Goal: Task Accomplishment & Management: Manage account settings

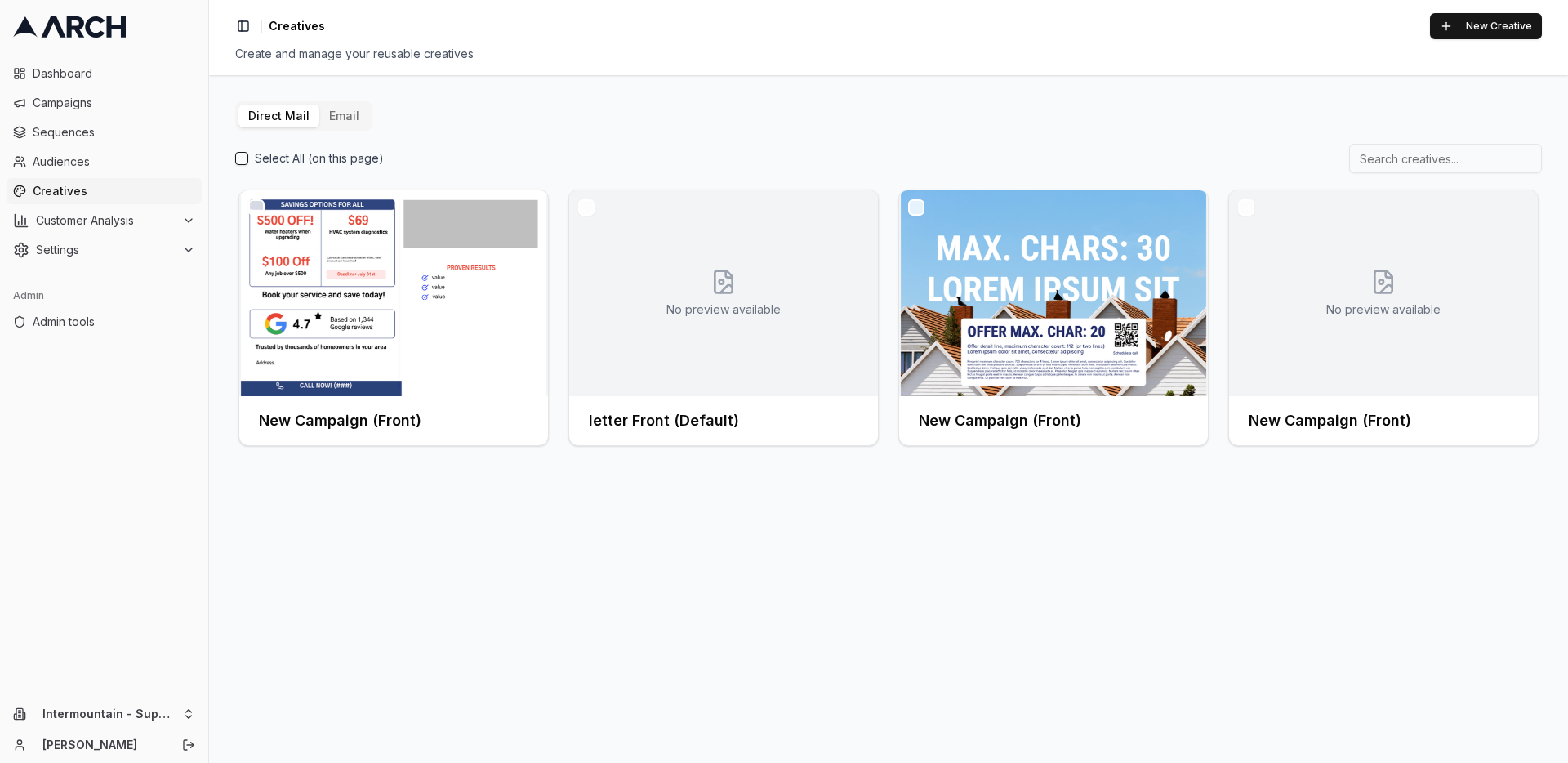
click at [334, 121] on button "Email" at bounding box center [344, 116] width 49 height 23
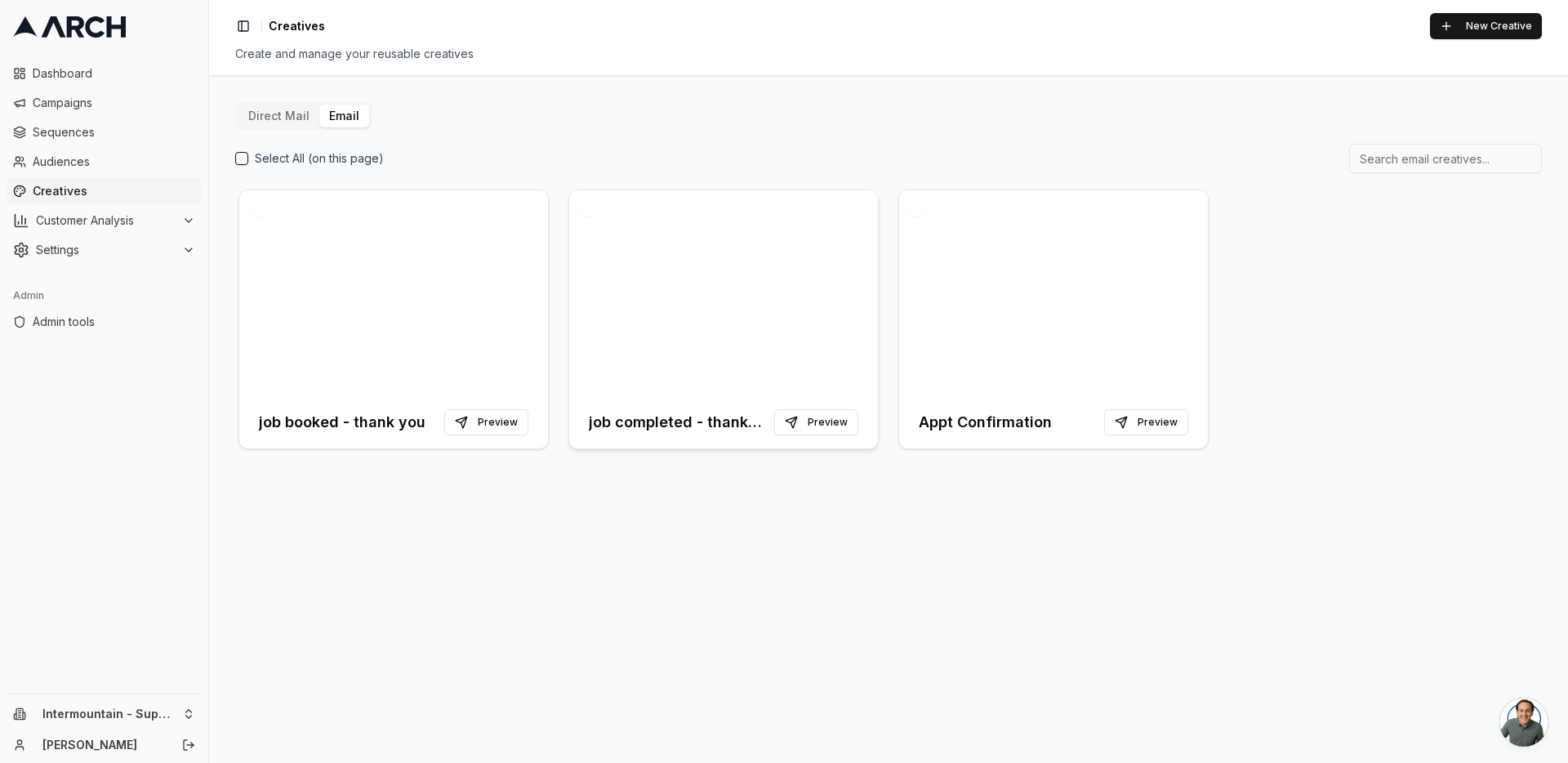
click at [631, 423] on h3 "job completed - thank you" at bounding box center [678, 422] width 179 height 23
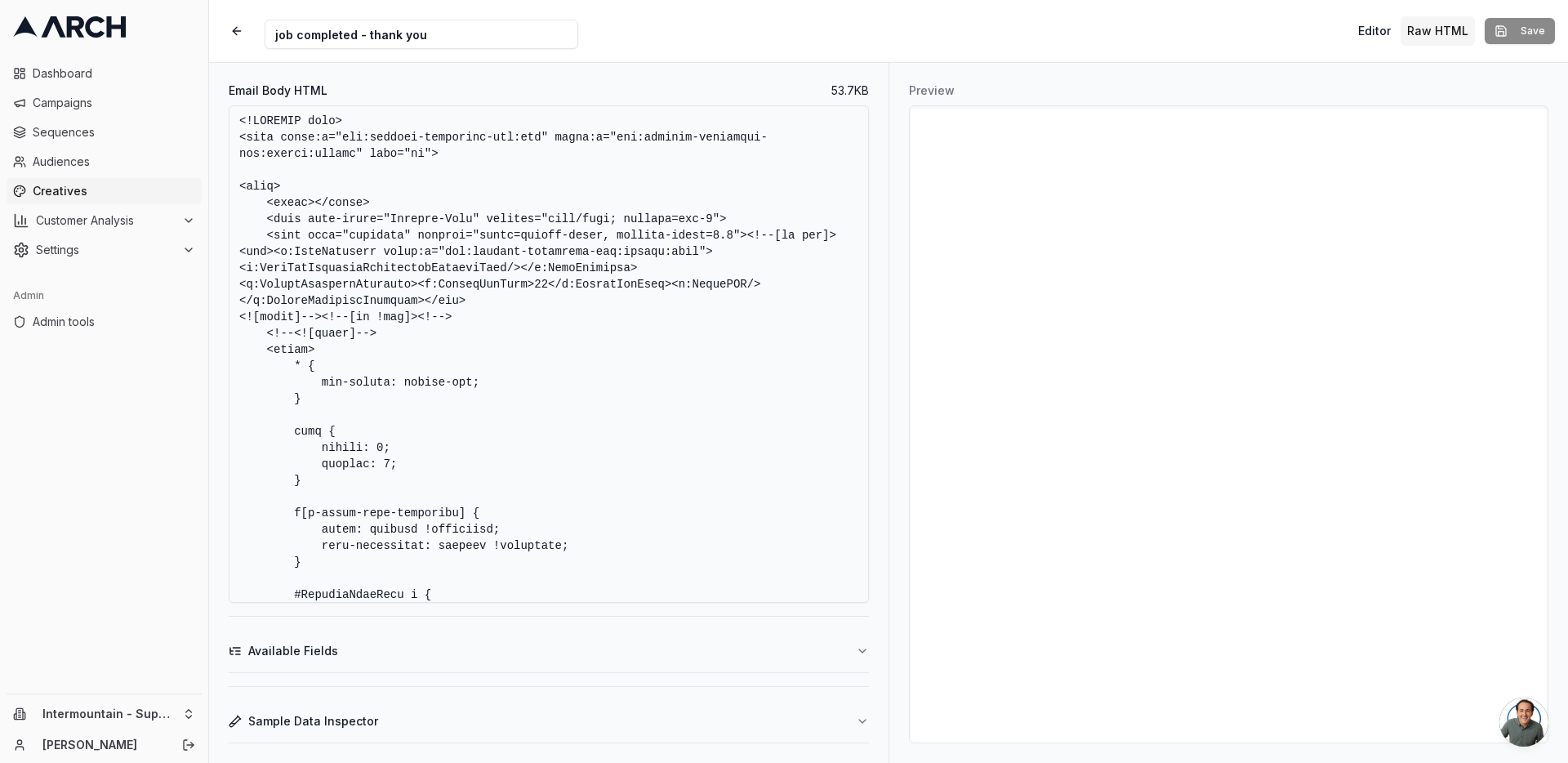
click at [786, 641] on button "Available Fields" at bounding box center [549, 651] width 640 height 43
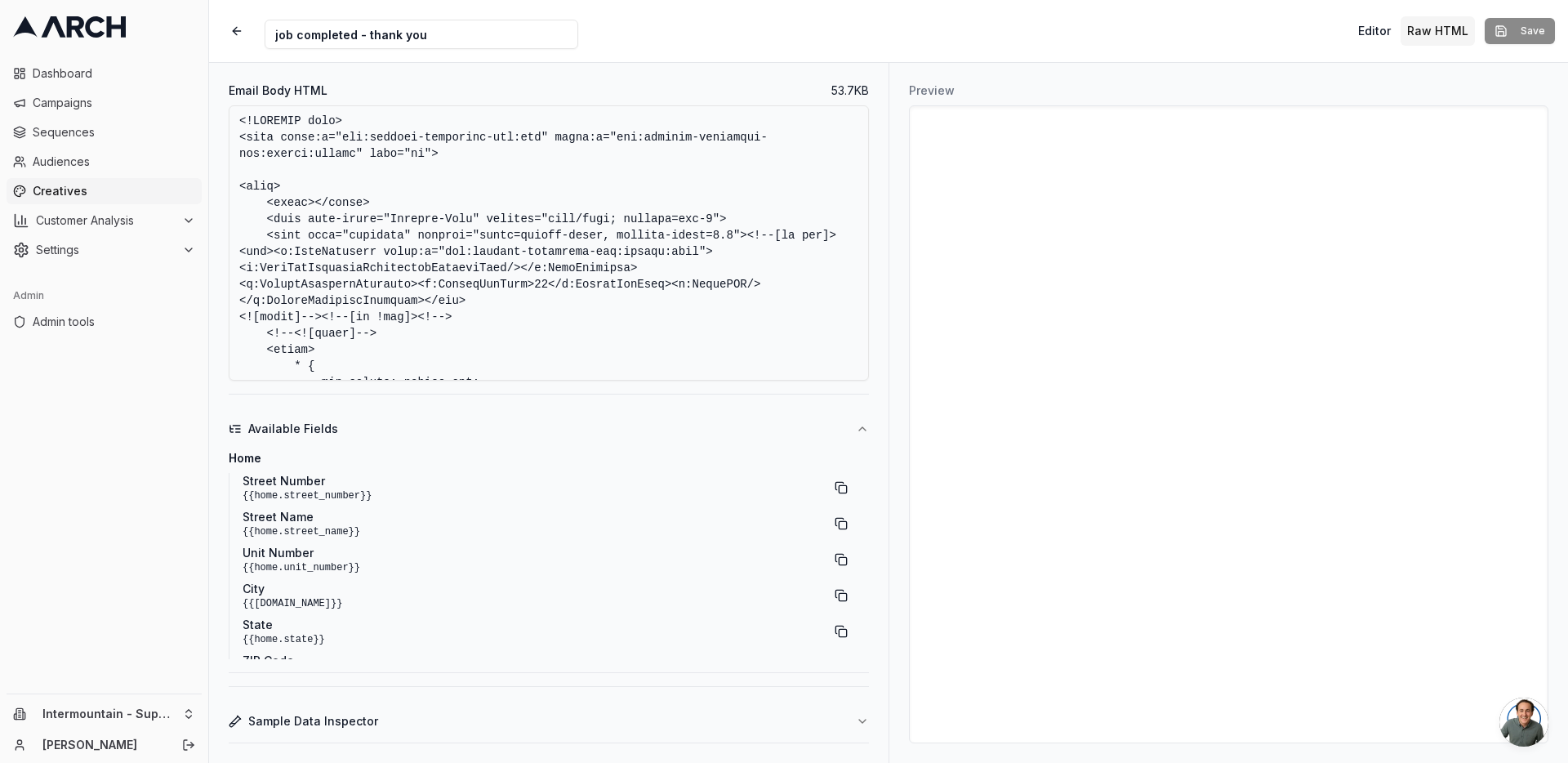
click at [675, 308] on textarea "Email Body HTML" at bounding box center [549, 243] width 640 height 275
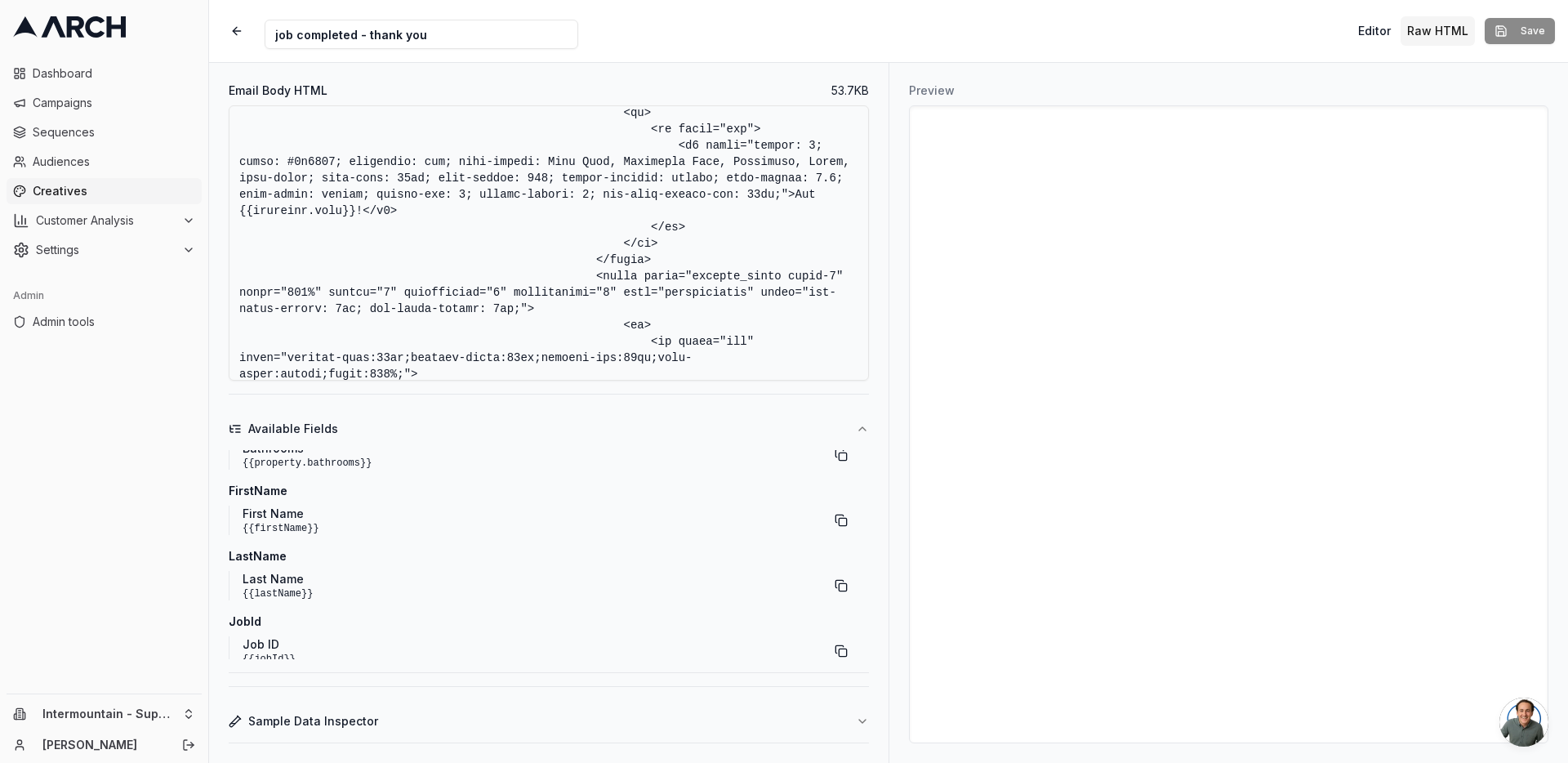
scroll to position [399, 0]
click at [838, 507] on button "button" at bounding box center [841, 507] width 30 height 30
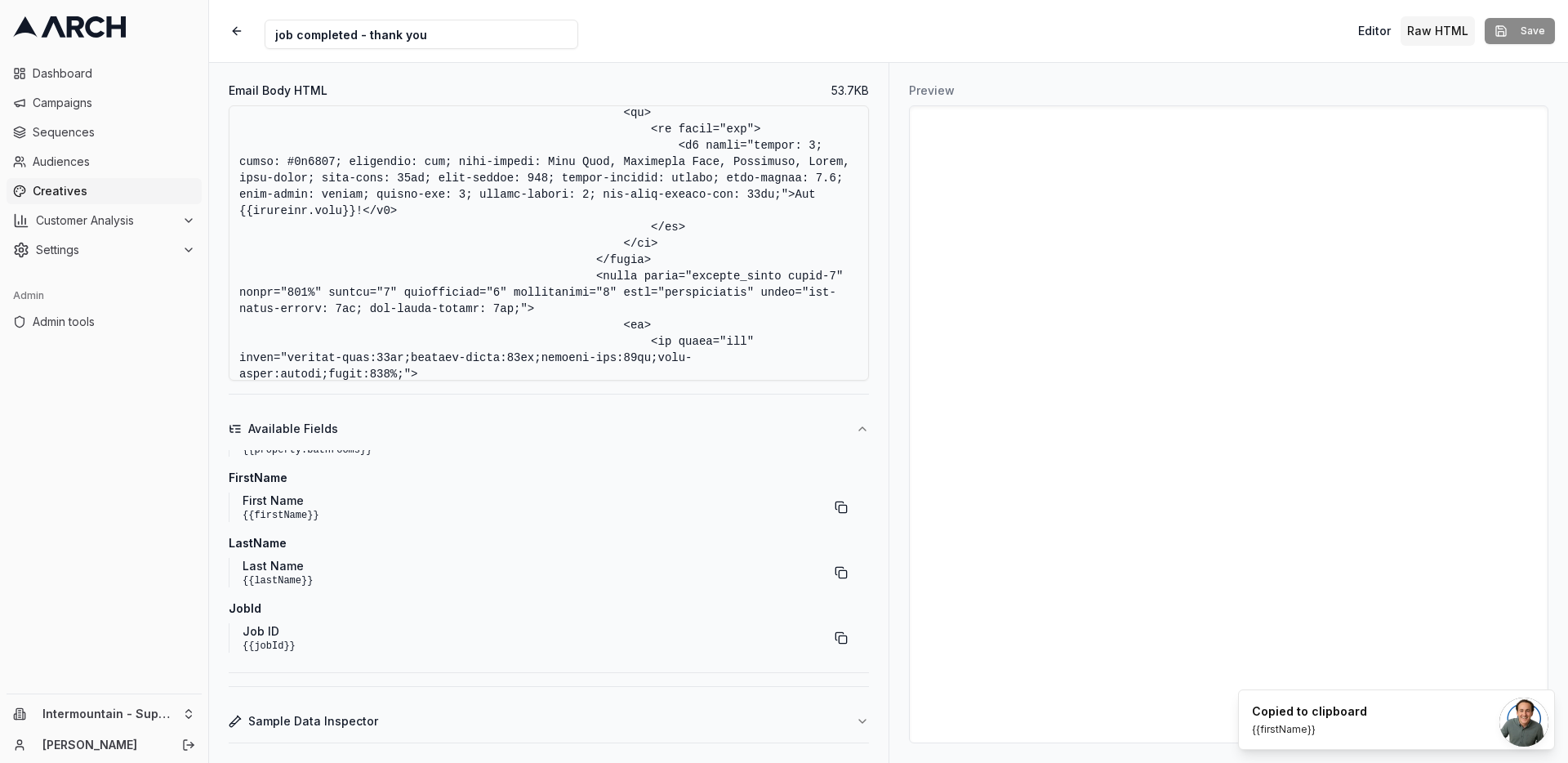
drag, startPoint x: 316, startPoint y: 245, endPoint x: 432, endPoint y: 247, distance: 116.0
click at [432, 247] on textarea "Email Body HTML" at bounding box center [549, 243] width 640 height 275
paste textarea "firstN"
click at [530, 241] on textarea "Email Body HTML" at bounding box center [549, 243] width 640 height 275
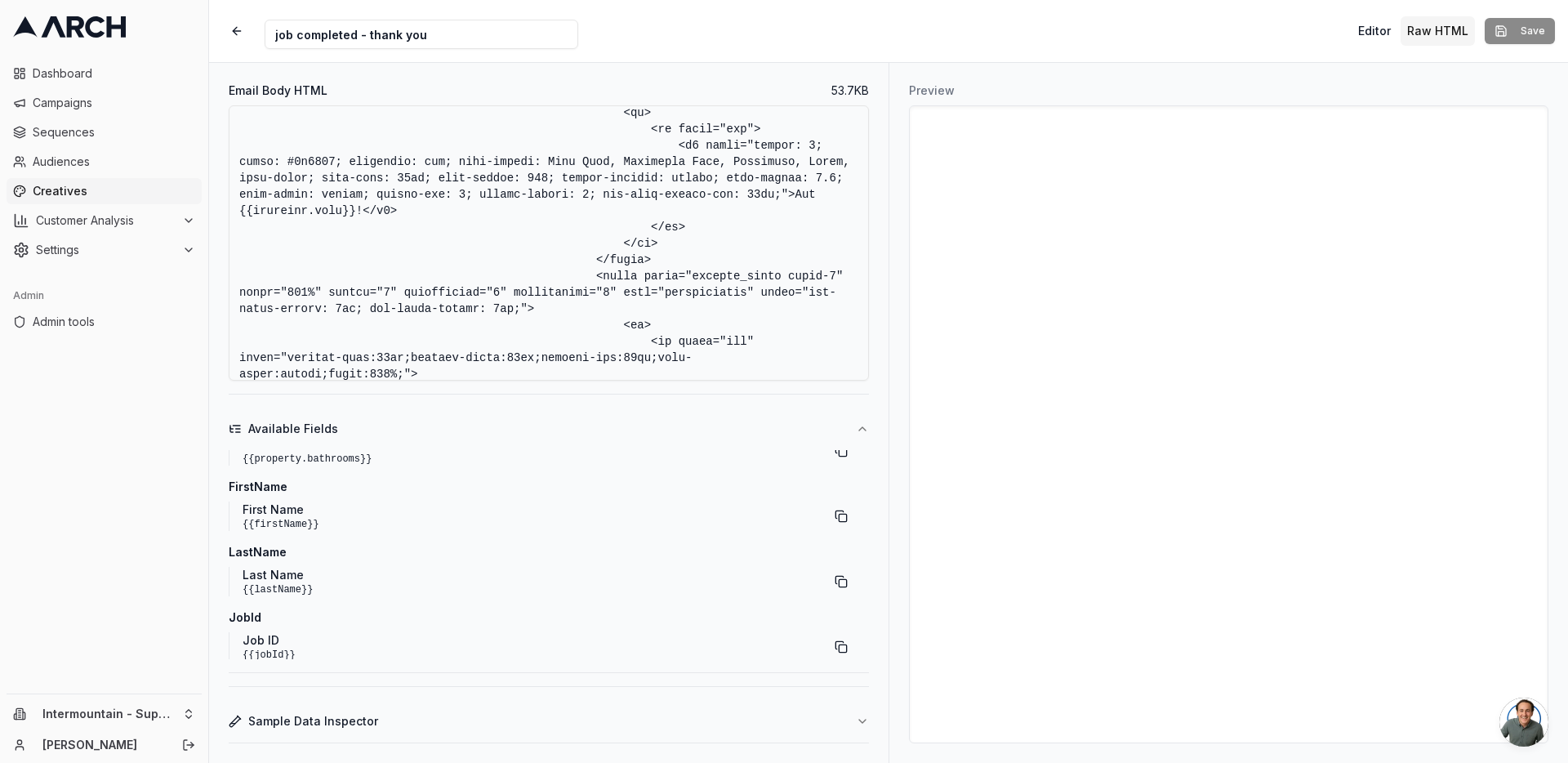
scroll to position [457, 0]
click at [837, 640] on button "button" at bounding box center [841, 644] width 30 height 30
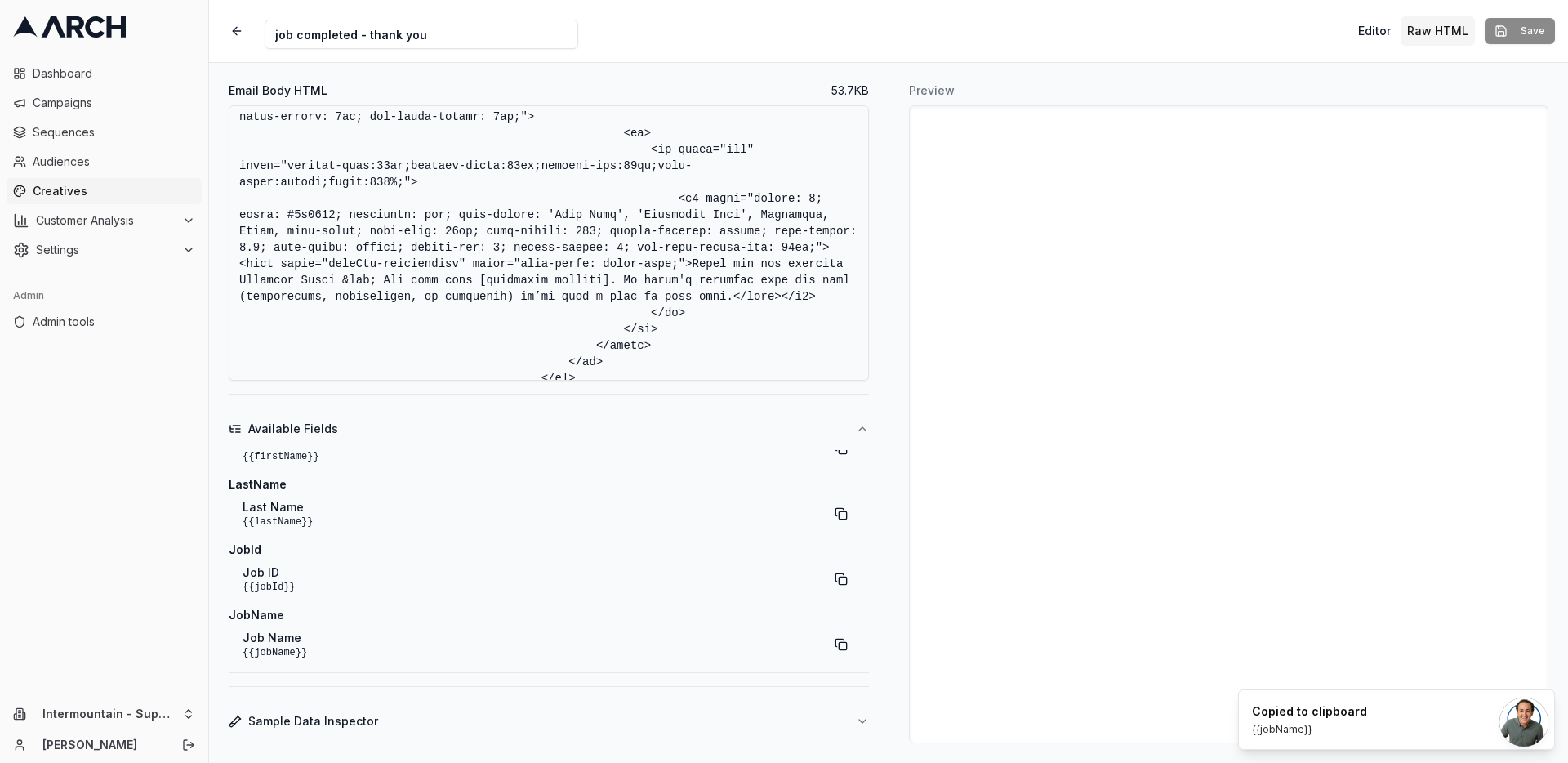
scroll to position [5874, 0]
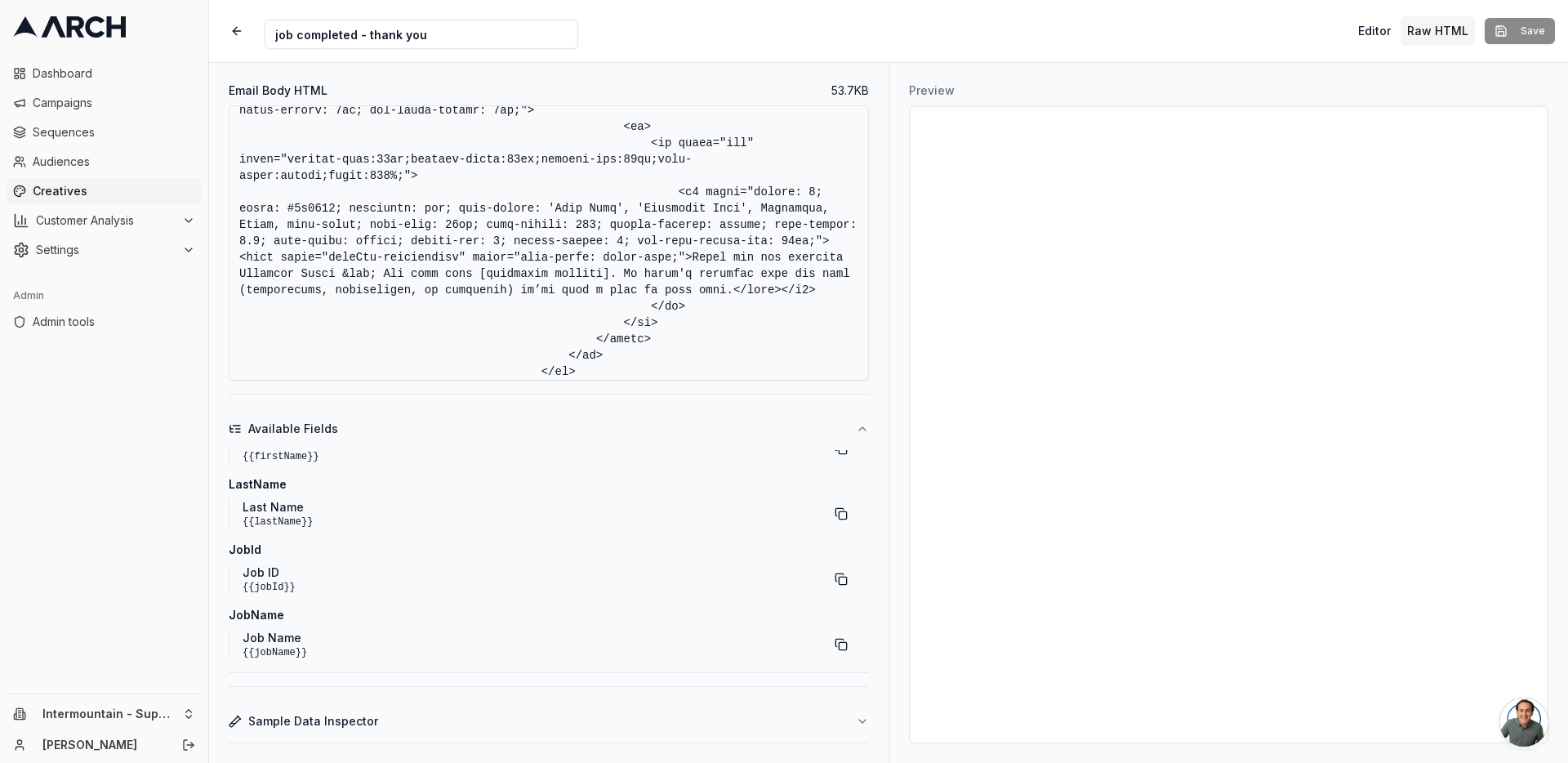
click at [669, 301] on textarea "Email Body HTML" at bounding box center [549, 243] width 640 height 275
drag, startPoint x: 543, startPoint y: 306, endPoint x: 672, endPoint y: 306, distance: 129.0
click at [672, 306] on textarea "Email Body HTML" at bounding box center [549, 243] width 640 height 275
paste textarea "{{jobName}}"
type textarea "<!DOCTYPE html> <html xmlns:v="urn:schemas-microsoft-com:vml" xmlns:o="urn:sche…"
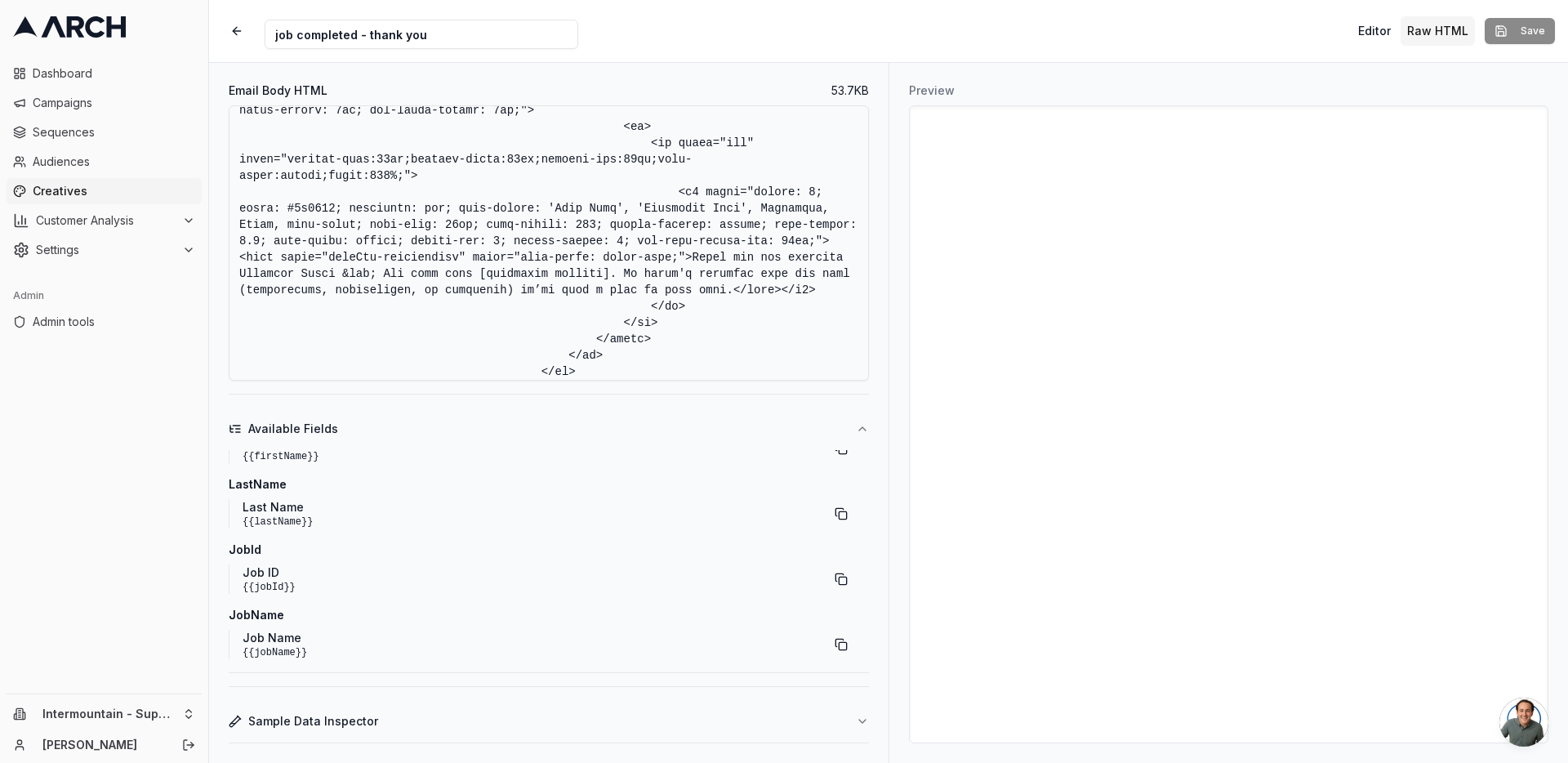
click at [718, 330] on textarea "Email Body HTML" at bounding box center [549, 243] width 640 height 275
click at [871, 42] on div "Creative Name job completed - thank you Editor Raw HTML Save" at bounding box center [888, 31] width 1359 height 62
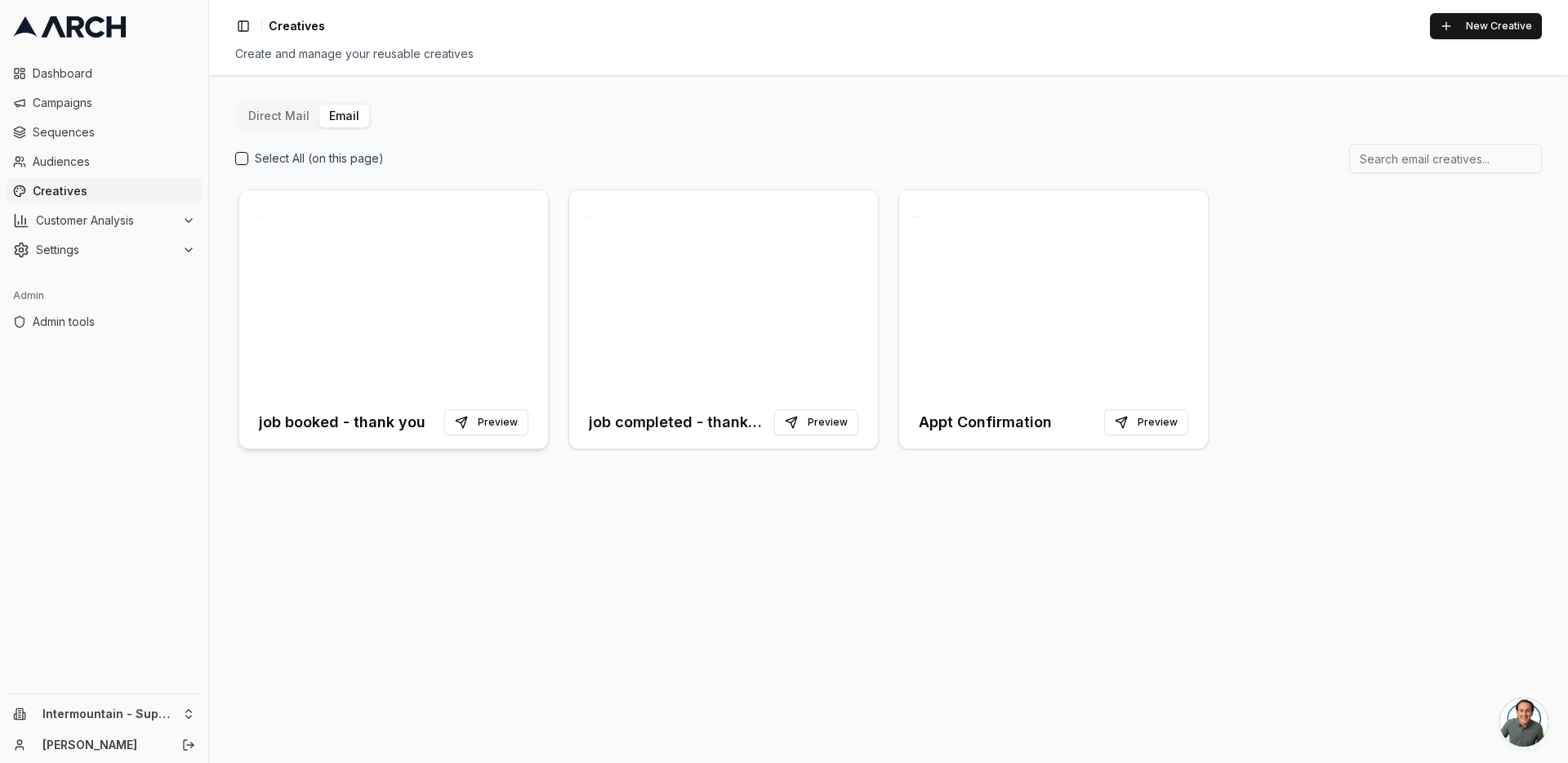
click at [346, 422] on h3 "job booked - thank you" at bounding box center [342, 422] width 167 height 23
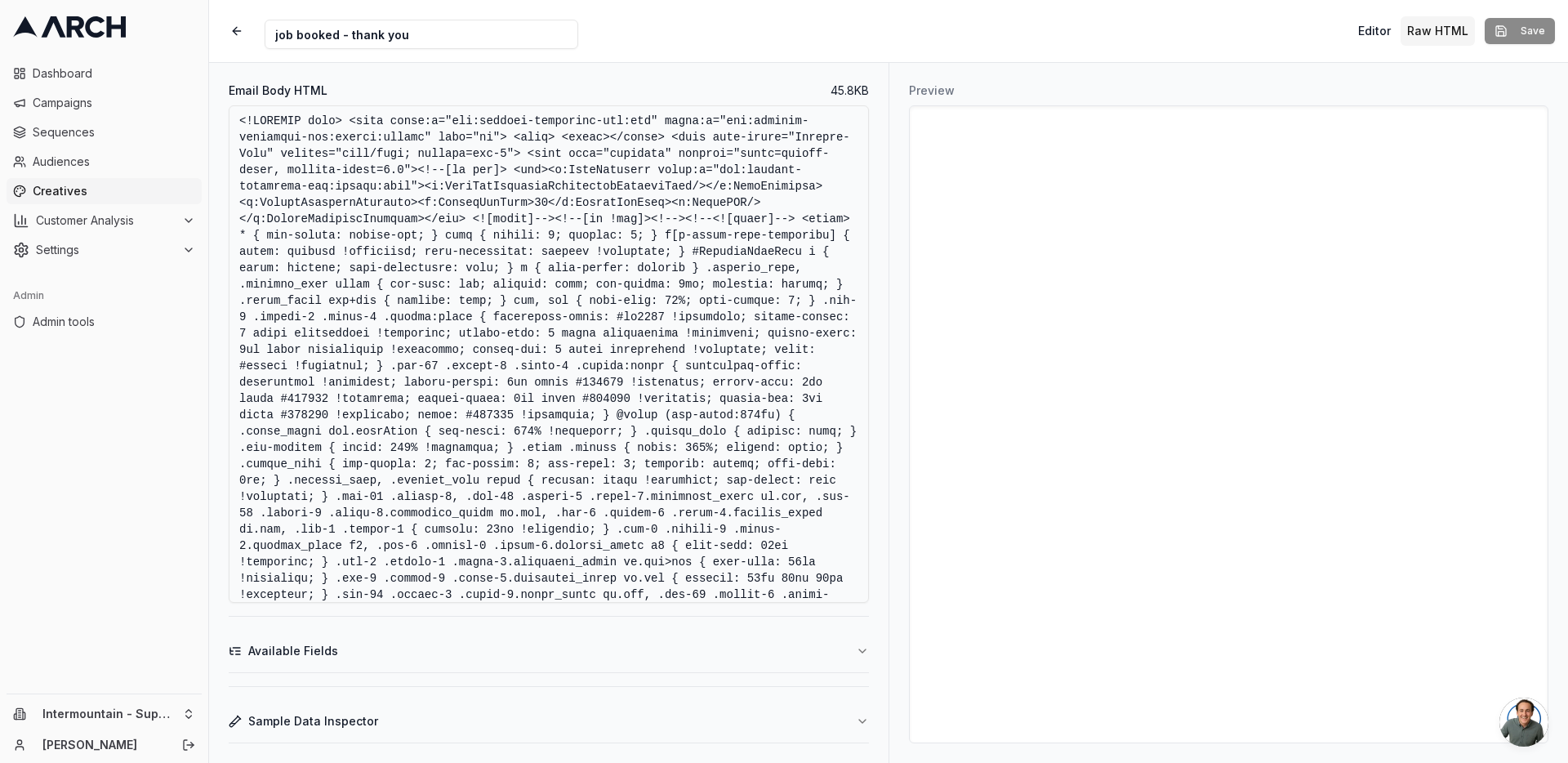
click at [577, 325] on textarea "Email Body HTML" at bounding box center [549, 354] width 640 height 497
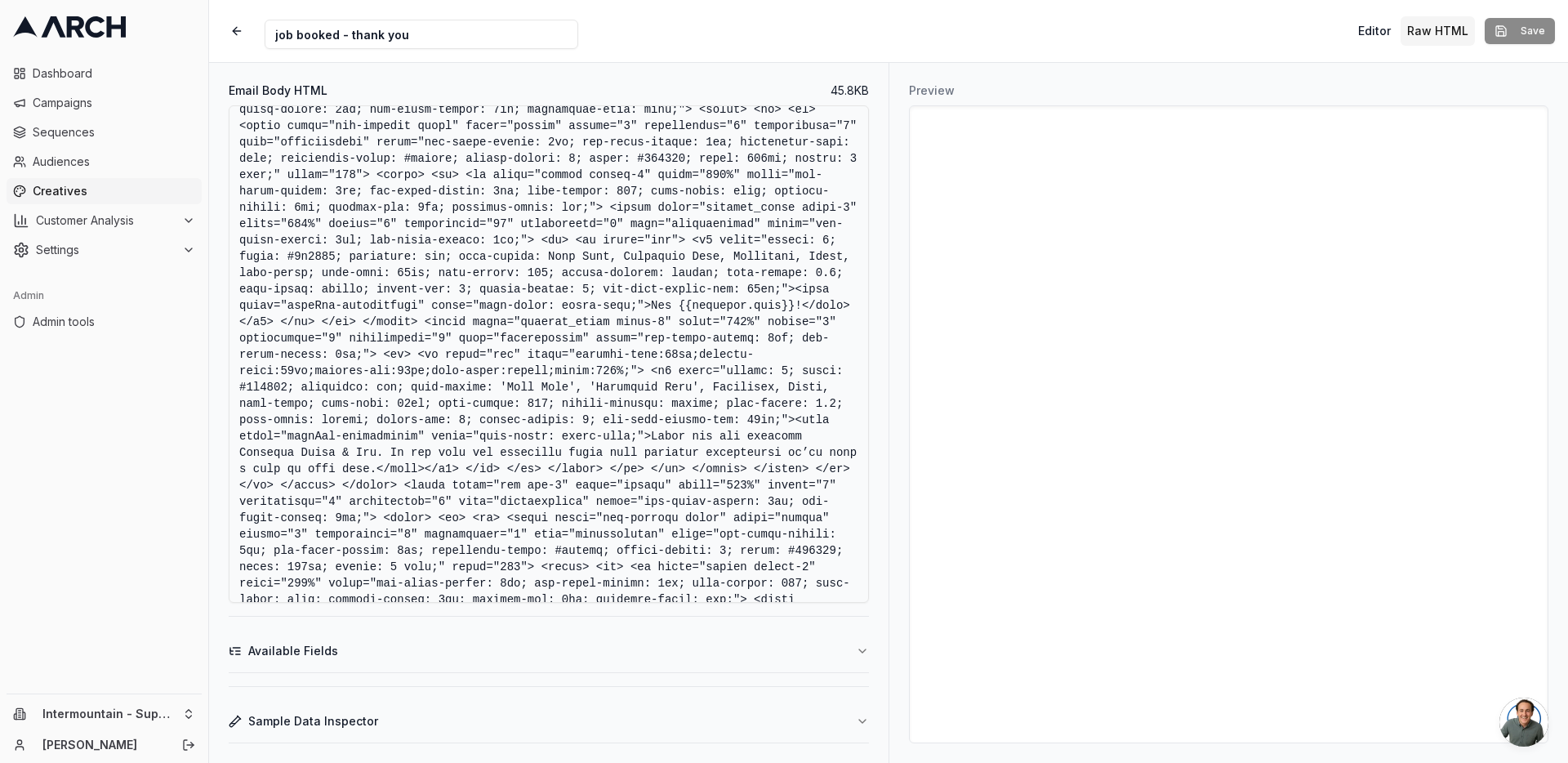
click at [689, 353] on textarea "Email Body HTML" at bounding box center [549, 354] width 640 height 497
drag, startPoint x: 683, startPoint y: 353, endPoint x: 792, endPoint y: 359, distance: 109.2
click at [792, 359] on textarea "Email Body HTML" at bounding box center [549, 354] width 640 height 497
click at [864, 654] on icon "button" at bounding box center [862, 651] width 13 height 13
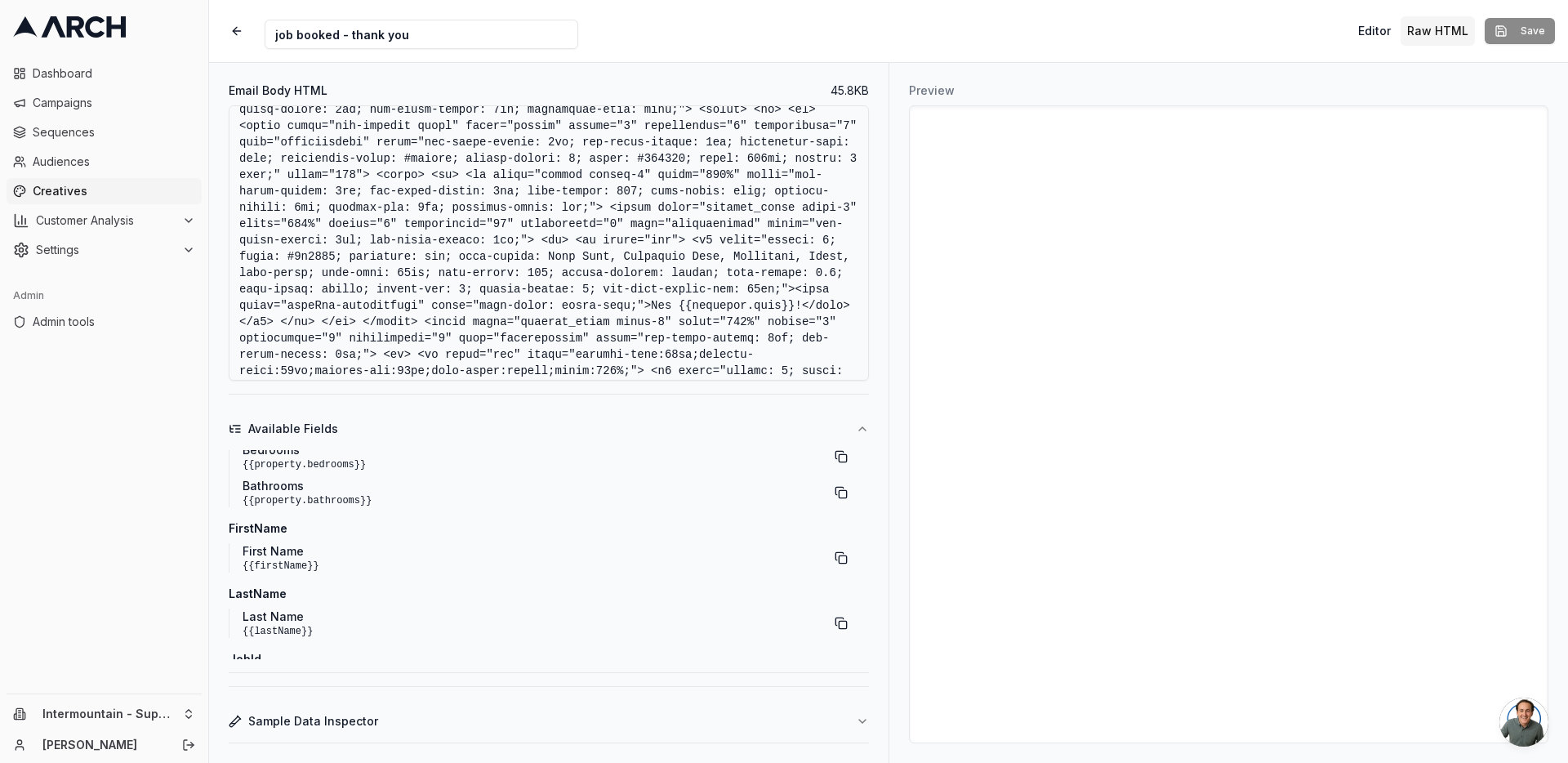
scroll to position [360, 0]
click at [836, 542] on button "button" at bounding box center [841, 545] width 30 height 30
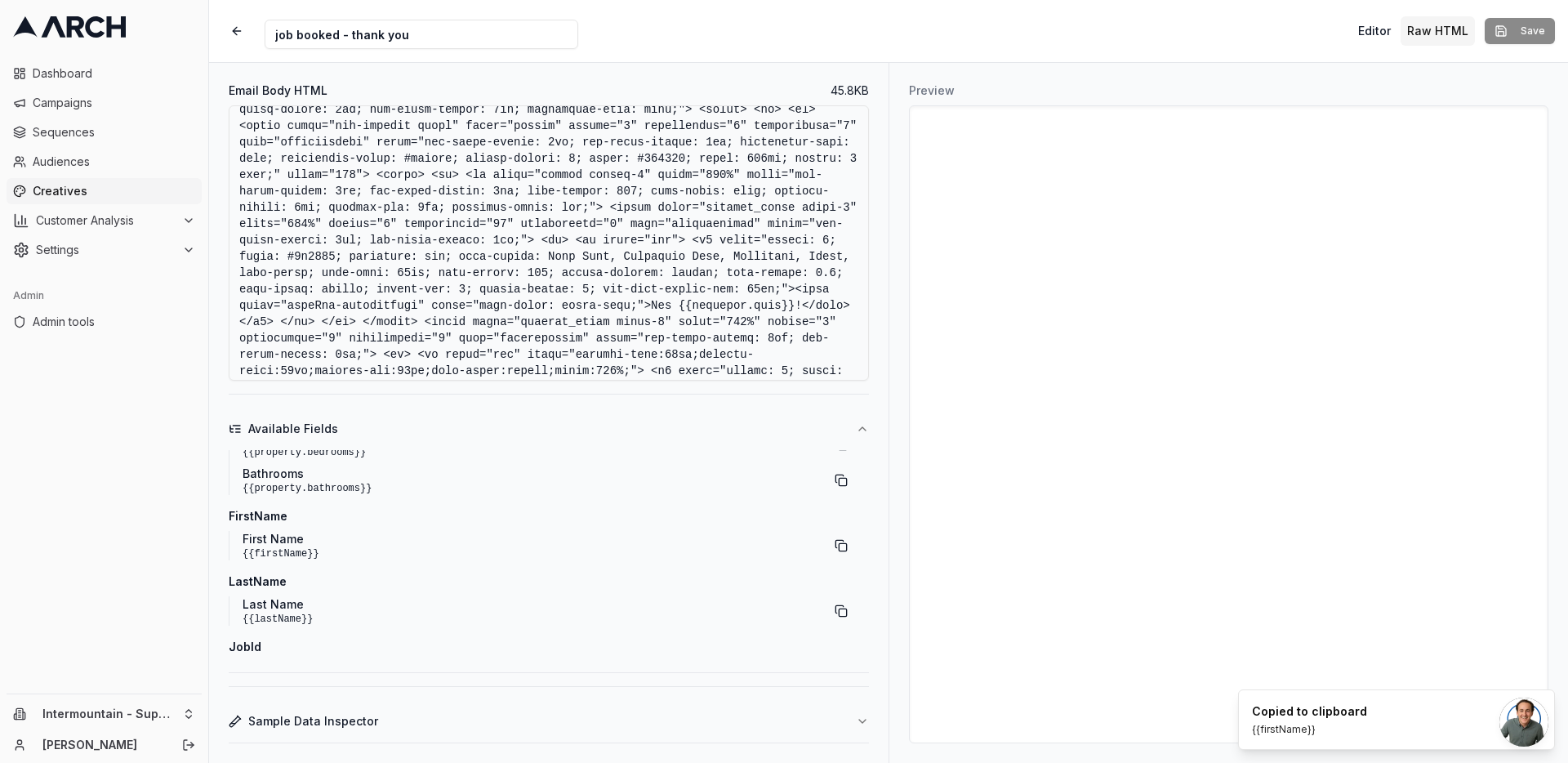
drag, startPoint x: 681, startPoint y: 355, endPoint x: 797, endPoint y: 353, distance: 116.0
click at [797, 353] on textarea "Email Body HTML" at bounding box center [549, 243] width 640 height 275
paste textarea "firstN"
click at [830, 606] on button "button" at bounding box center [841, 611] width 30 height 30
click at [771, 354] on textarea "Email Body HTML" at bounding box center [549, 243] width 640 height 275
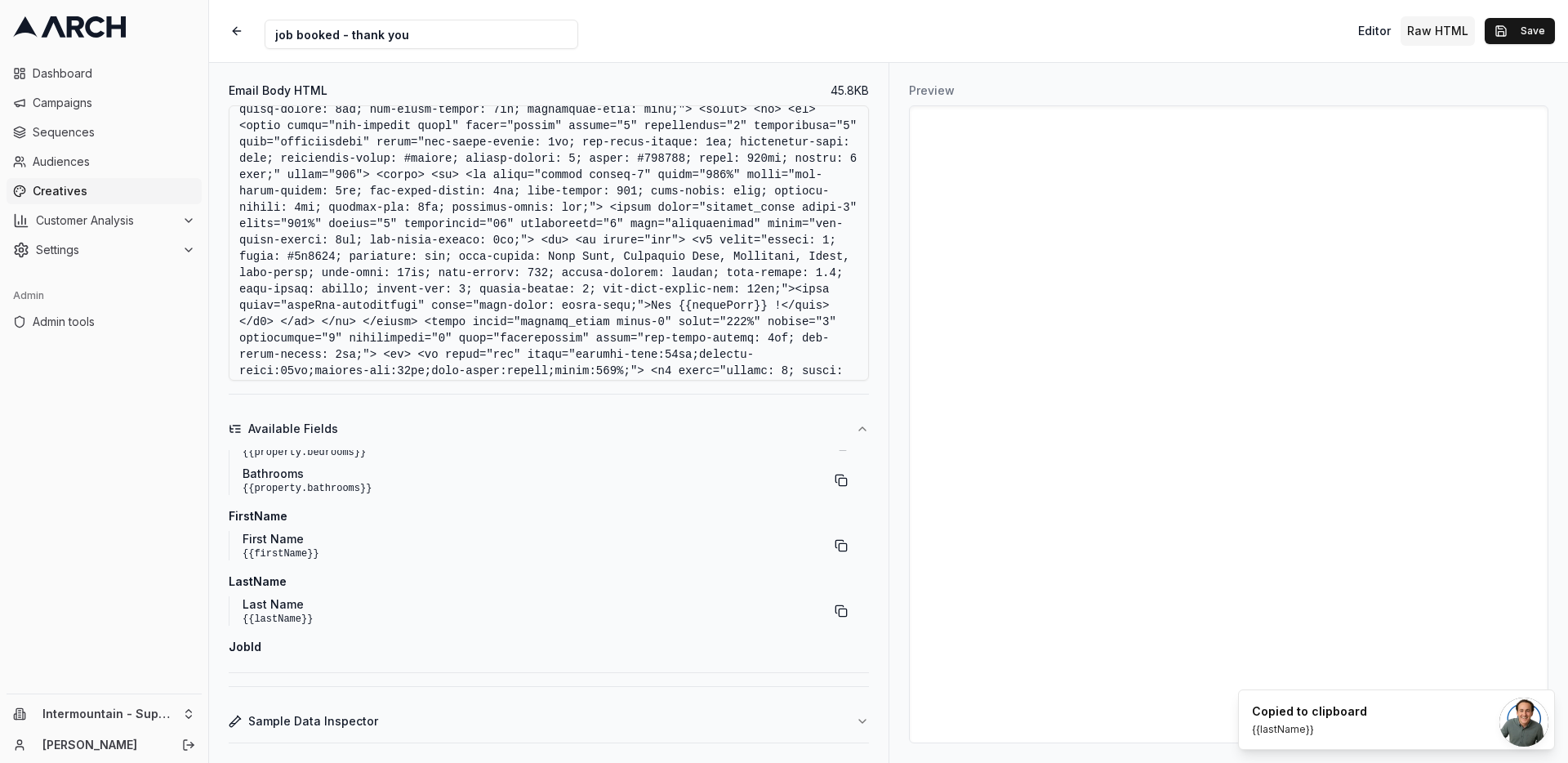
paste textarea "{{lastName}}"
type textarea "<!DOCTYPE html> <html xmlns:v="urn:schemas-microsoft-com:vml" xmlns:o="urn:sche…"
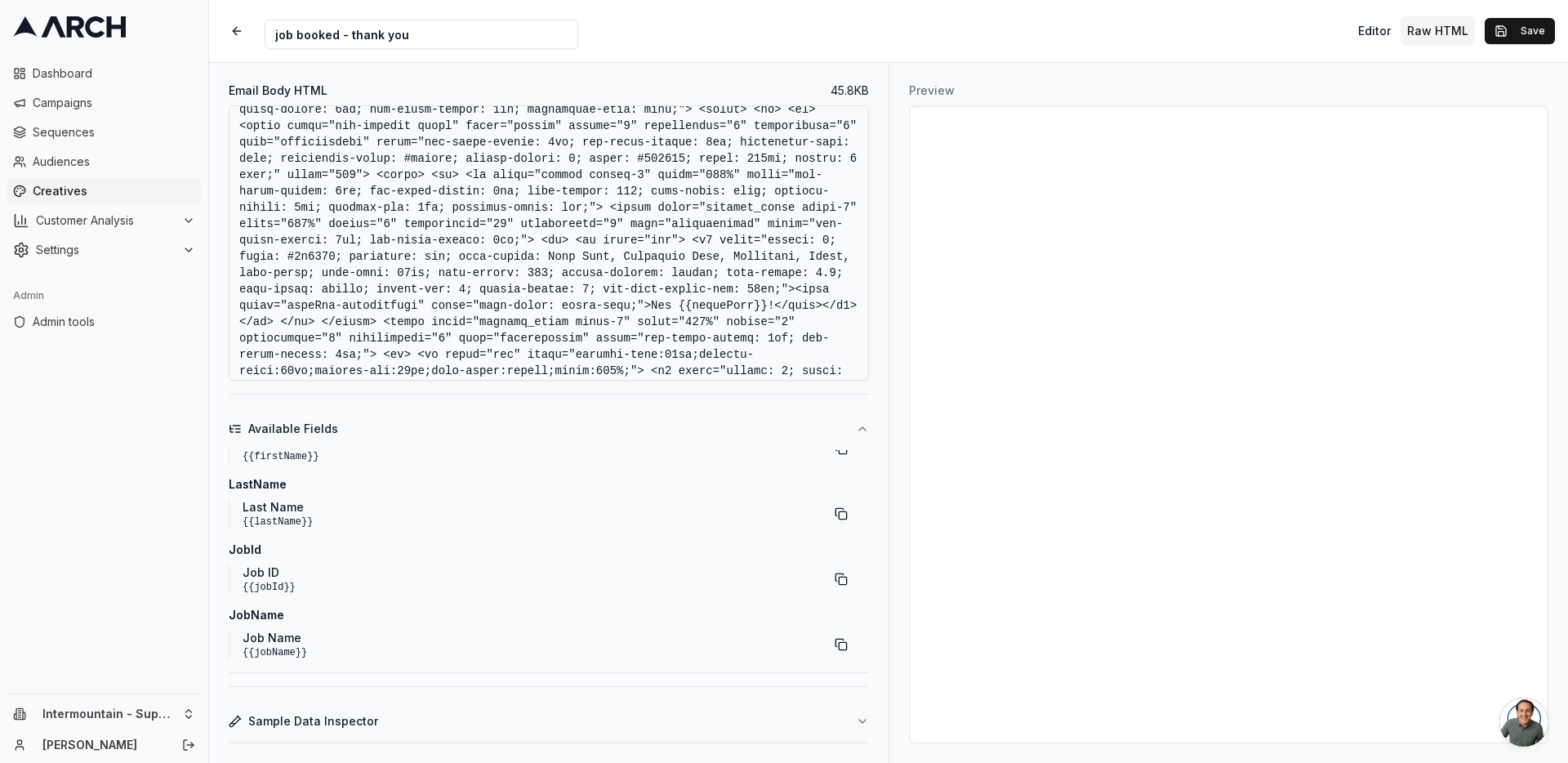
click at [862, 722] on icon "button" at bounding box center [863, 721] width 7 height 3
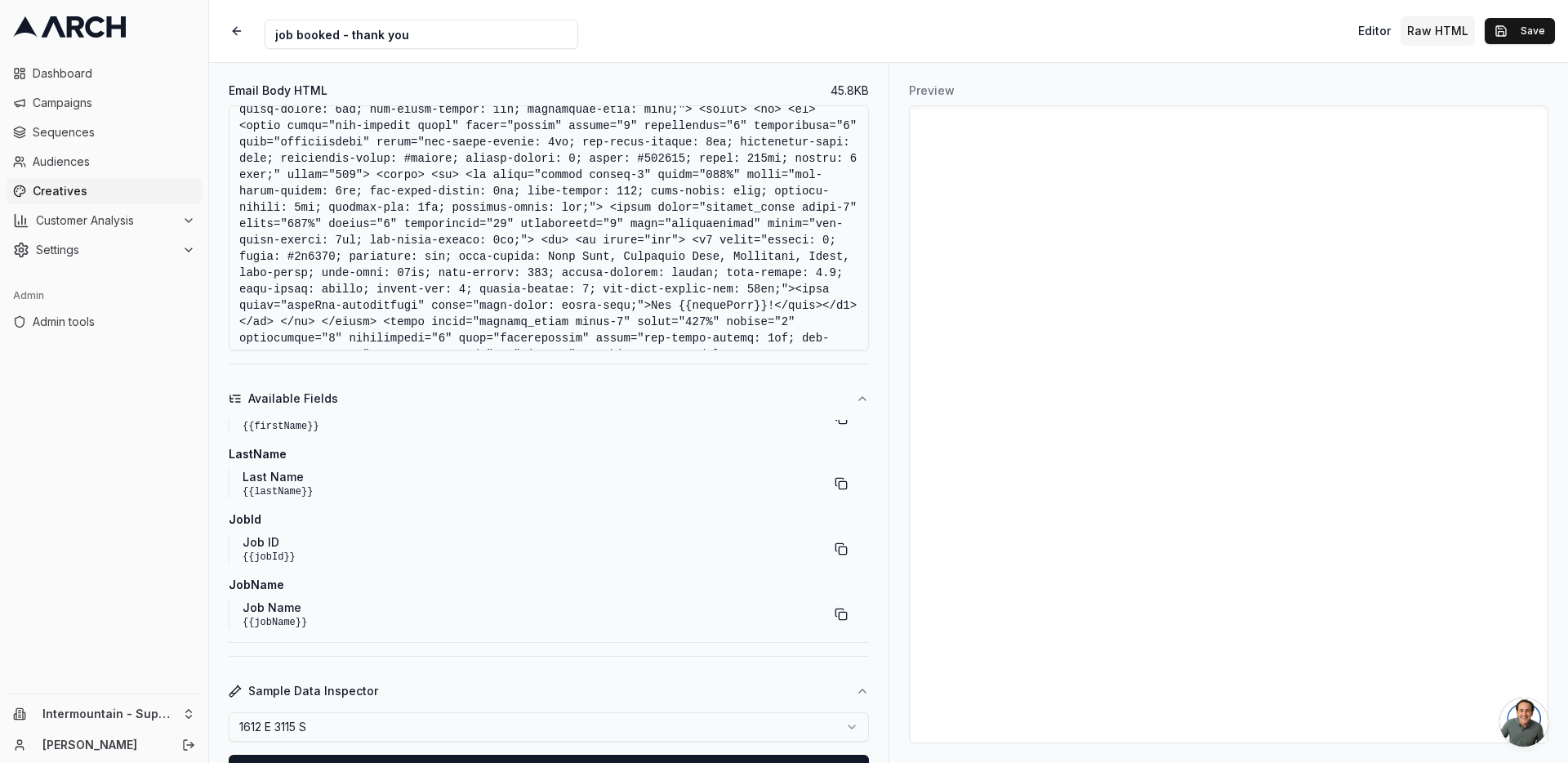
click at [679, 727] on html "Dashboard Campaigns Sequences Audiences Creatives Customer Analysis Settings Ad…" at bounding box center [784, 382] width 1568 height 763
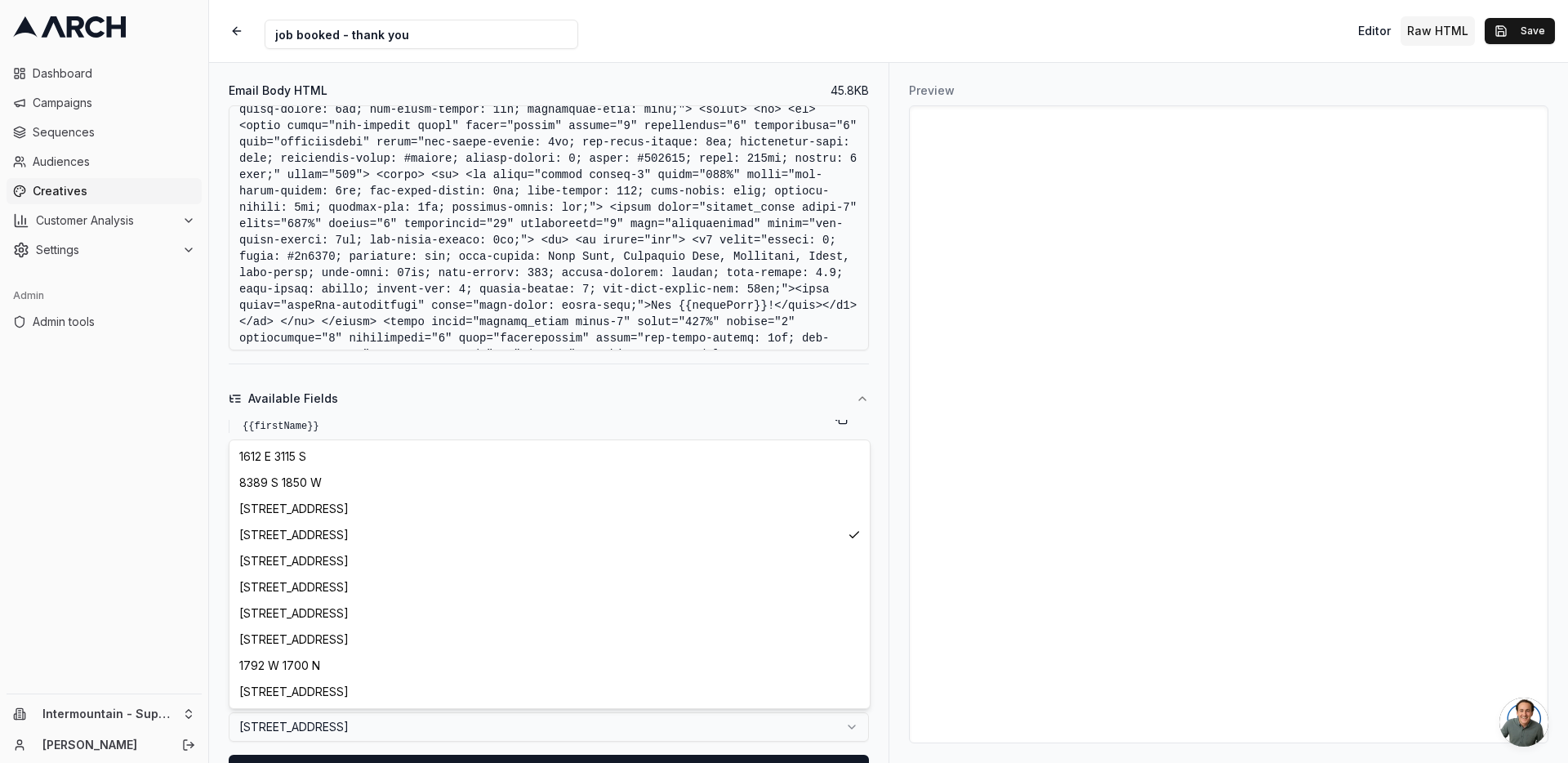
click at [652, 724] on html "Dashboard Campaigns Sequences Audiences Creatives Customer Analysis Settings Ad…" at bounding box center [784, 382] width 1568 height 763
select select "c7c8b5b2-6efd-4eb1-a97a-ee67bf3ada8a"
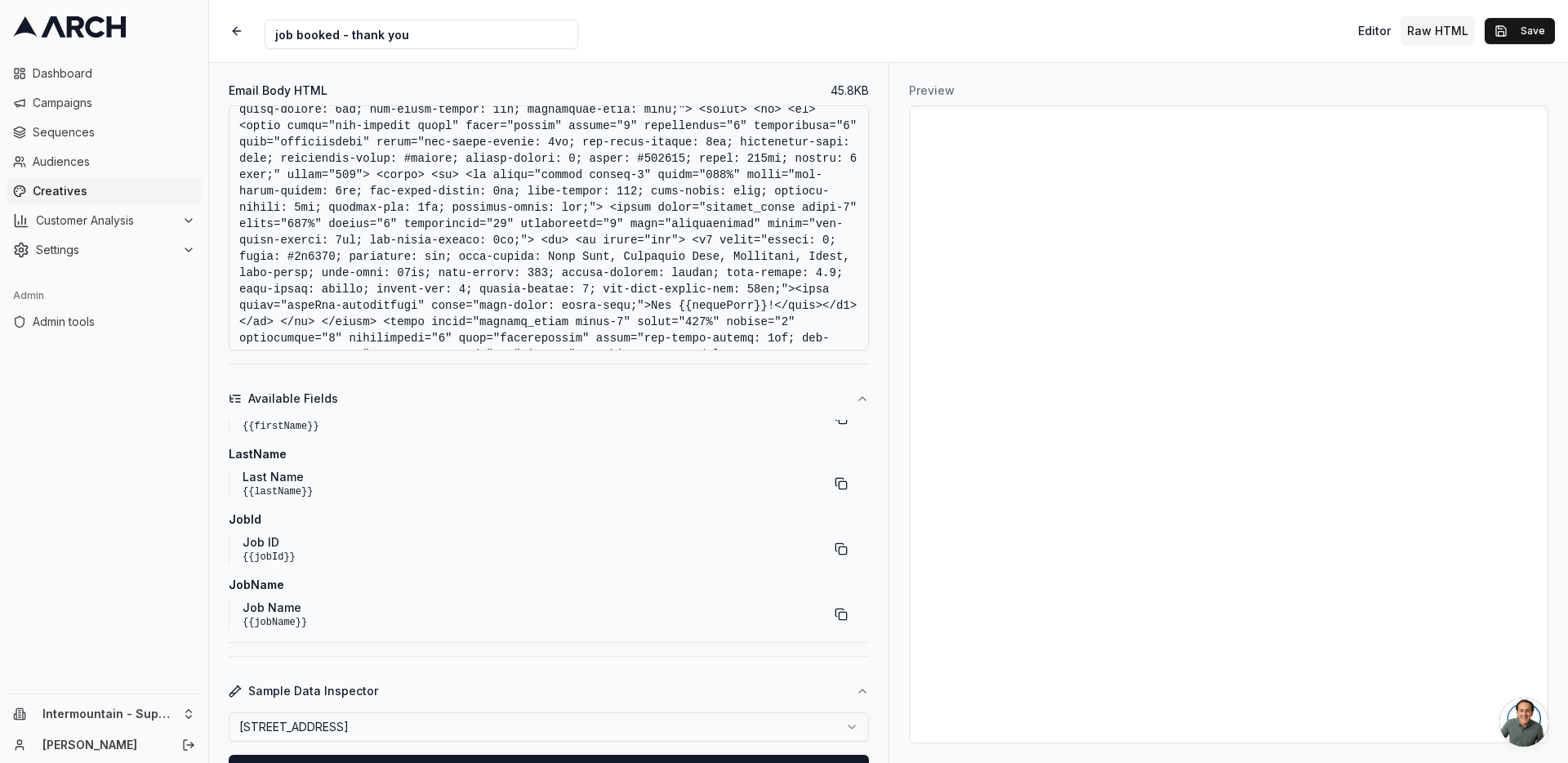
click at [899, 611] on div "Preview" at bounding box center [1228, 413] width 680 height 700
click at [1265, 37] on div "Creative Name job booked - thank you Editor Raw HTML Save" at bounding box center [888, 31] width 1359 height 62
click at [1507, 30] on button "Save" at bounding box center [1519, 31] width 70 height 26
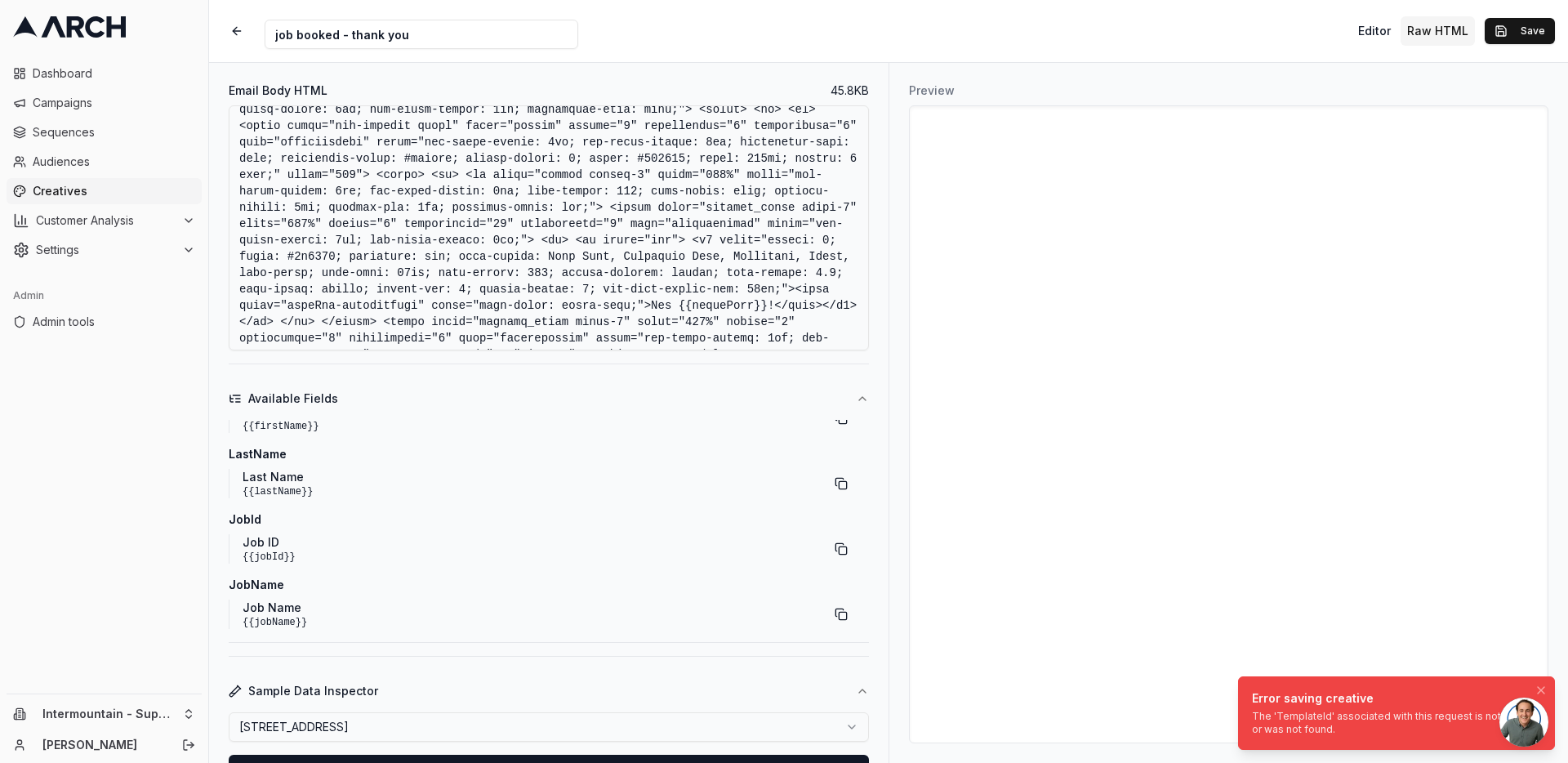
drag, startPoint x: 1454, startPoint y: 698, endPoint x: 1371, endPoint y: 703, distance: 83.2
click at [1371, 703] on div "Error saving creative" at bounding box center [1393, 697] width 283 height 16
click at [899, 525] on div "Preview" at bounding box center [1228, 413] width 680 height 700
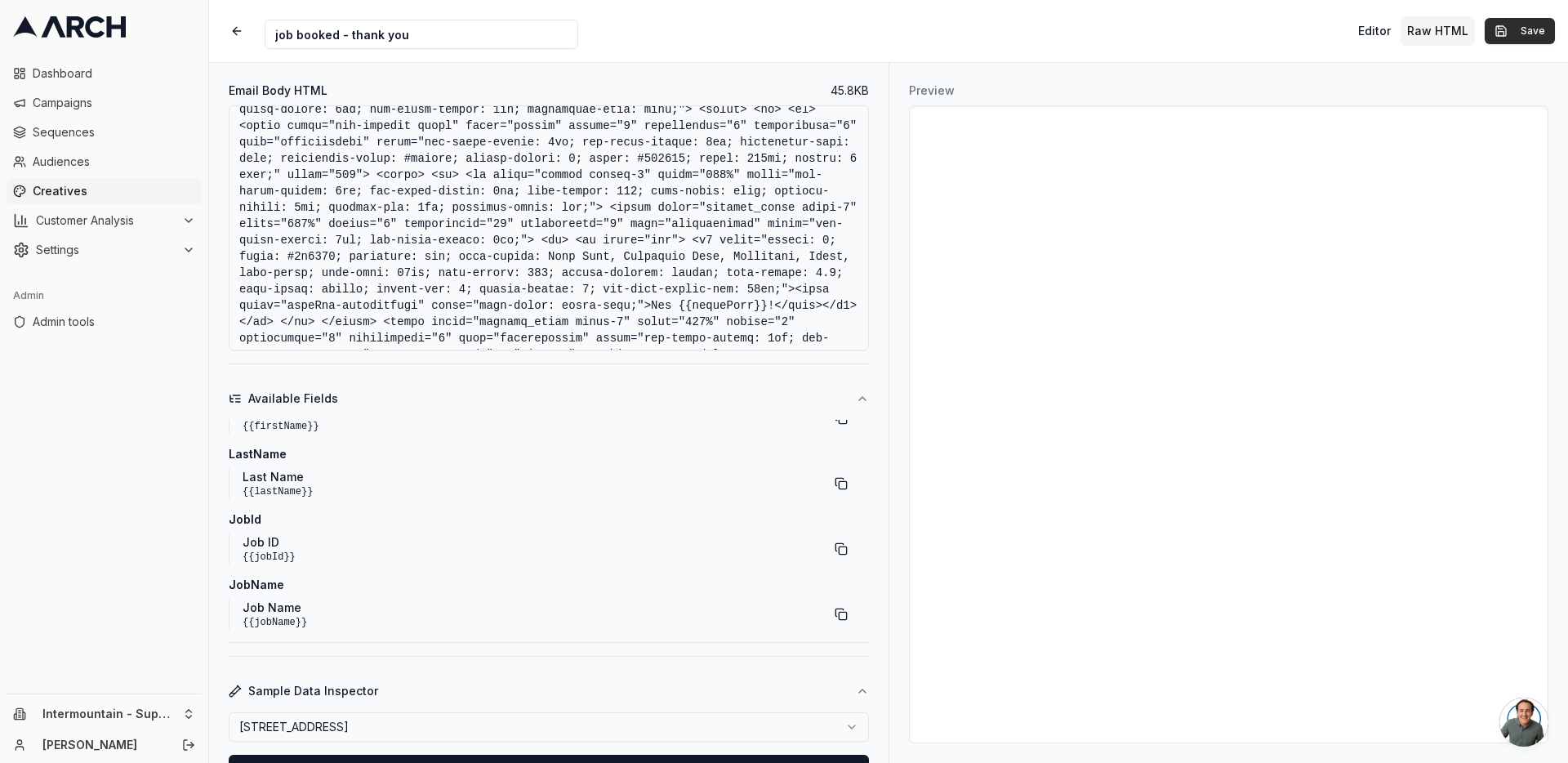
click at [1519, 30] on button "Save" at bounding box center [1519, 31] width 70 height 26
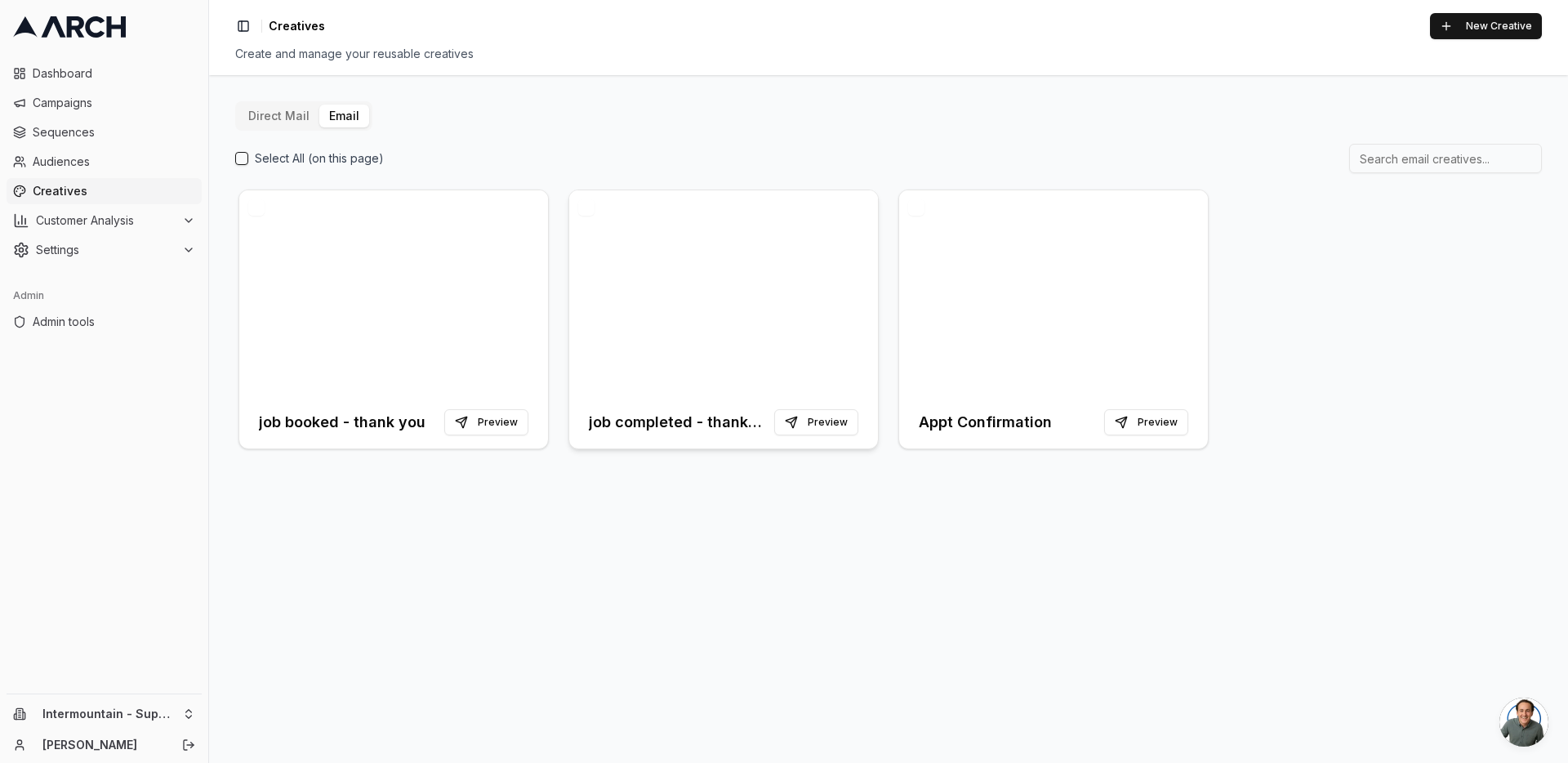
click at [661, 422] on h3 "job completed - thank you" at bounding box center [678, 422] width 179 height 23
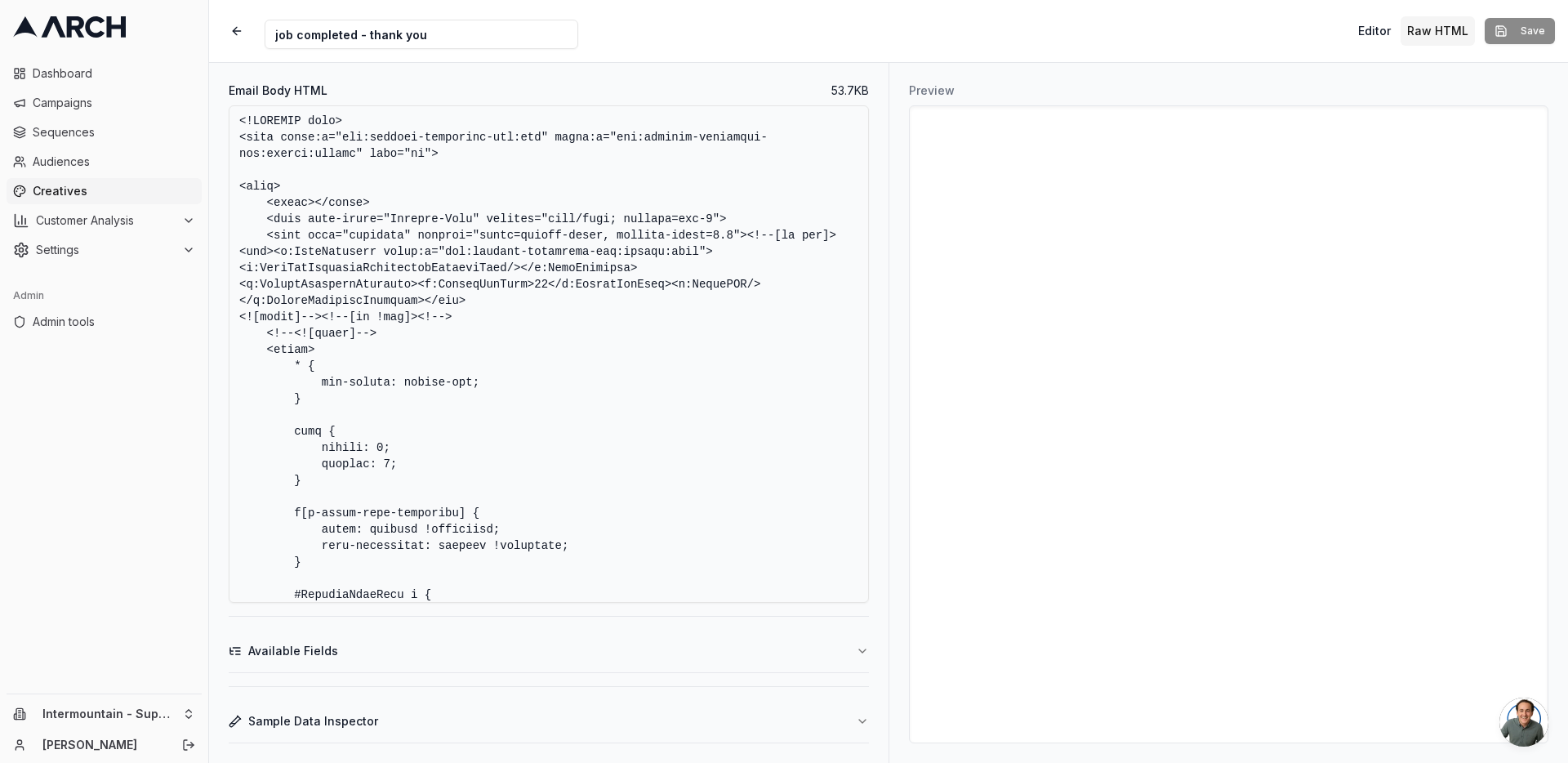
click at [663, 508] on textarea "Email Body HTML" at bounding box center [549, 354] width 640 height 497
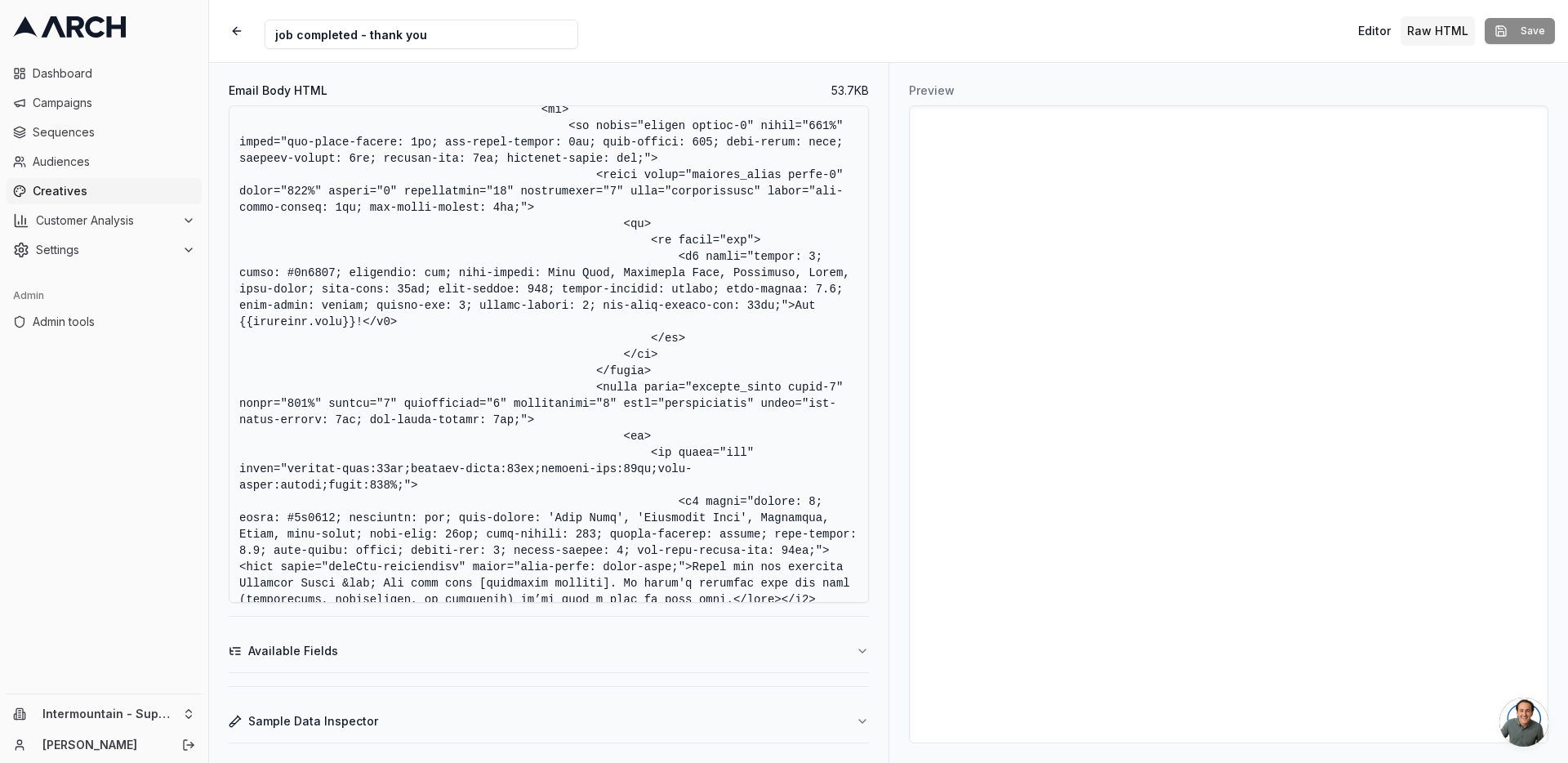
click at [565, 640] on button "Available Fields" at bounding box center [549, 651] width 640 height 43
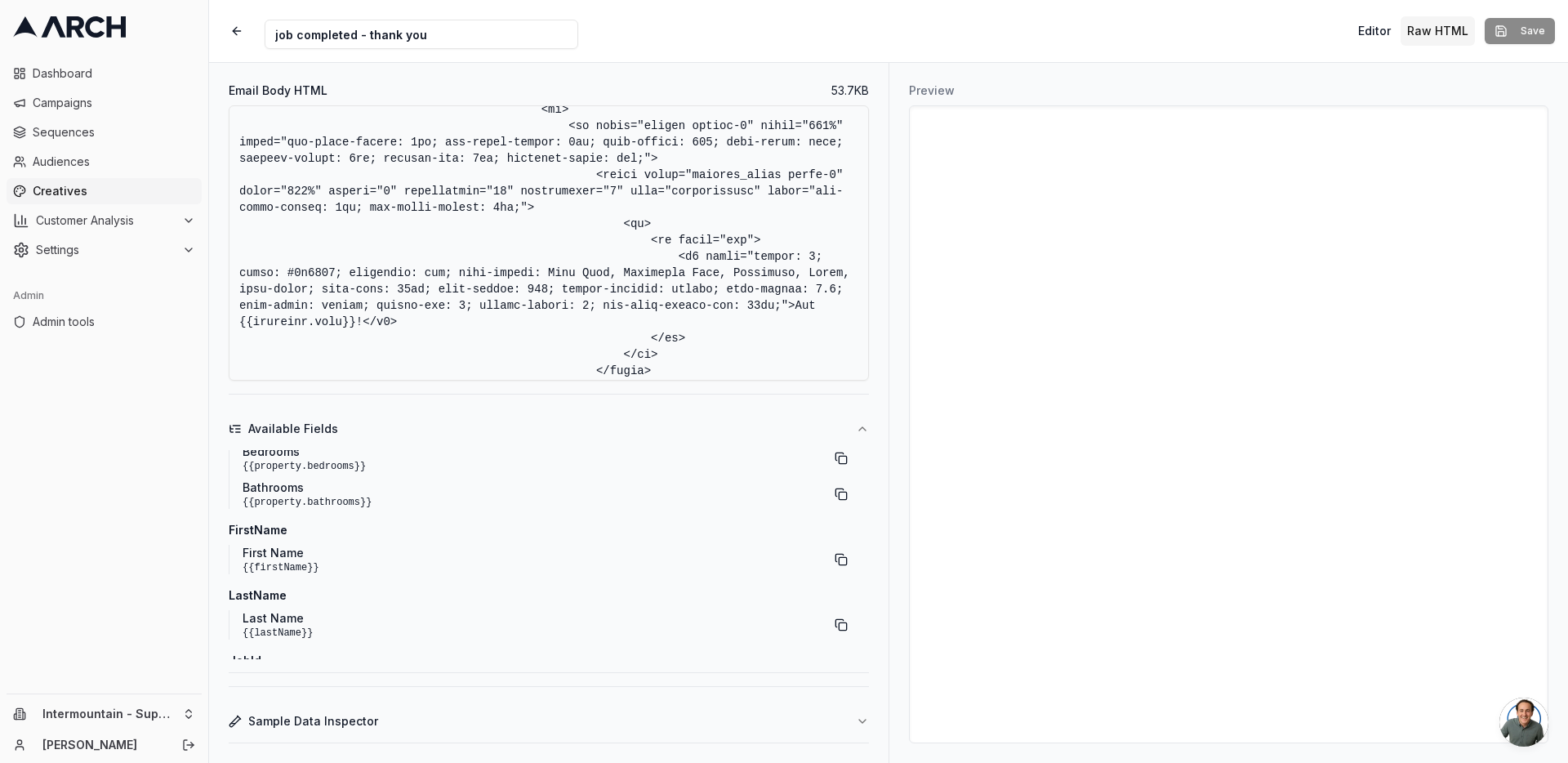
scroll to position [348, 0]
click at [835, 553] on button "button" at bounding box center [841, 558] width 30 height 30
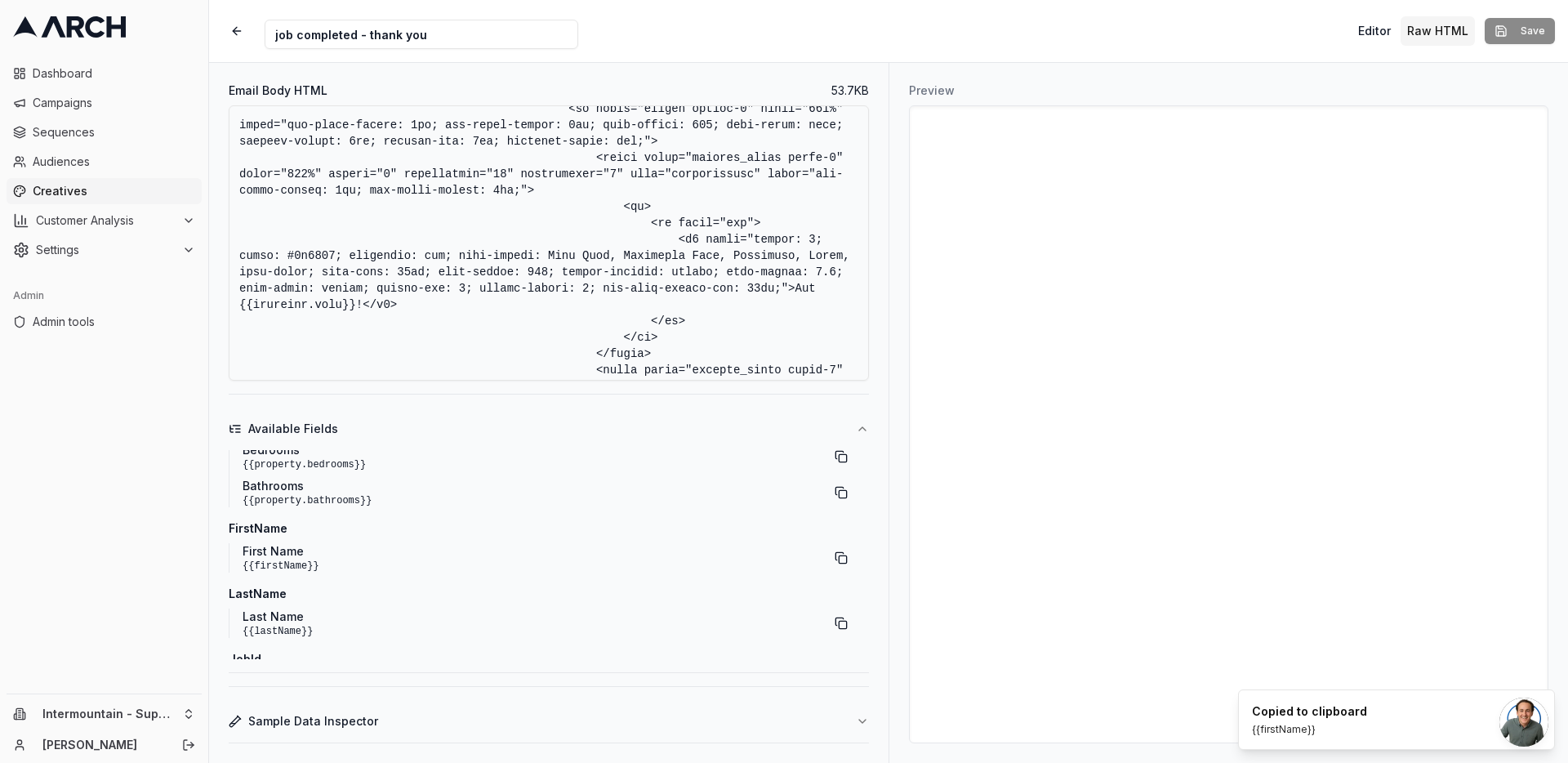
drag, startPoint x: 315, startPoint y: 337, endPoint x: 429, endPoint y: 343, distance: 114.2
click at [429, 343] on textarea "Email Body HTML" at bounding box center [549, 243] width 640 height 275
paste textarea "firstN"
type textarea "<!DOCTYPE html> <html xmlns:v="urn:schemas-microsoft-com:vml" xmlns:o="urn:sche…"
click at [783, 717] on button "Sample Data Inspector" at bounding box center [549, 721] width 640 height 43
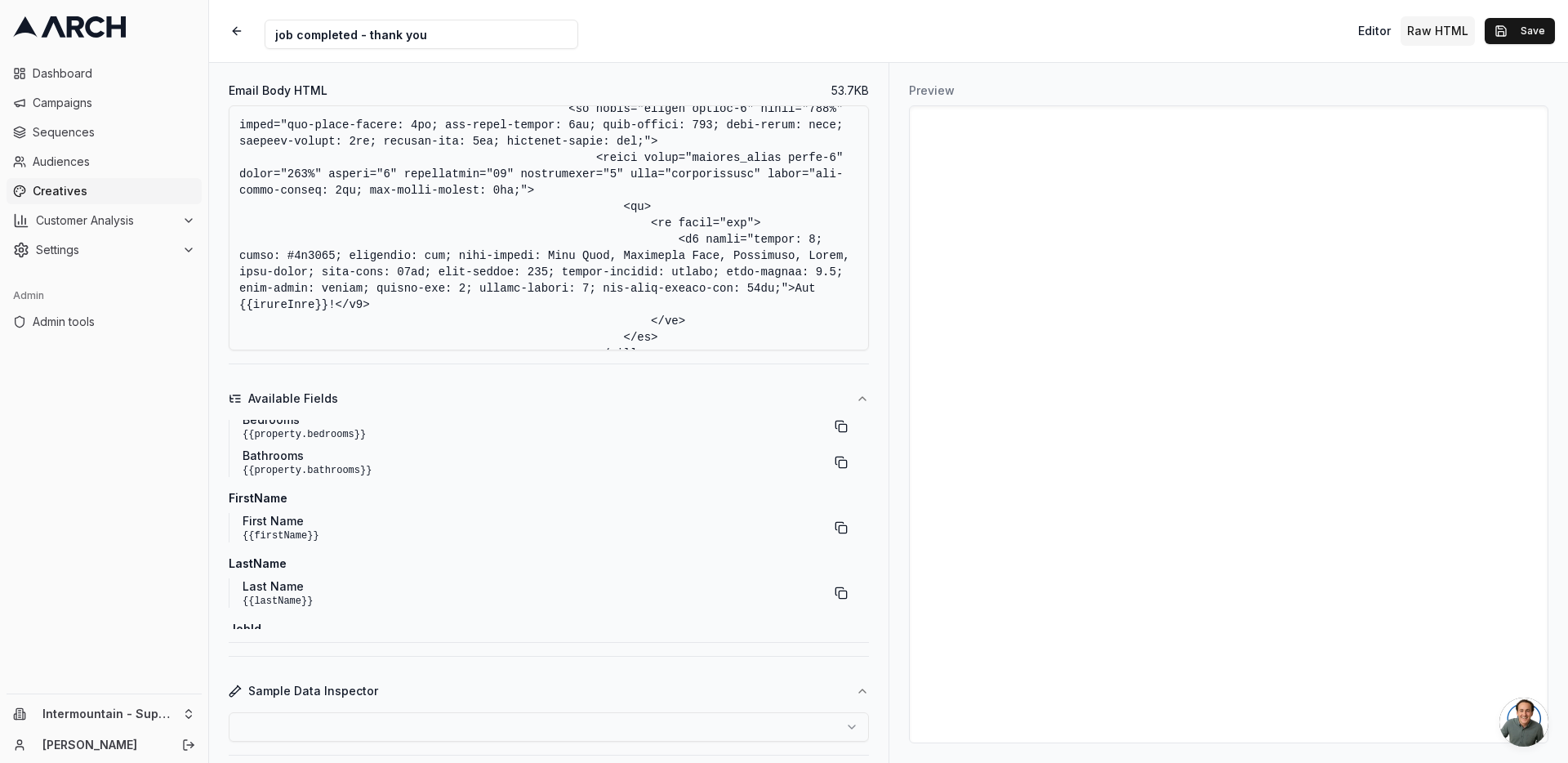
click at [627, 728] on html "Dashboard Campaigns Sequences Audiences Creatives Customer Analysis Settings Ad…" at bounding box center [784, 382] width 1568 height 763
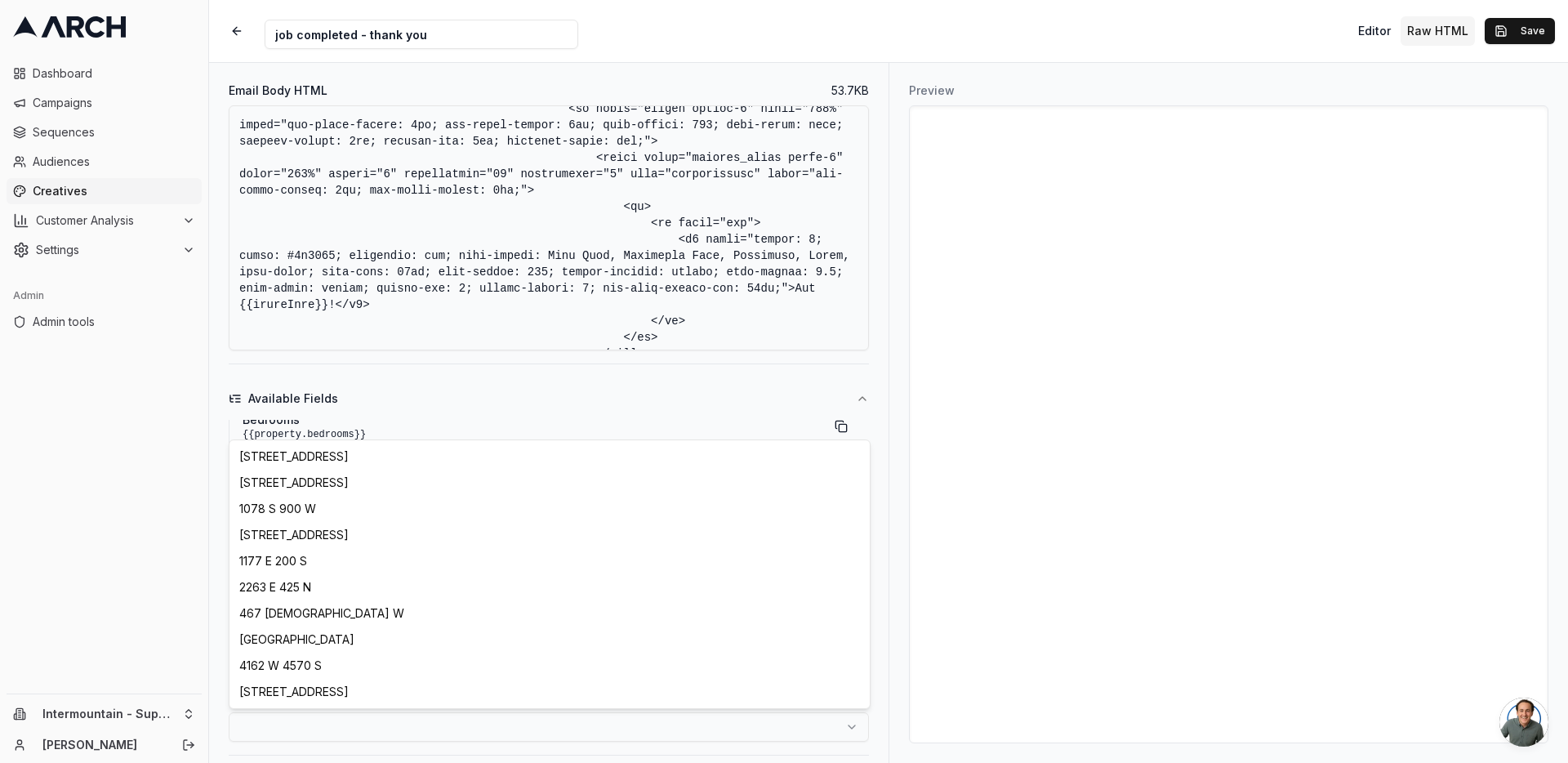
select select "e0fe498c-8880-4eec-bbc4-a78ec983f468"
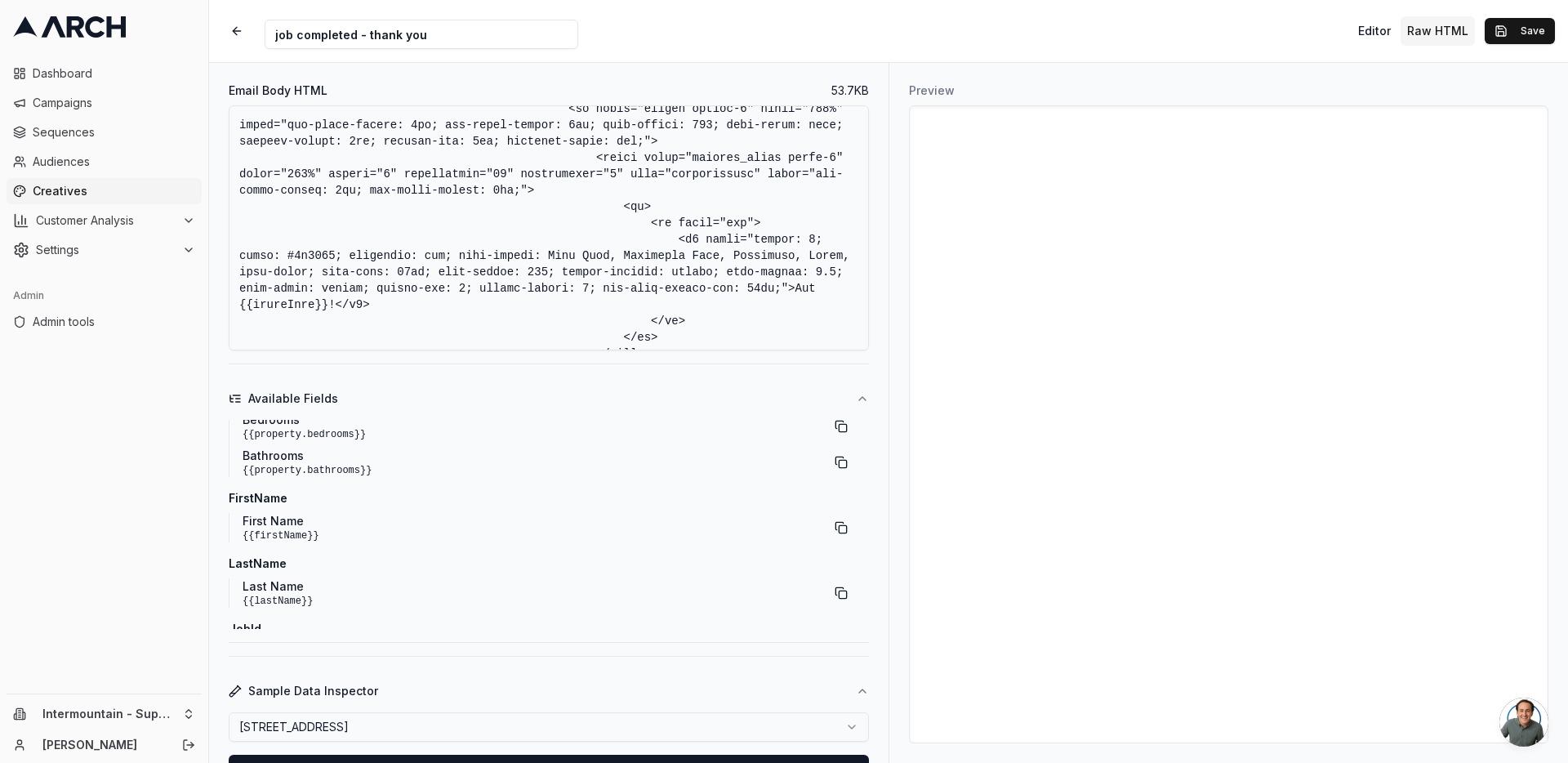
click at [902, 450] on div "Preview" at bounding box center [1228, 413] width 680 height 700
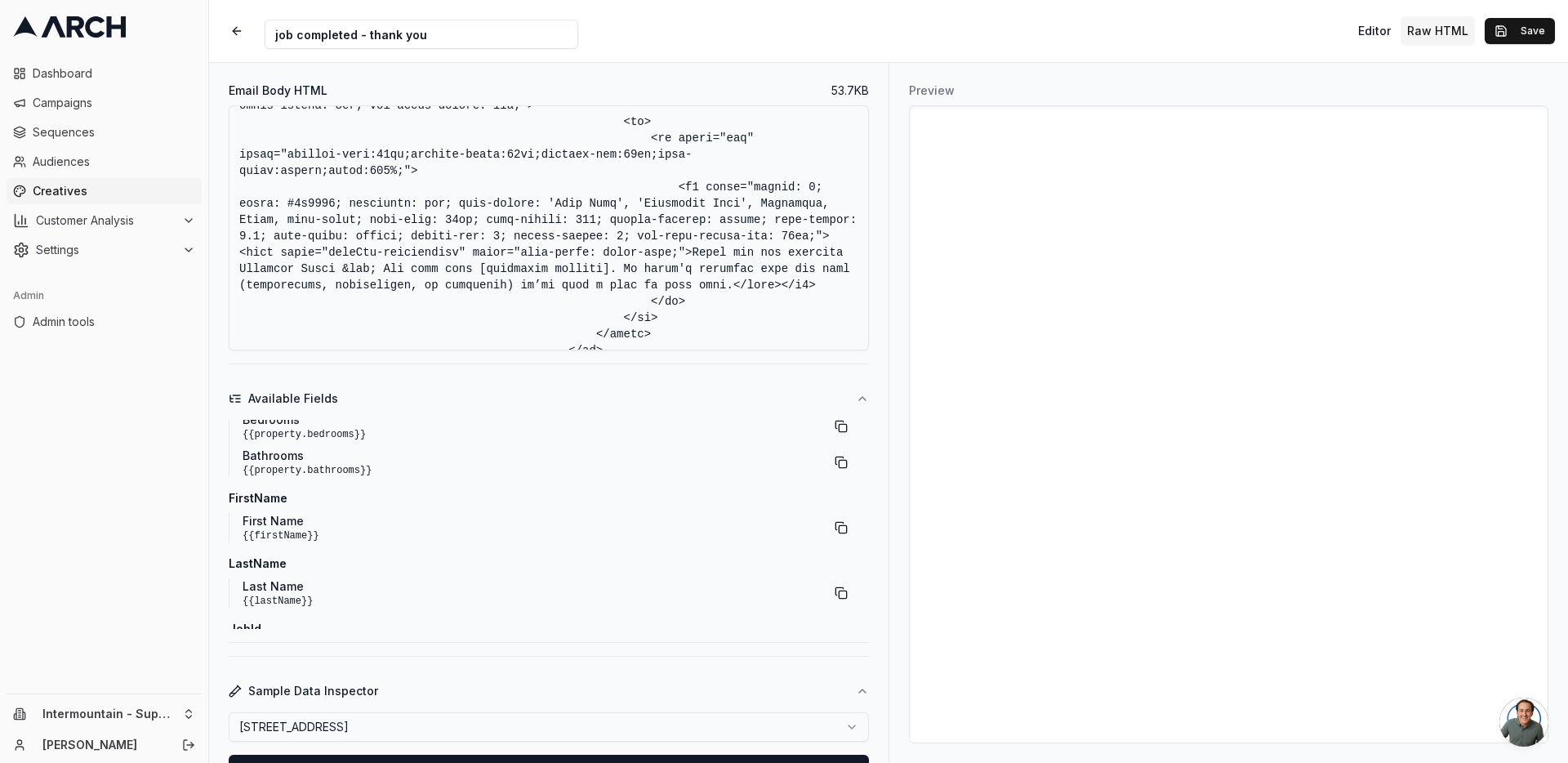
scroll to position [5879, 0]
drag, startPoint x: 472, startPoint y: 301, endPoint x: 673, endPoint y: 301, distance: 201.0
click at [673, 301] on textarea "Email Body HTML" at bounding box center [549, 228] width 640 height 245
type textarea "<!DOCTYPE html> <html xmlns:v="urn:schemas-microsoft-com:vml" xmlns:o="urn:sche…"
click at [1517, 30] on button "Save" at bounding box center [1519, 31] width 70 height 26
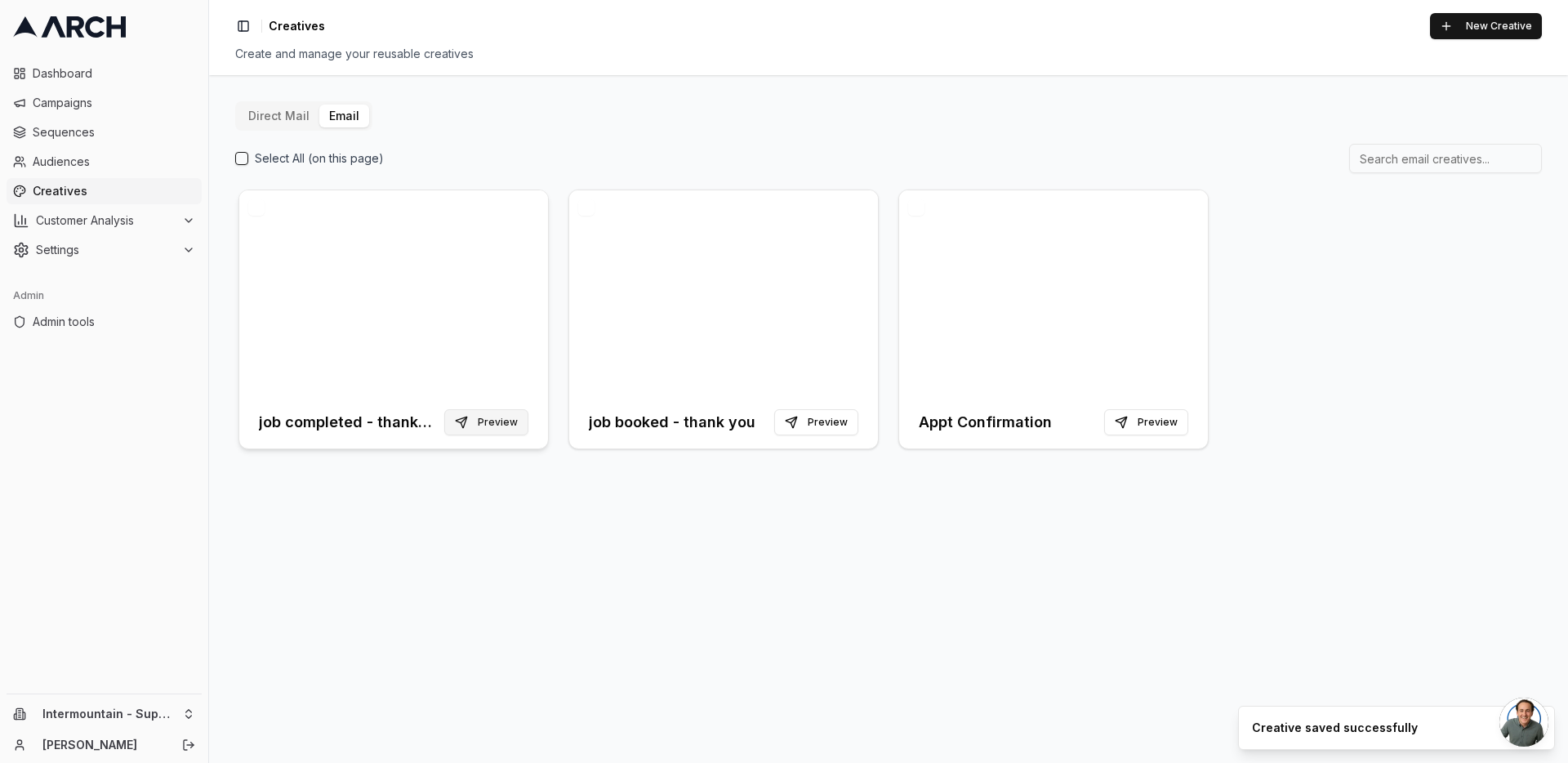
click at [474, 422] on button "Preview" at bounding box center [486, 422] width 84 height 26
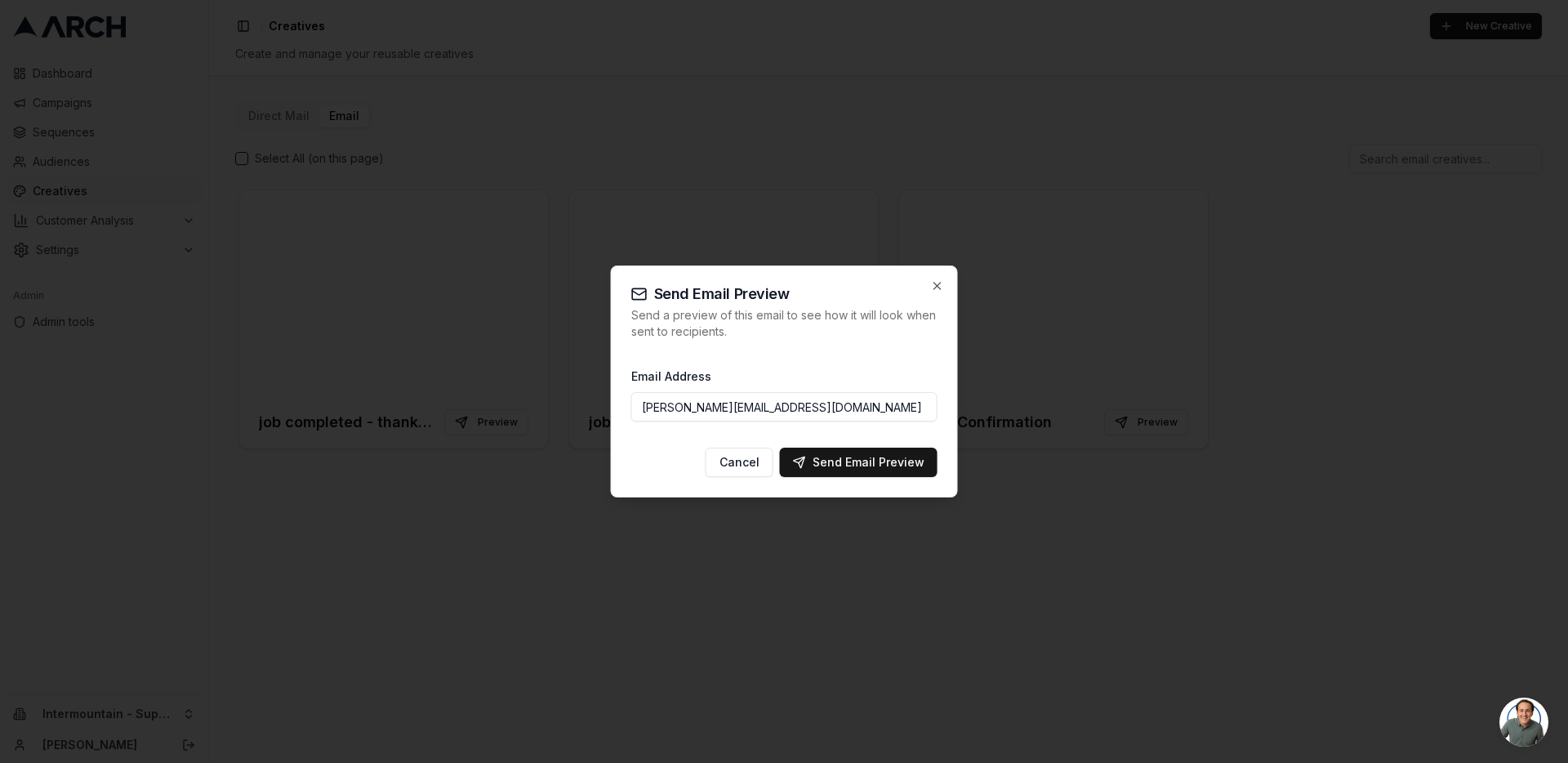
click at [683, 410] on input "[PERSON_NAME][EMAIL_ADDRESS][DOMAIN_NAME]" at bounding box center [784, 406] width 307 height 30
click at [750, 408] on input "[EMAIL_ADDRESS][DOMAIN_NAME]" at bounding box center [784, 406] width 307 height 30
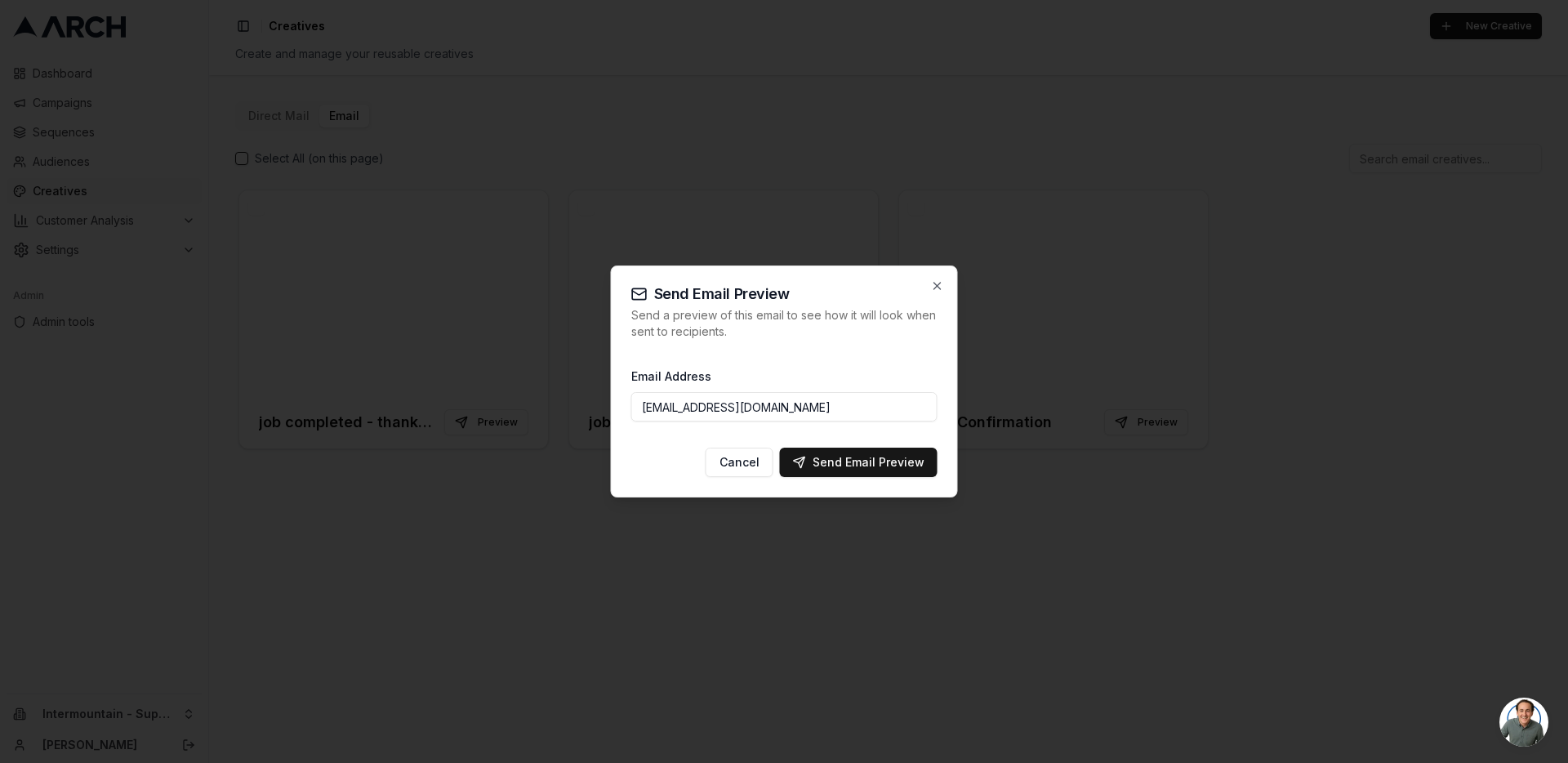
click at [750, 408] on input "[EMAIL_ADDRESS][DOMAIN_NAME]" at bounding box center [784, 406] width 307 height 30
click at [841, 461] on div "Send Email Preview" at bounding box center [859, 462] width 131 height 16
type input "[PERSON_NAME][EMAIL_ADDRESS][DOMAIN_NAME]"
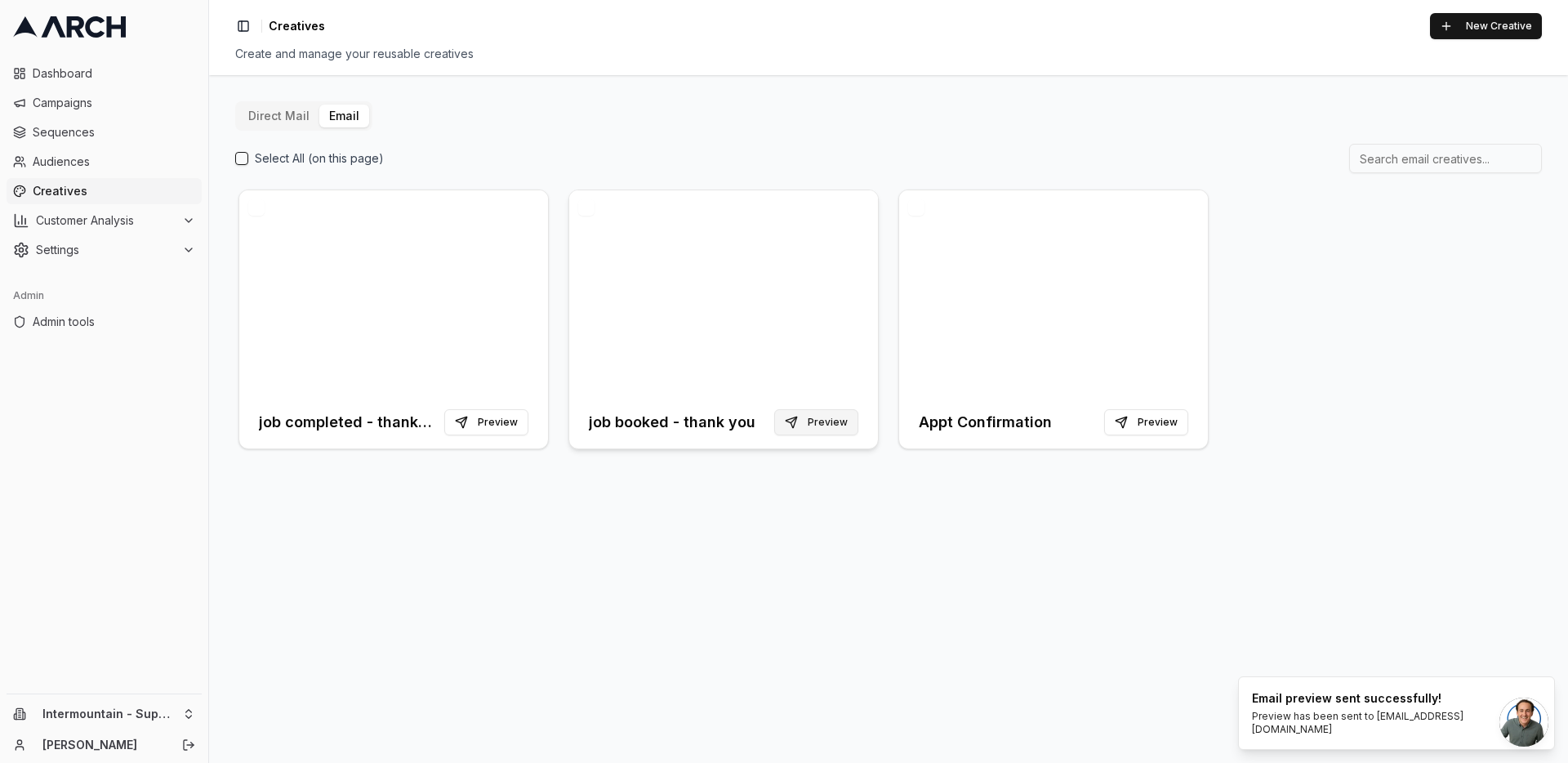
click at [825, 421] on button "Preview" at bounding box center [816, 422] width 84 height 26
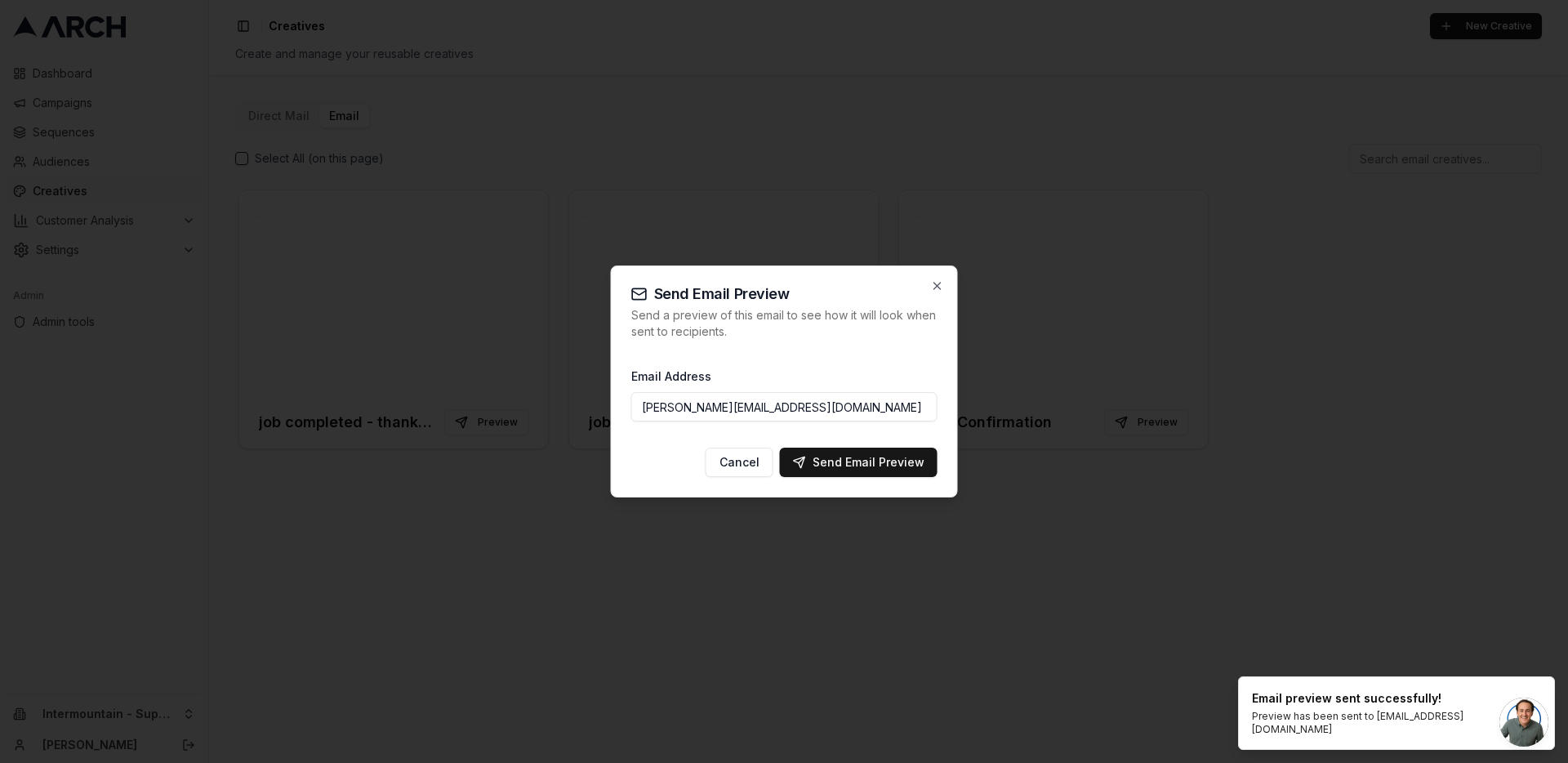
click at [783, 410] on input "[PERSON_NAME][EMAIL_ADDRESS][DOMAIN_NAME]" at bounding box center [784, 406] width 307 height 30
click at [862, 458] on div "Send Email Preview" at bounding box center [859, 462] width 131 height 16
type input "[PERSON_NAME][EMAIL_ADDRESS][DOMAIN_NAME]"
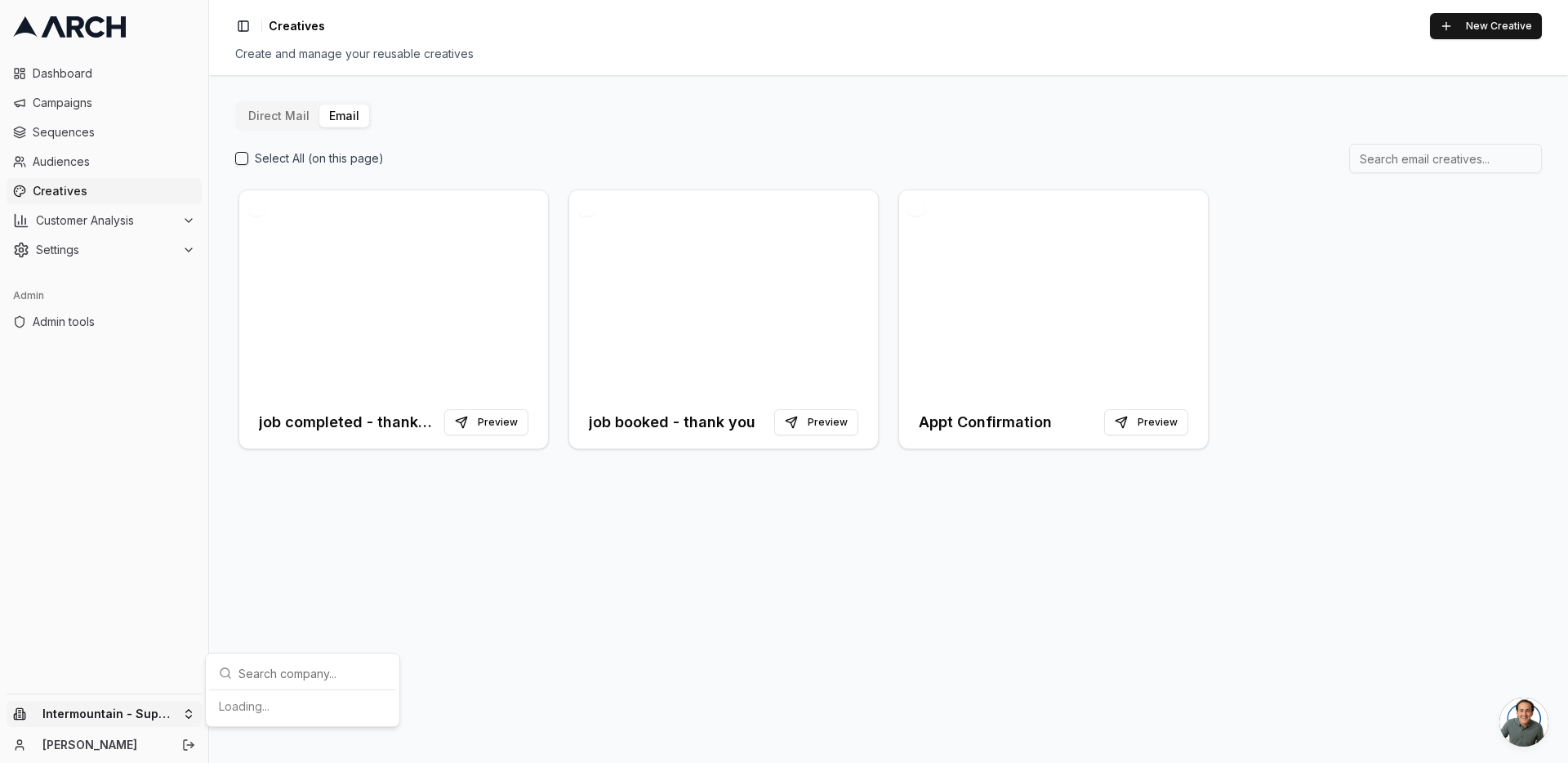
click at [194, 711] on html "Dashboard Campaigns Sequences Audiences Creatives Customer Analysis Settings Ad…" at bounding box center [784, 382] width 1568 height 763
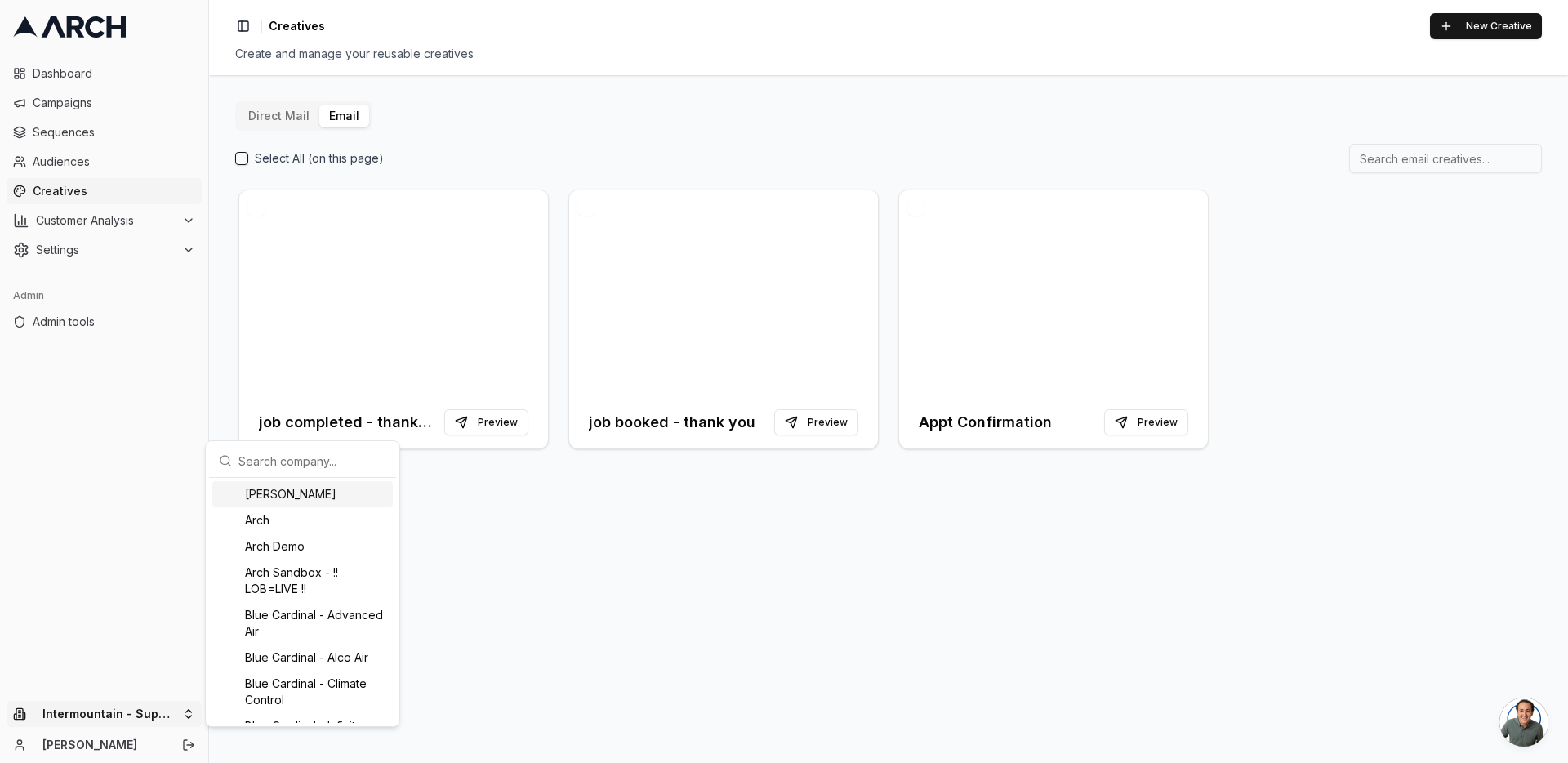
click at [267, 459] on input "text" at bounding box center [313, 461] width 148 height 32
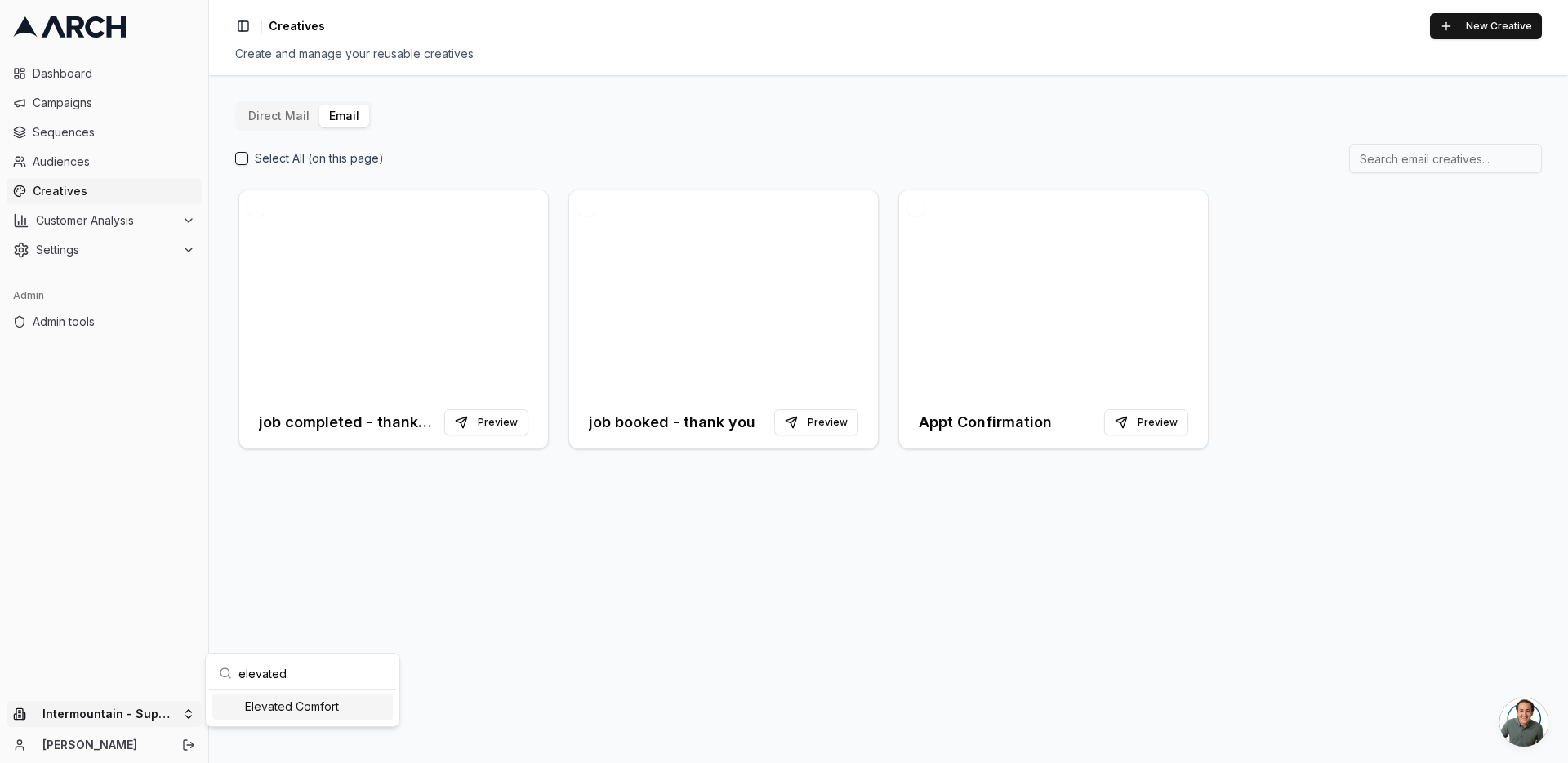
type input "elevated"
click at [283, 704] on div "Elevated Comfort" at bounding box center [302, 706] width 181 height 26
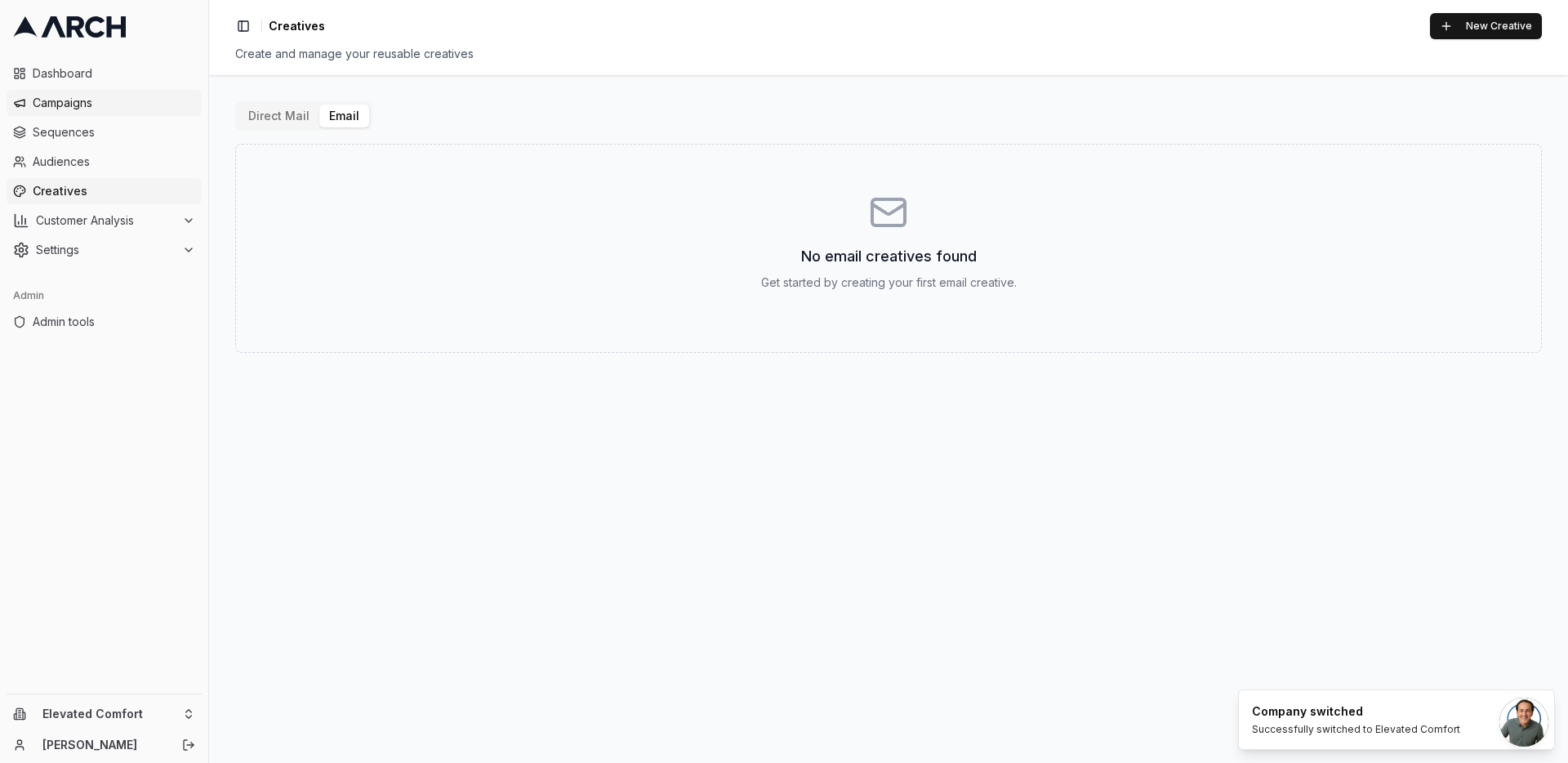
click at [95, 98] on span "Campaigns" at bounding box center [113, 102] width 163 height 16
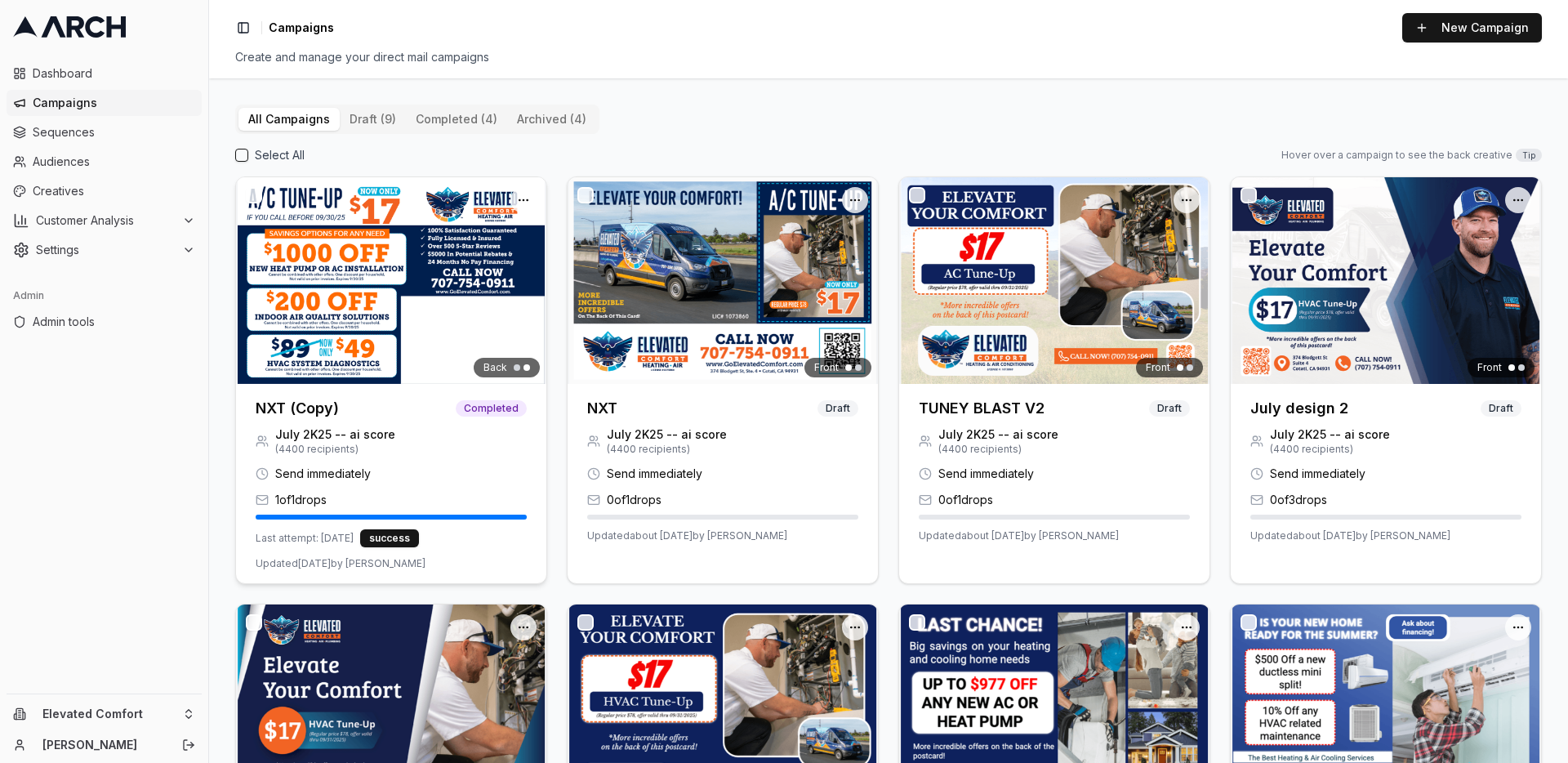
click at [367, 312] on div at bounding box center [391, 280] width 310 height 207
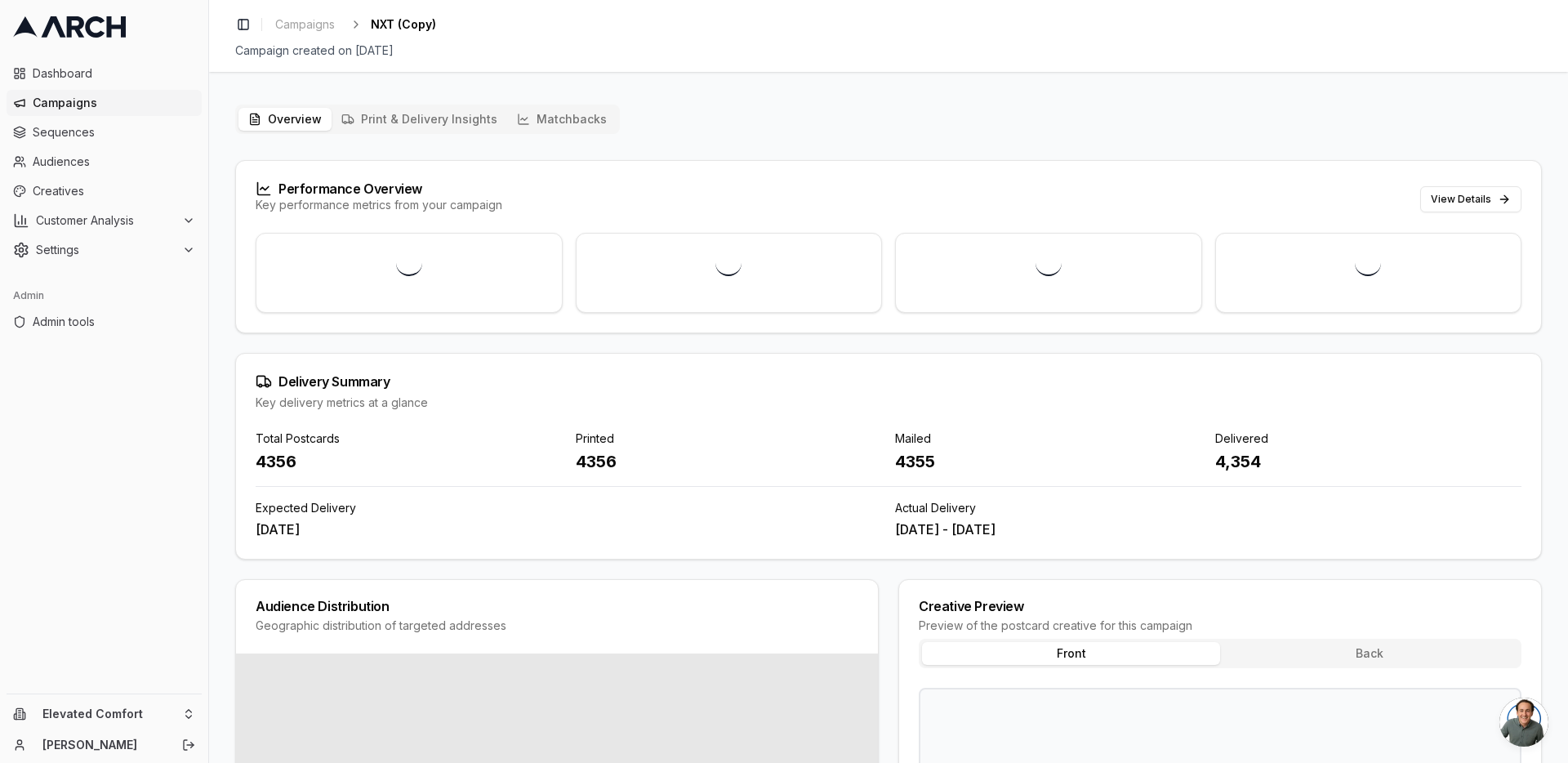
click at [530, 118] on button "Matchbacks" at bounding box center [562, 119] width 109 height 23
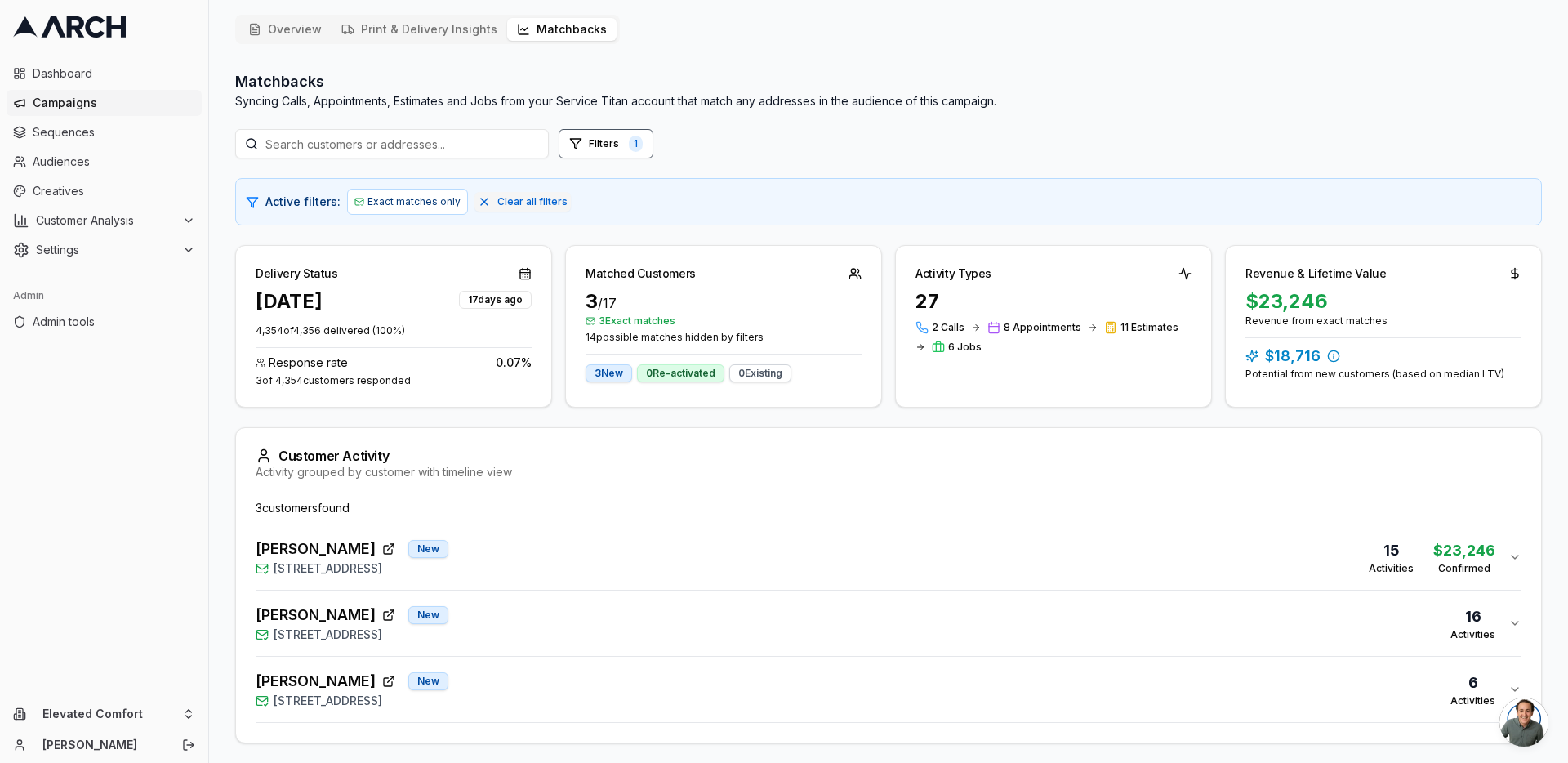
scroll to position [146, 0]
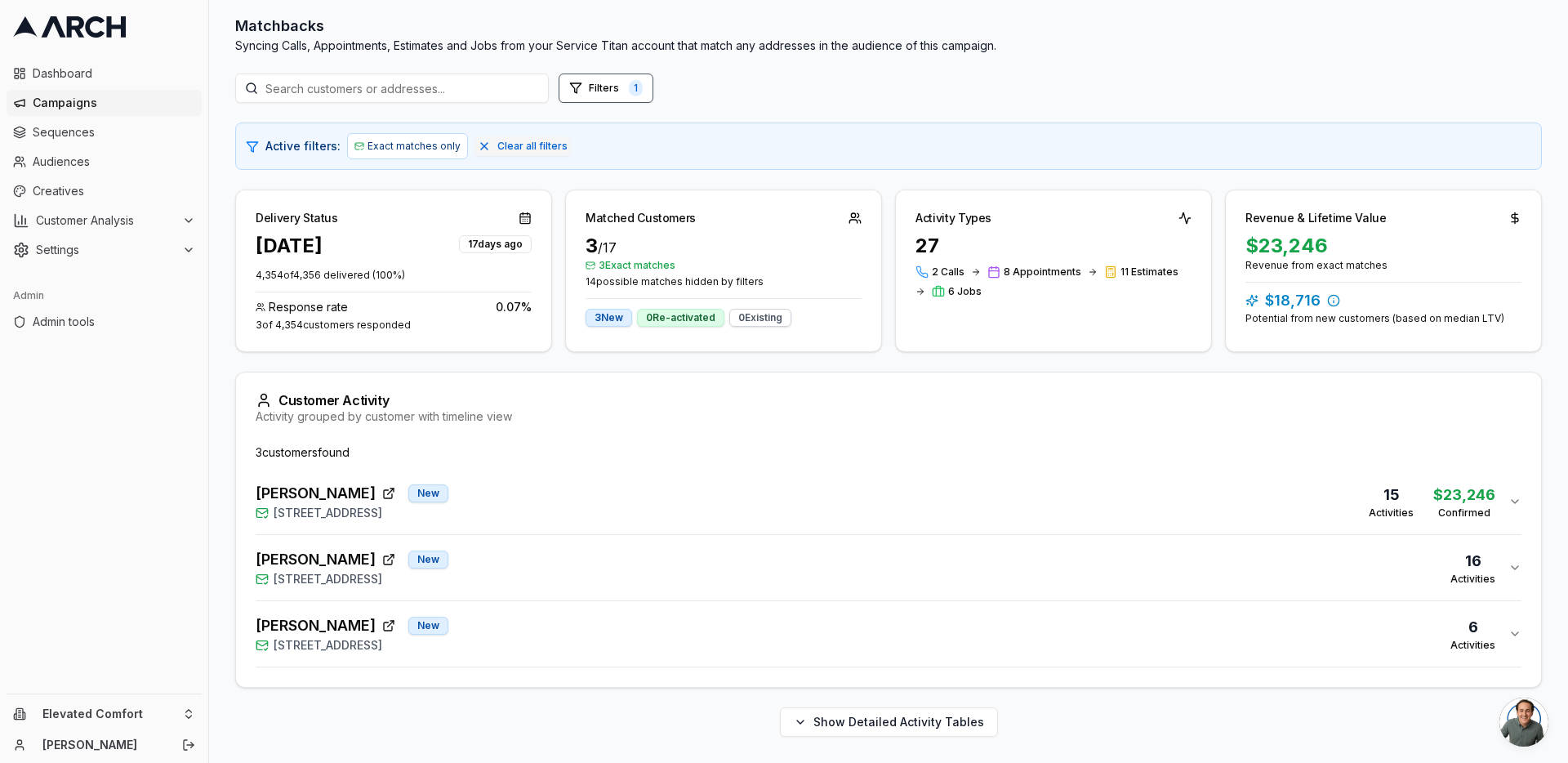
click at [588, 555] on div "PAUL SYDELL New 50 De Ford Drive, San Rafael, CA 94903 16 Activities" at bounding box center [882, 567] width 1253 height 39
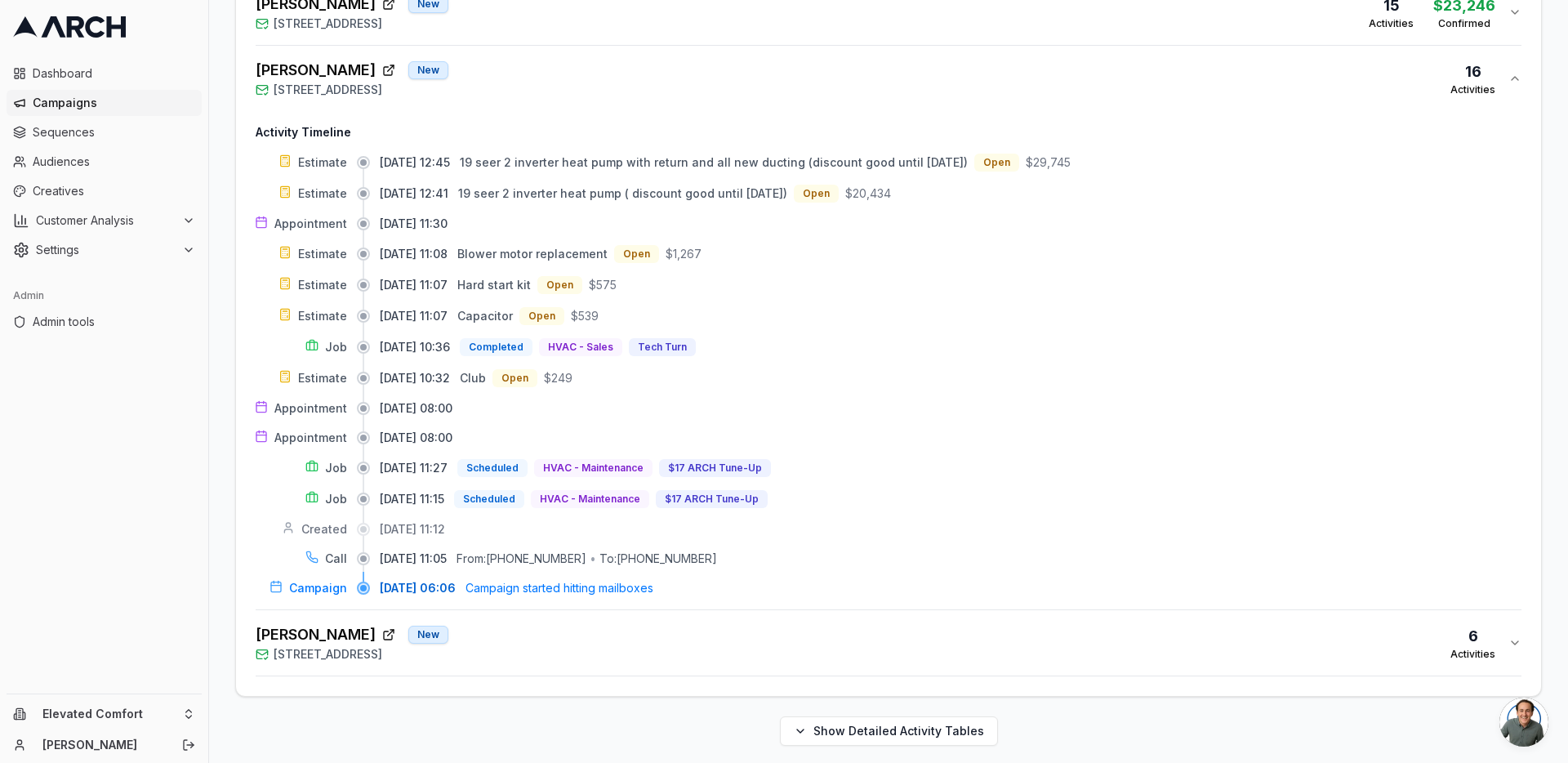
scroll to position [644, 0]
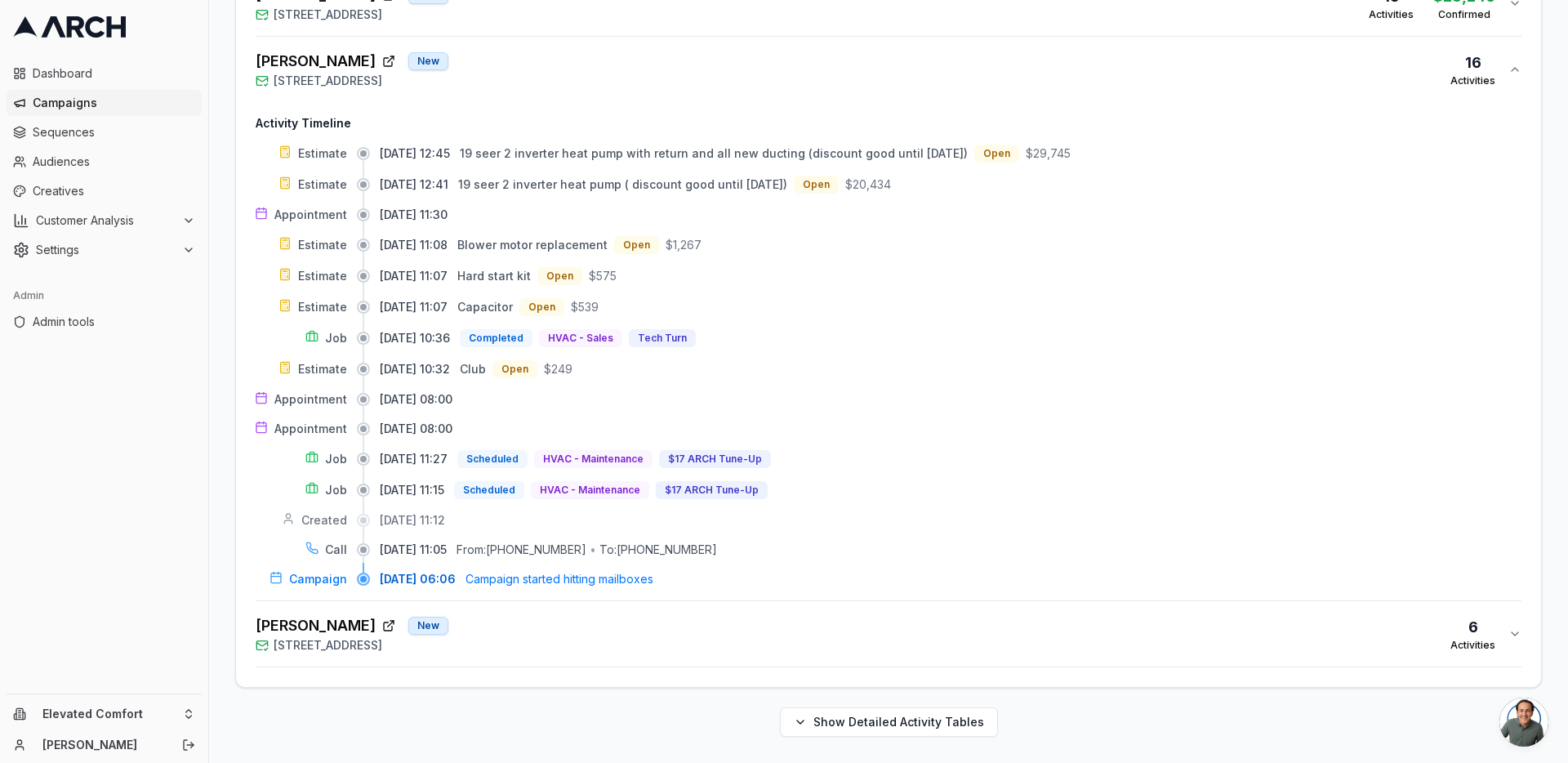
click at [603, 652] on div "Janey Moganam New 12 Glengreen St, Santa Rosa, CA 95409 6 Activities" at bounding box center [882, 634] width 1253 height 39
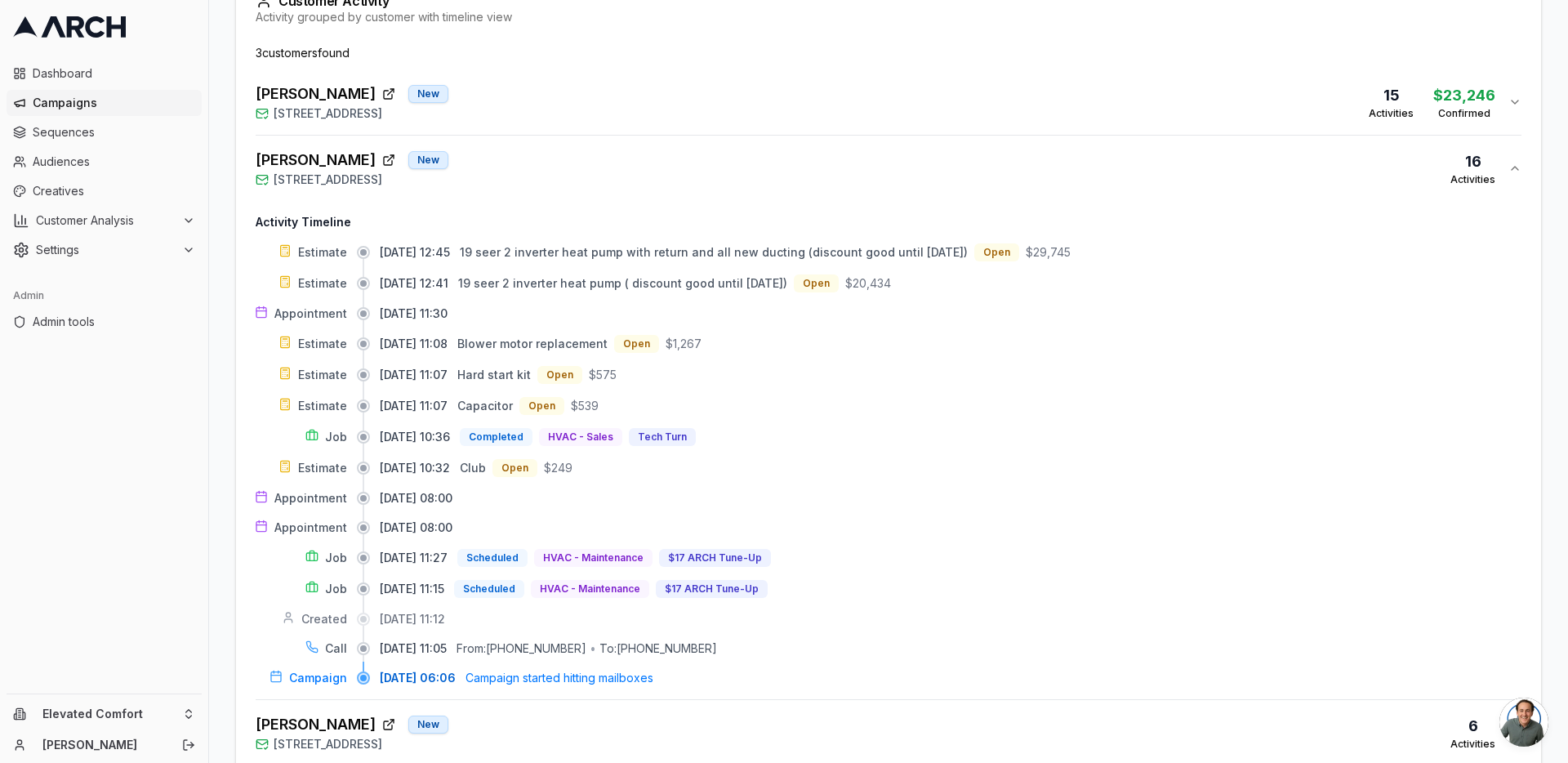
scroll to position [594, 0]
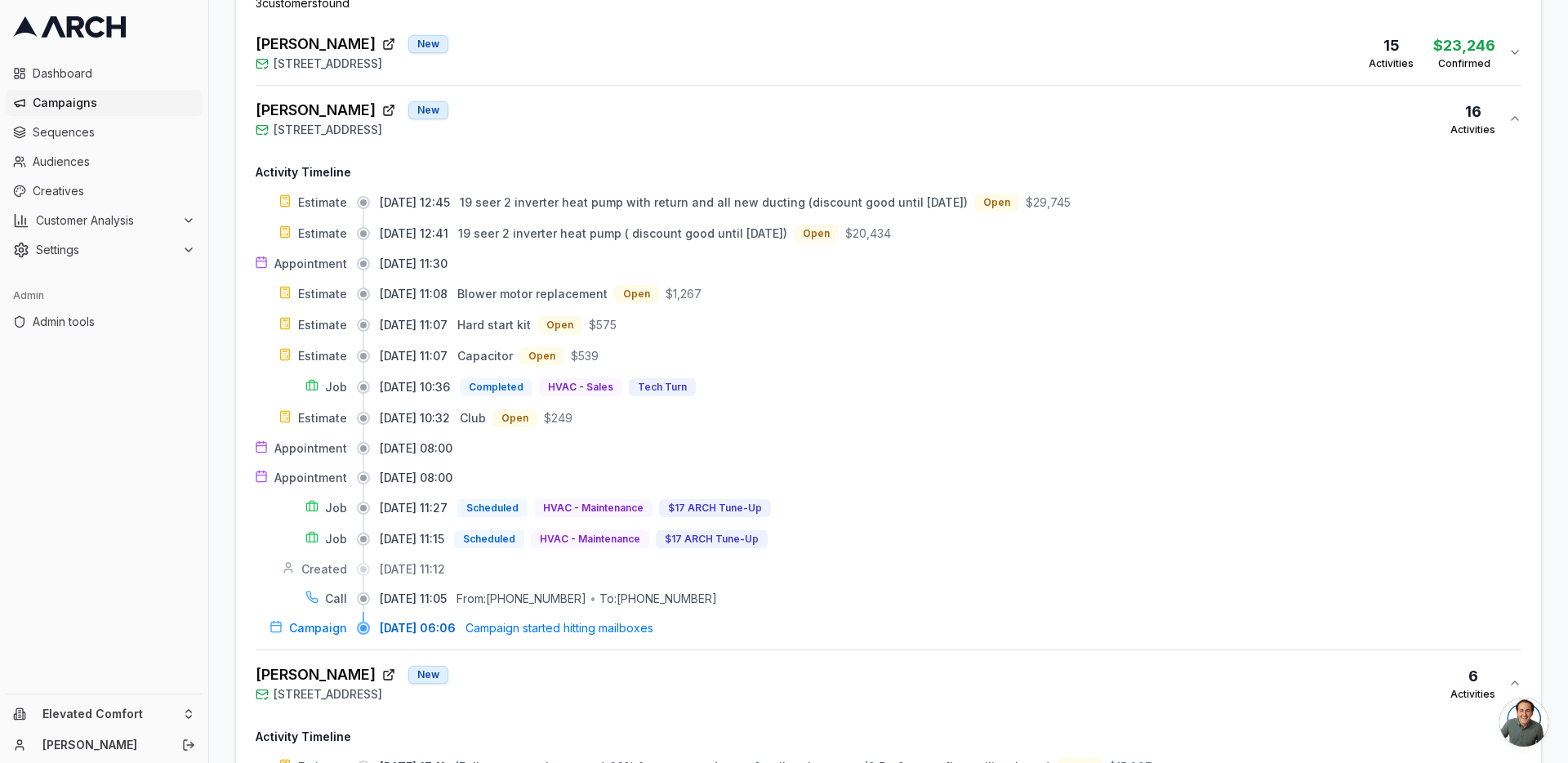
click at [583, 60] on div "Joan Bagniewski New 15 Corte Sereno, Greenbrae, CA 94904 15 Activities $23,246 …" at bounding box center [882, 52] width 1253 height 39
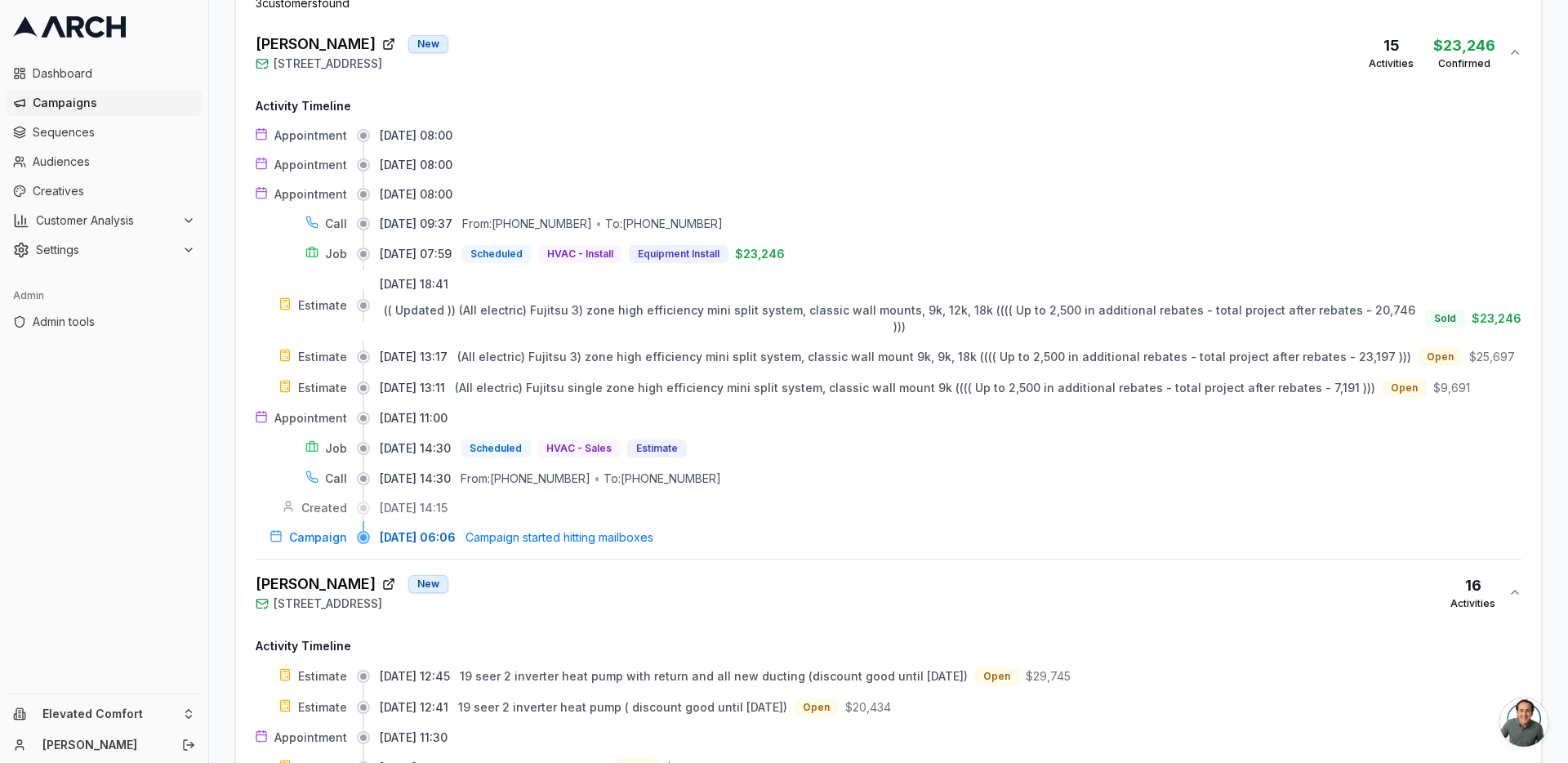
click at [583, 60] on div "Joan Bagniewski New 15 Corte Sereno, Greenbrae, CA 94904 15 Activities $23,246 …" at bounding box center [882, 52] width 1253 height 39
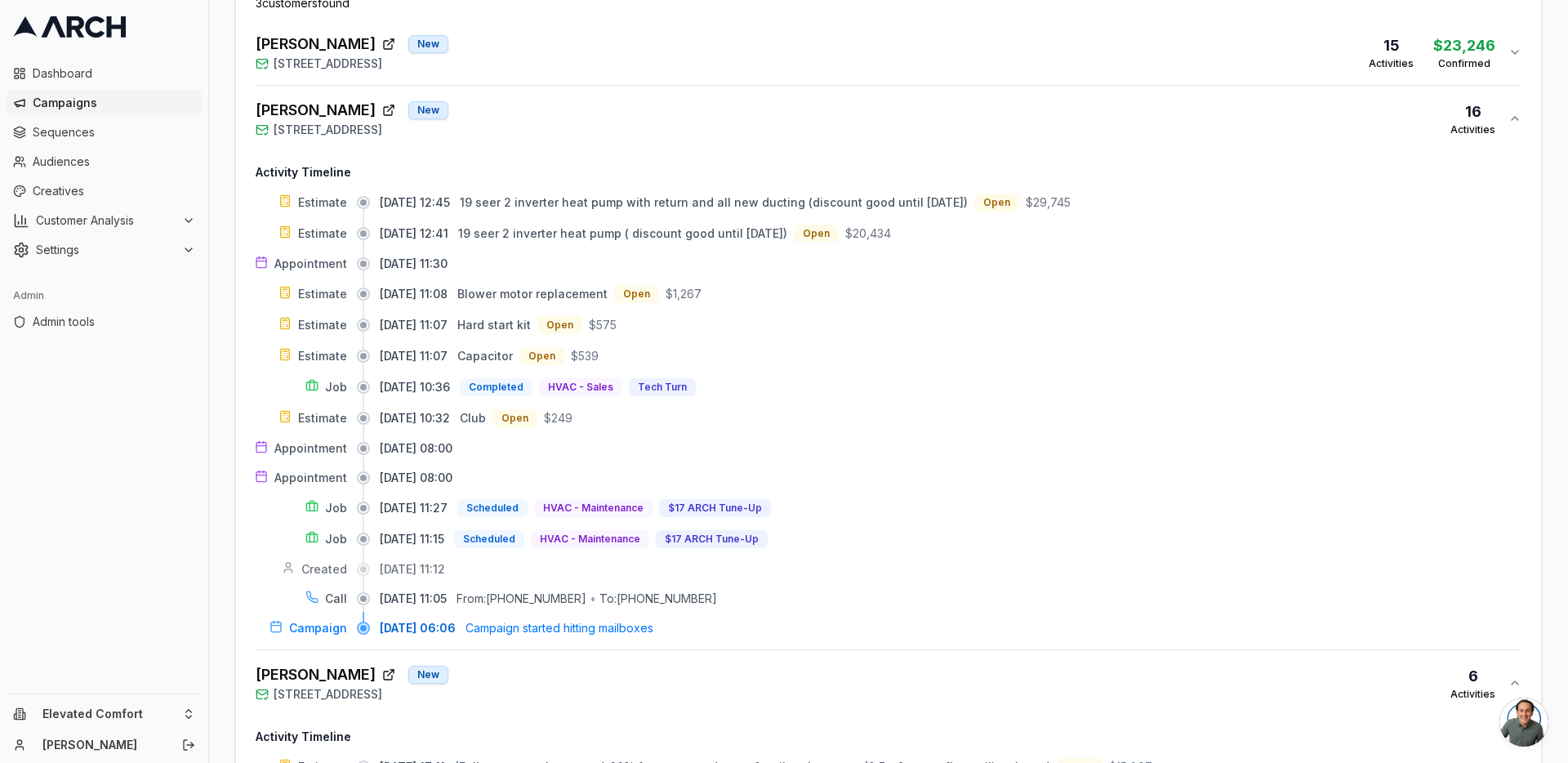
click at [589, 124] on div "PAUL SYDELL New 50 De Ford Drive, San Rafael, CA 94903 16 Activities" at bounding box center [882, 118] width 1253 height 39
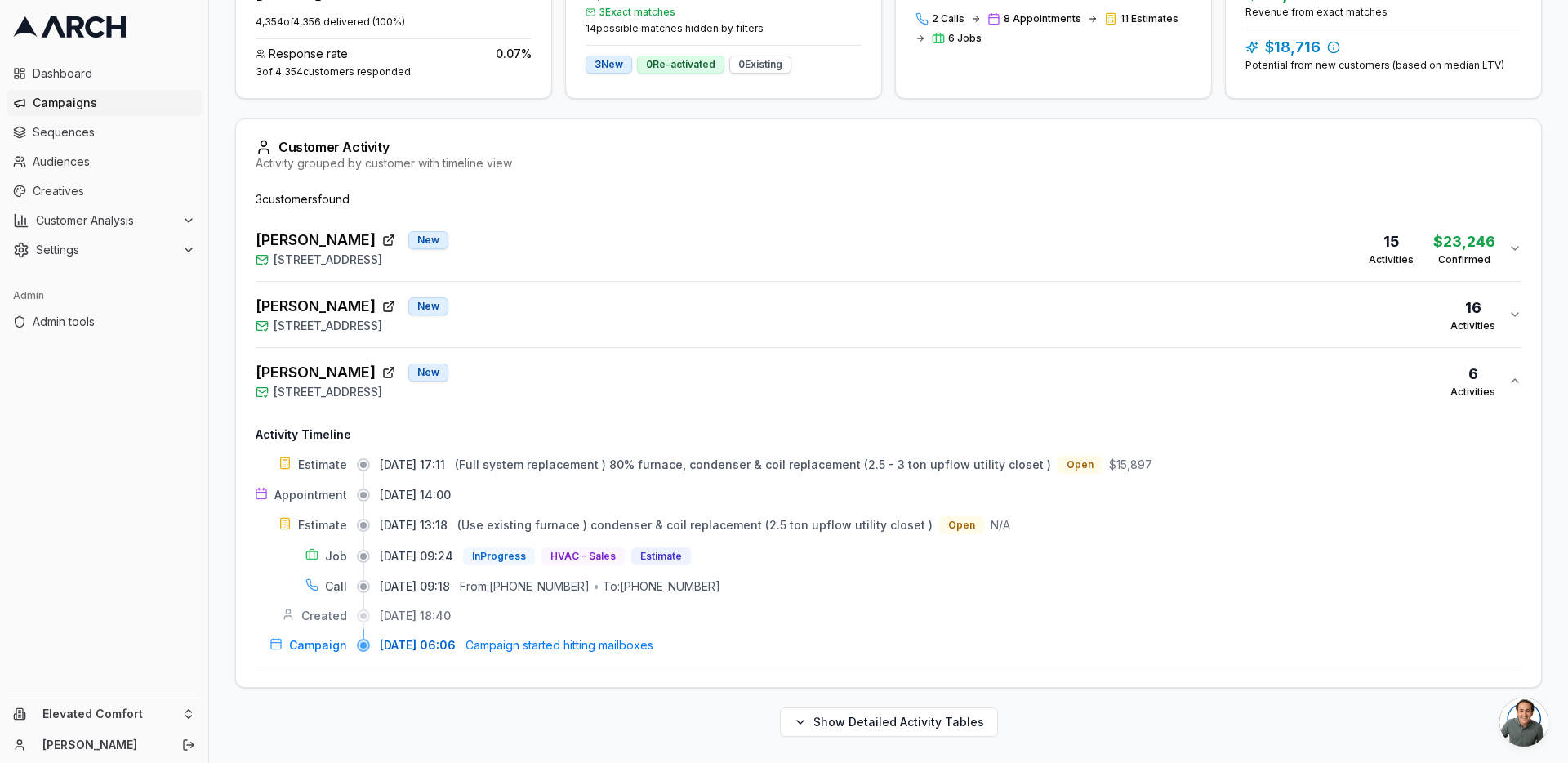
click at [587, 404] on button "Janey Moganam New 12 Glengreen St, Santa Rosa, CA 95409 6 Activities" at bounding box center [888, 381] width 1266 height 66
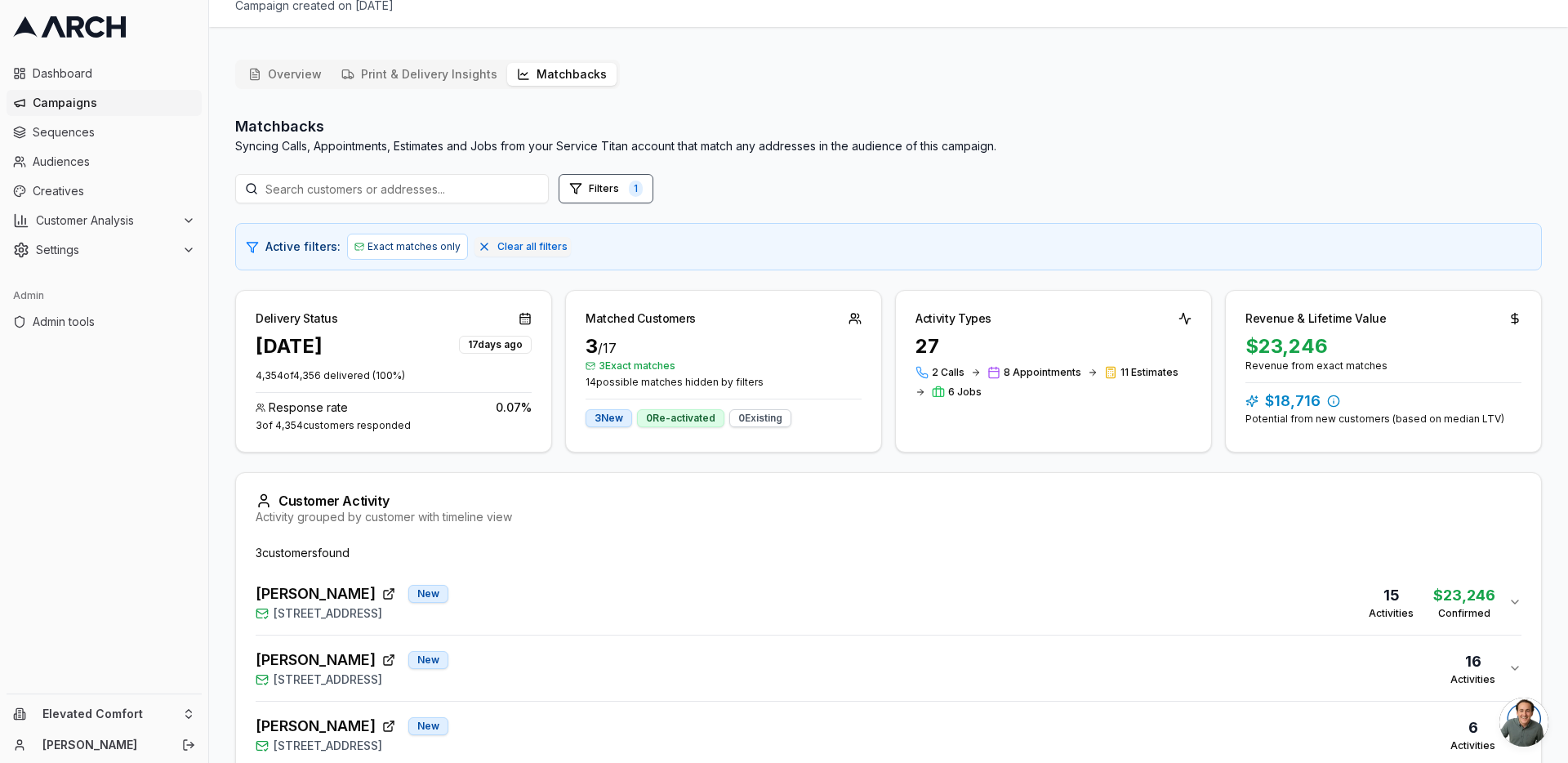
scroll to position [0, 0]
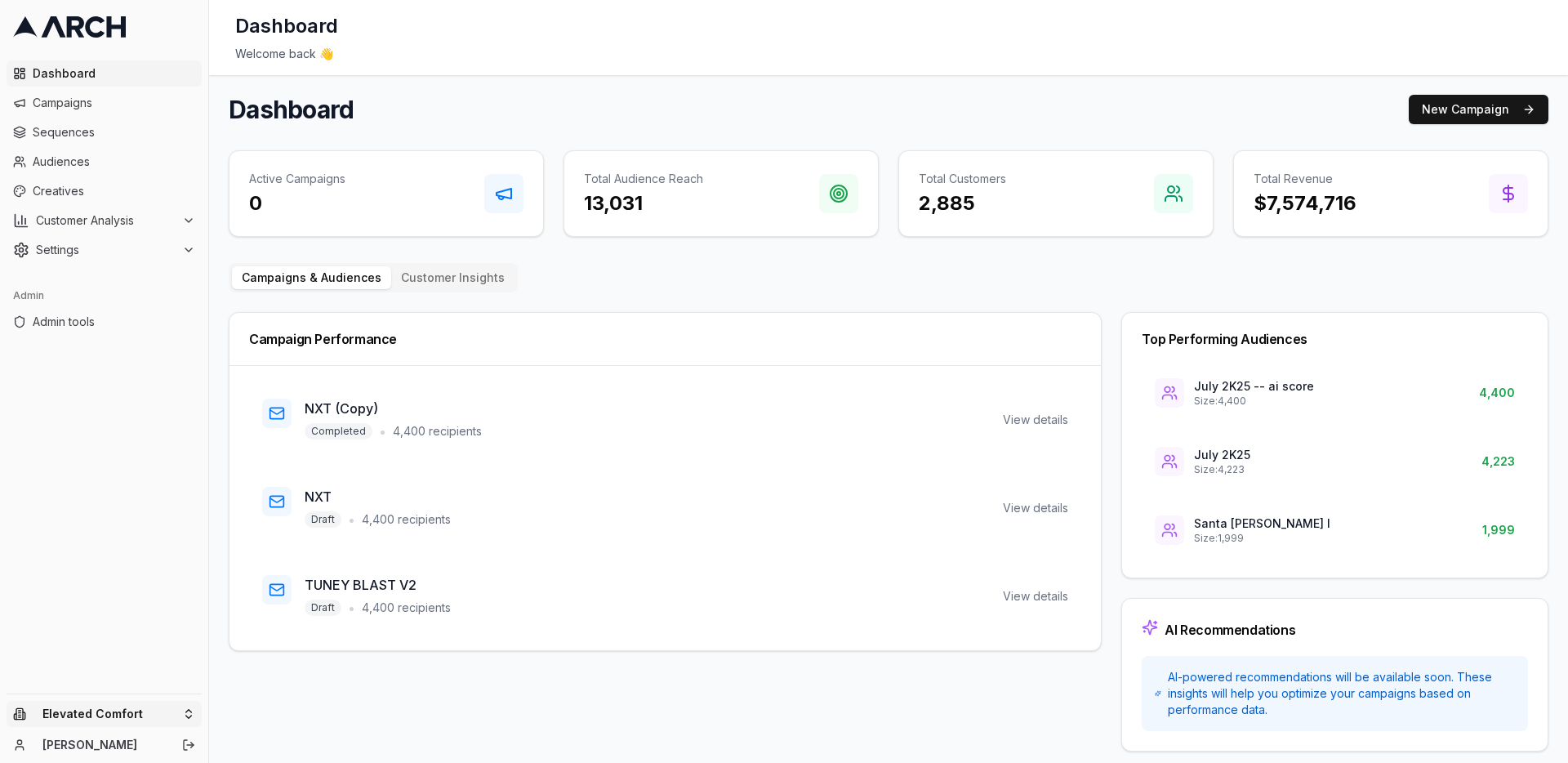
click at [189, 717] on html "Dashboard Campaigns Sequences Audiences Creatives Customer Analysis Settings Ad…" at bounding box center [784, 382] width 1568 height 763
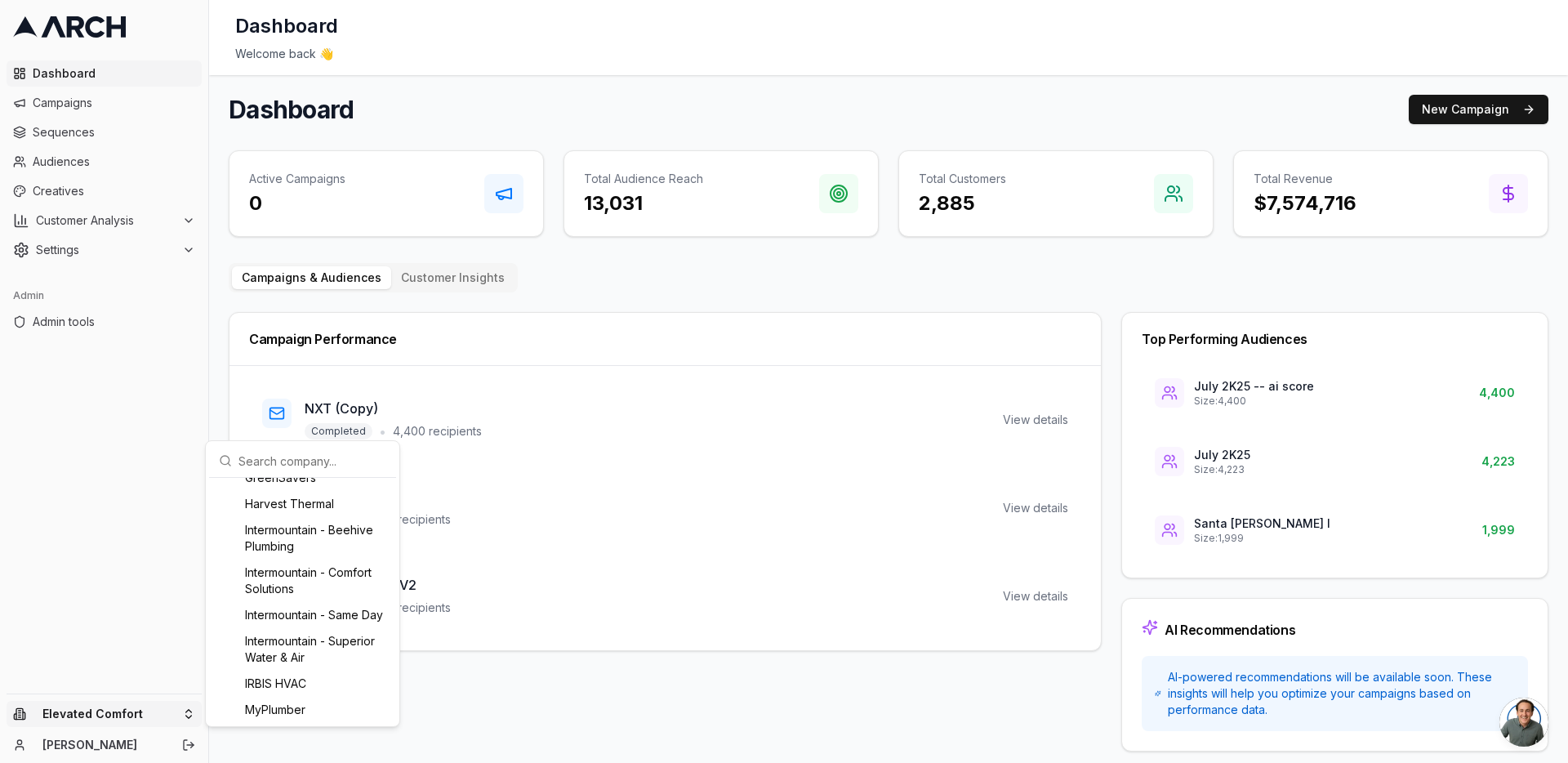
scroll to position [1101, 0]
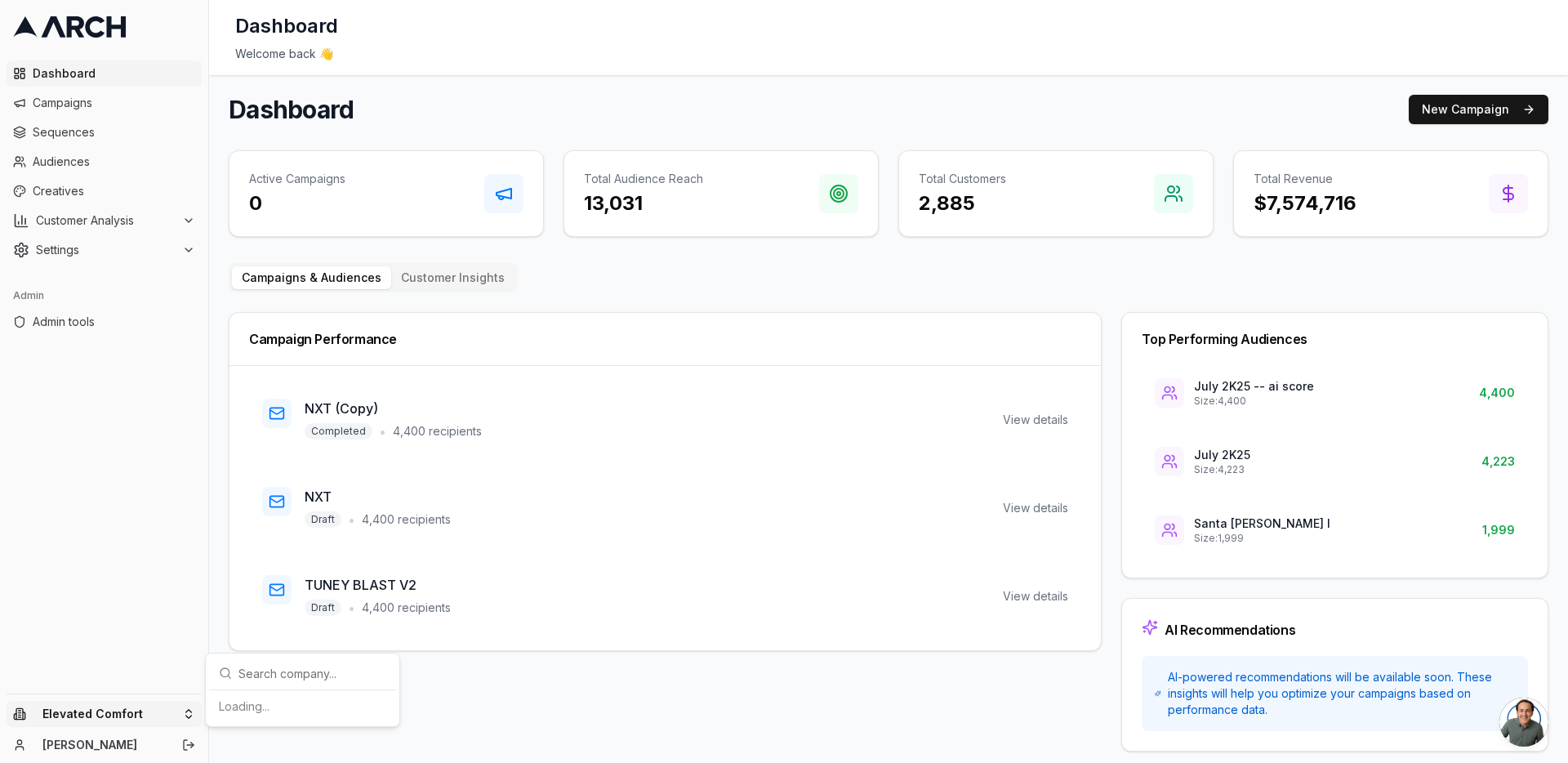
click at [190, 710] on html "Dashboard Campaigns Sequences Audiences Creatives Customer Analysis Settings Ad…" at bounding box center [784, 382] width 1568 height 763
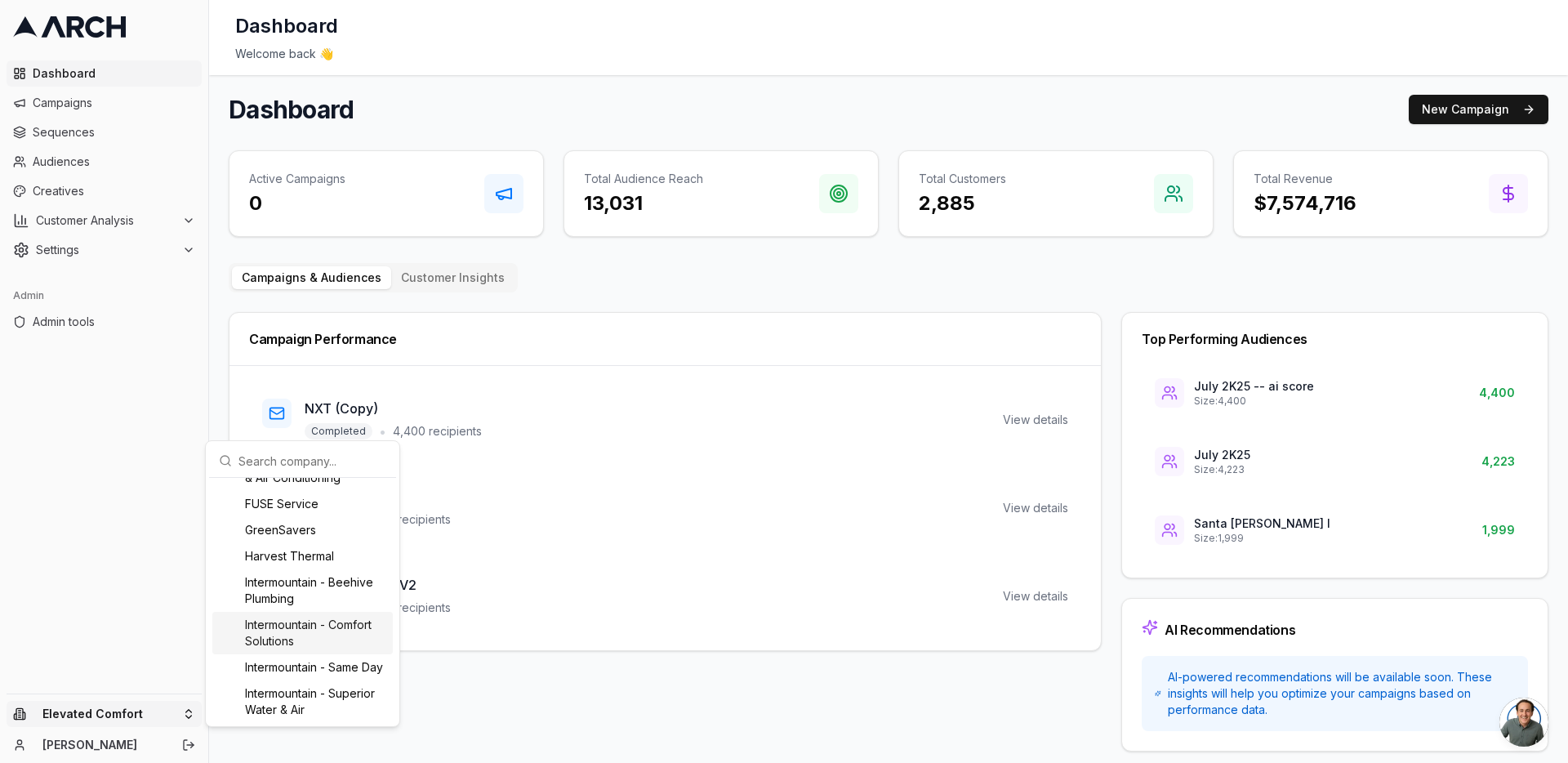
scroll to position [1081, 0]
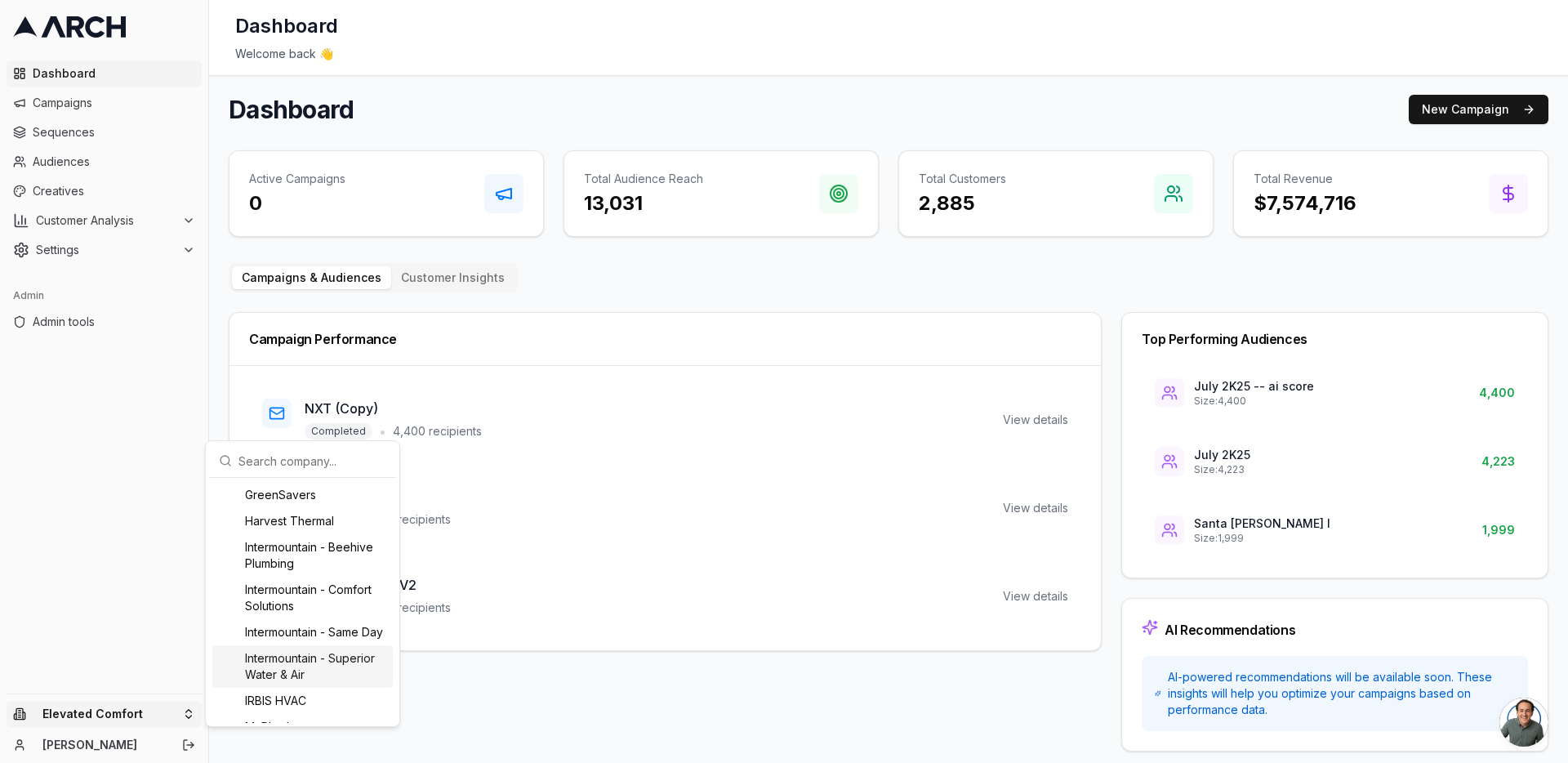
click at [295, 687] on div "Intermountain - Superior Water & Air" at bounding box center [302, 667] width 181 height 43
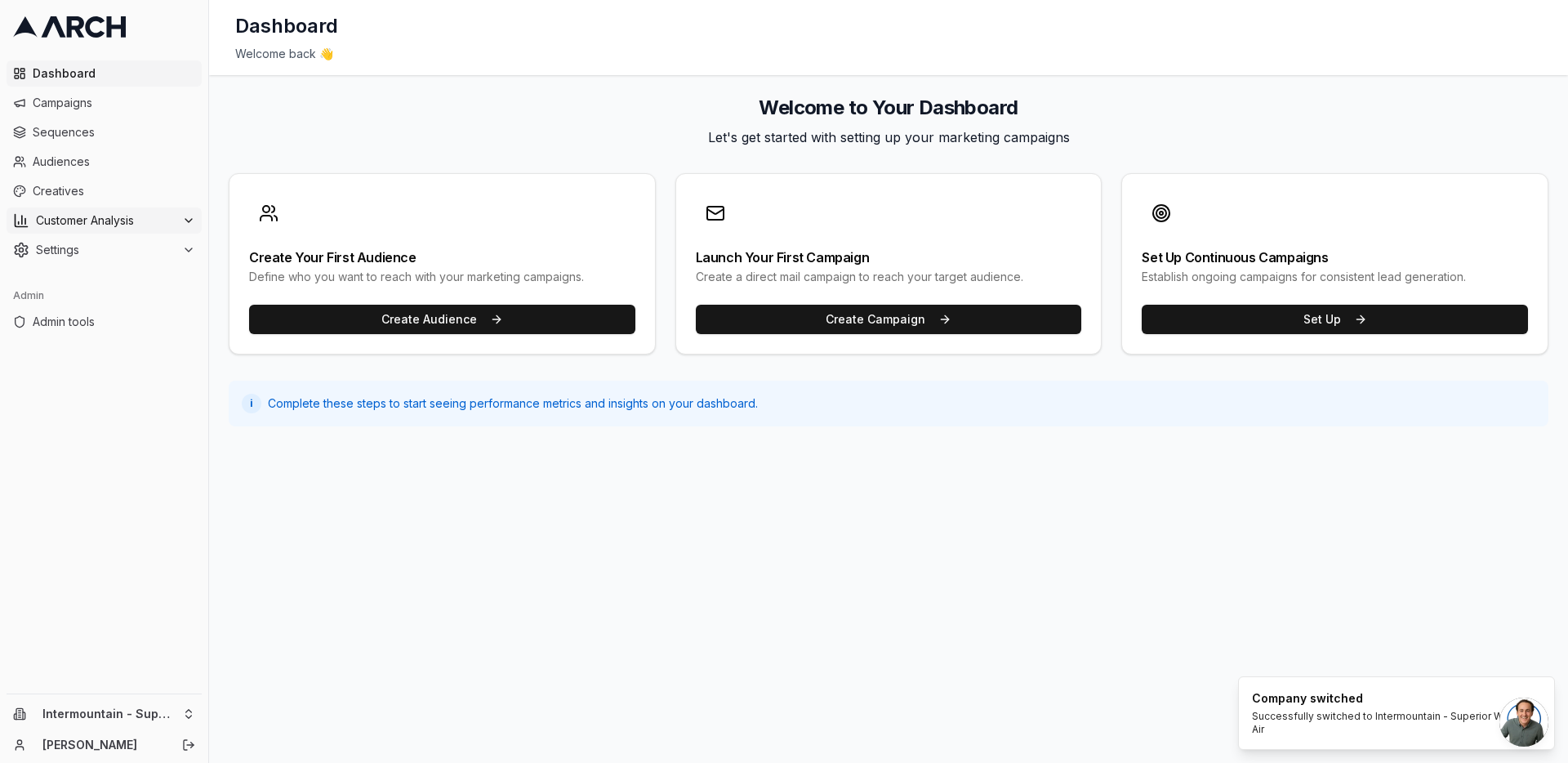
click at [175, 220] on div "Customer Analysis" at bounding box center [104, 220] width 182 height 16
click at [166, 250] on link "Overview" at bounding box center [105, 246] width 155 height 23
